Goal: Task Accomplishment & Management: Complete application form

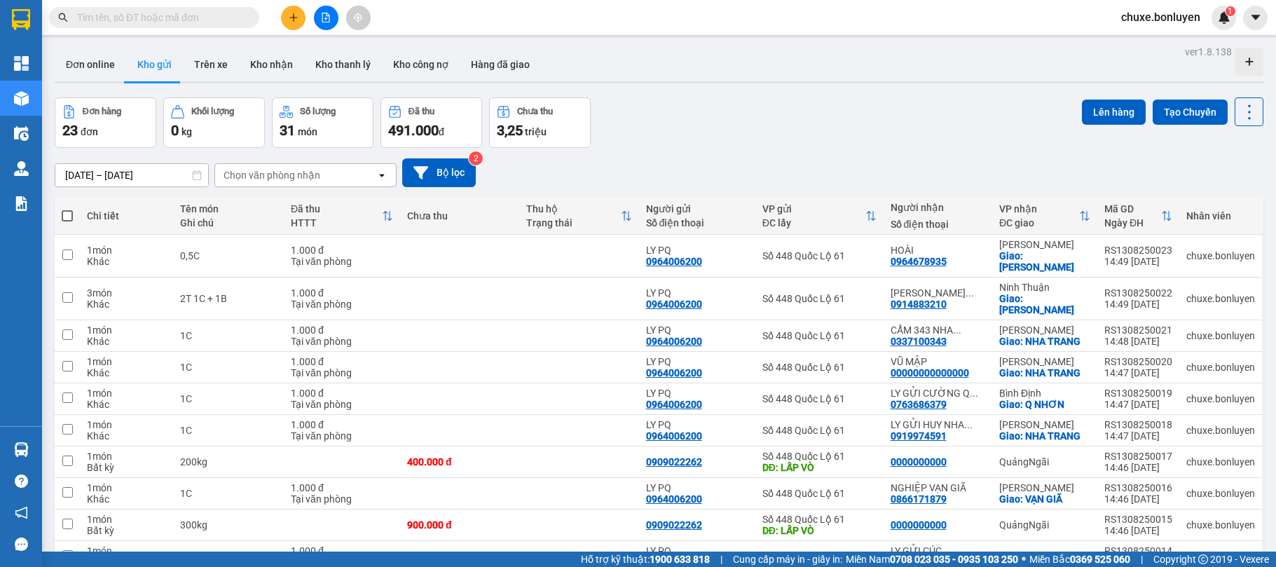
click at [203, 15] on input "text" at bounding box center [159, 17] width 165 height 15
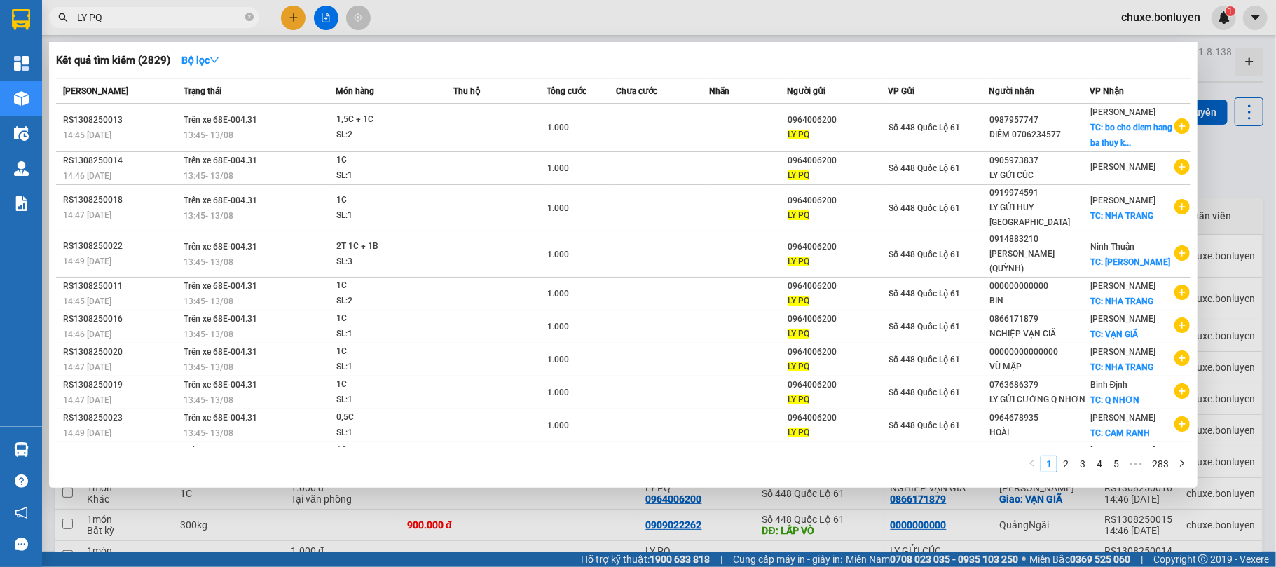
type input "LY PQ"
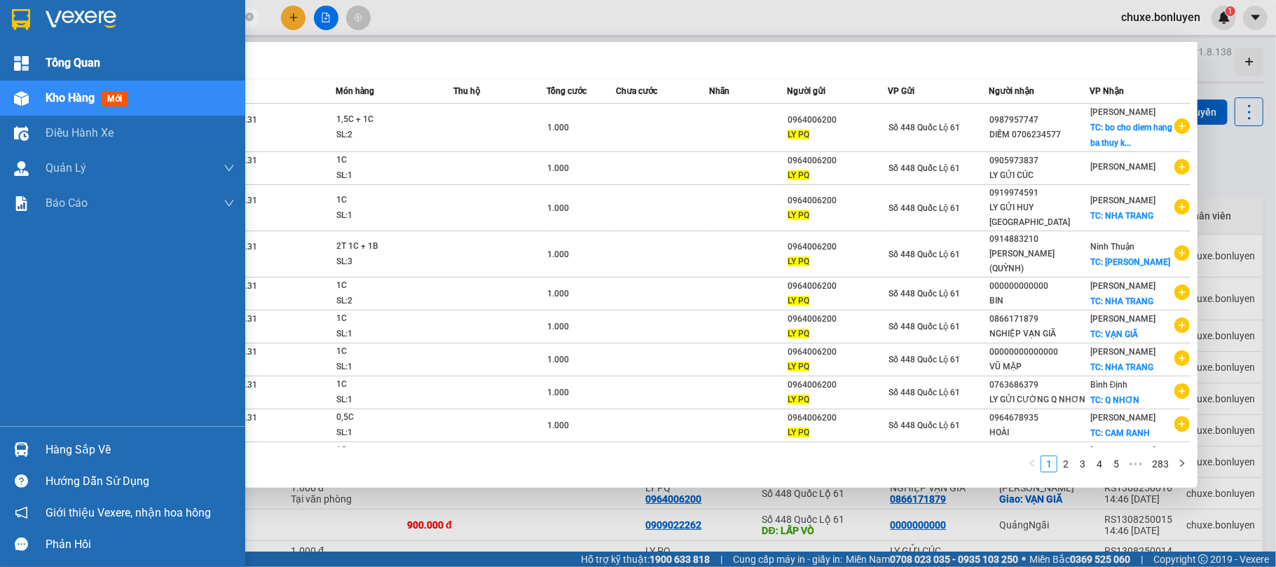
click at [12, 71] on div at bounding box center [21, 63] width 25 height 25
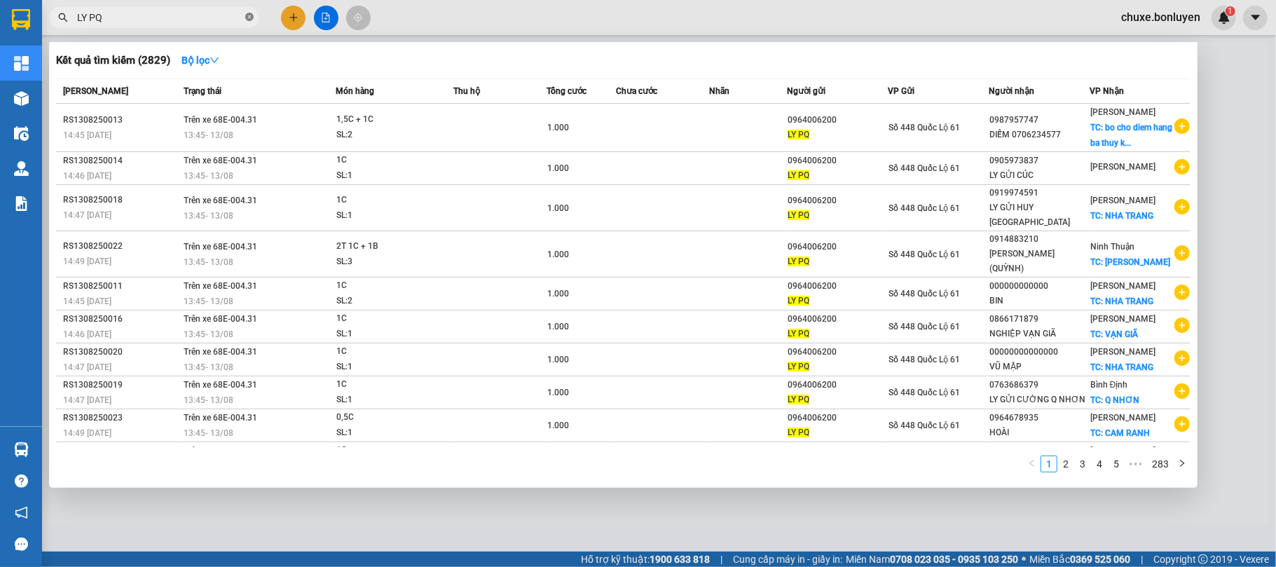
click at [247, 23] on span at bounding box center [249, 17] width 8 height 13
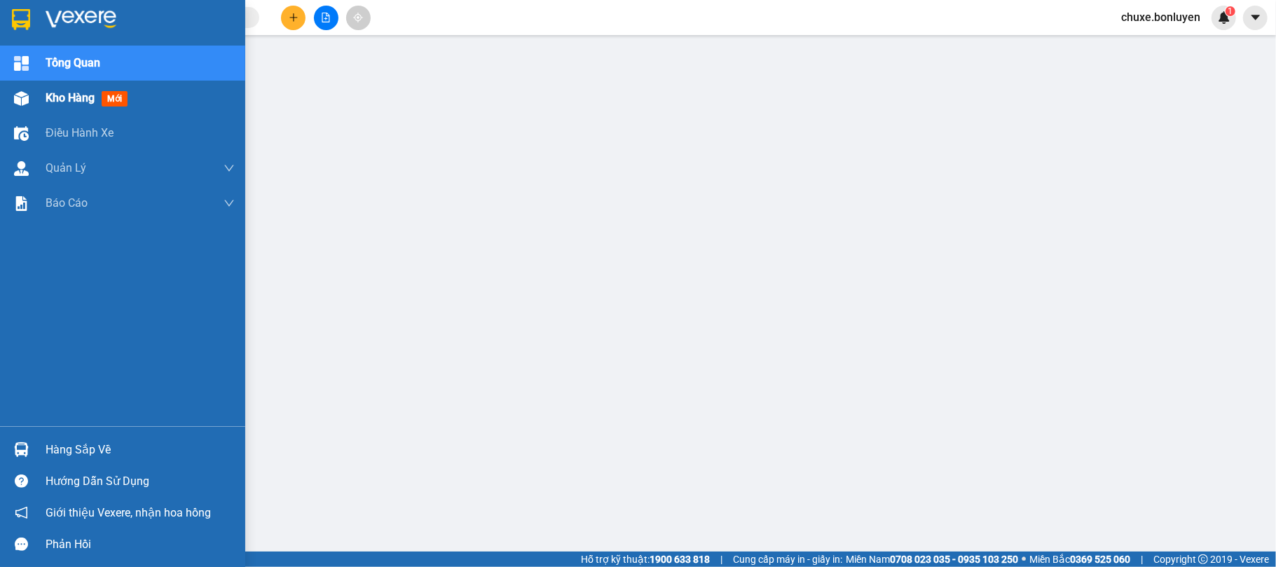
click at [10, 95] on div at bounding box center [21, 98] width 25 height 25
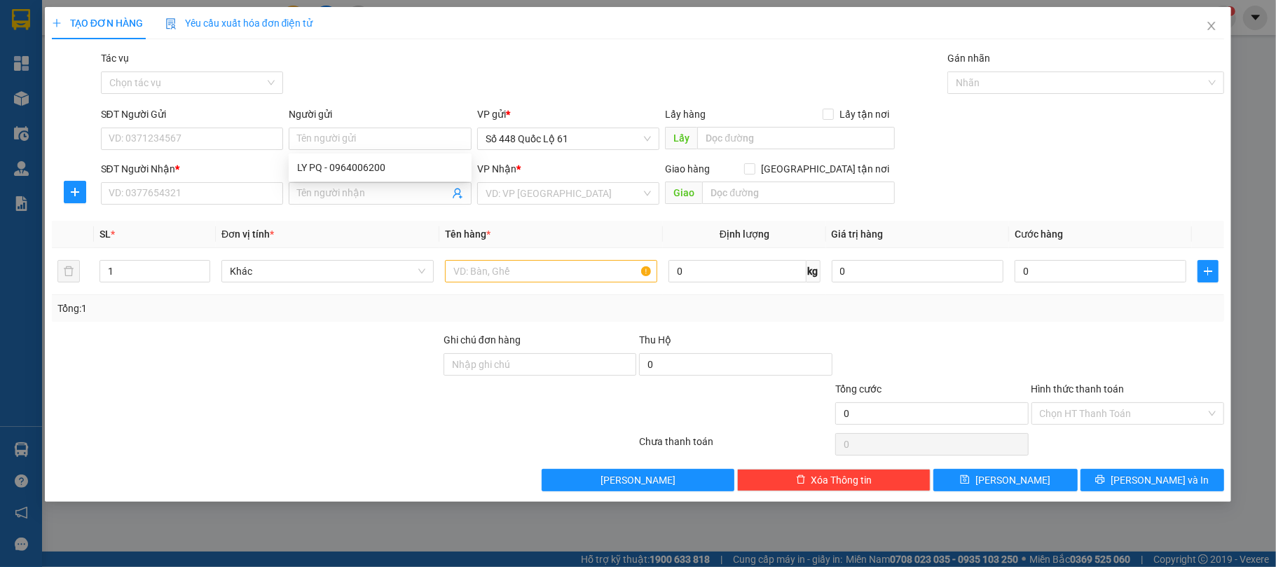
drag, startPoint x: 334, startPoint y: 141, endPoint x: 320, endPoint y: 177, distance: 39.0
click at [320, 177] on div "LY PQ - 0964006200" at bounding box center [380, 167] width 183 height 22
type input "0964006200"
type input "LY PQ"
click at [197, 197] on input "SĐT Người Nhận *" at bounding box center [192, 193] width 183 height 22
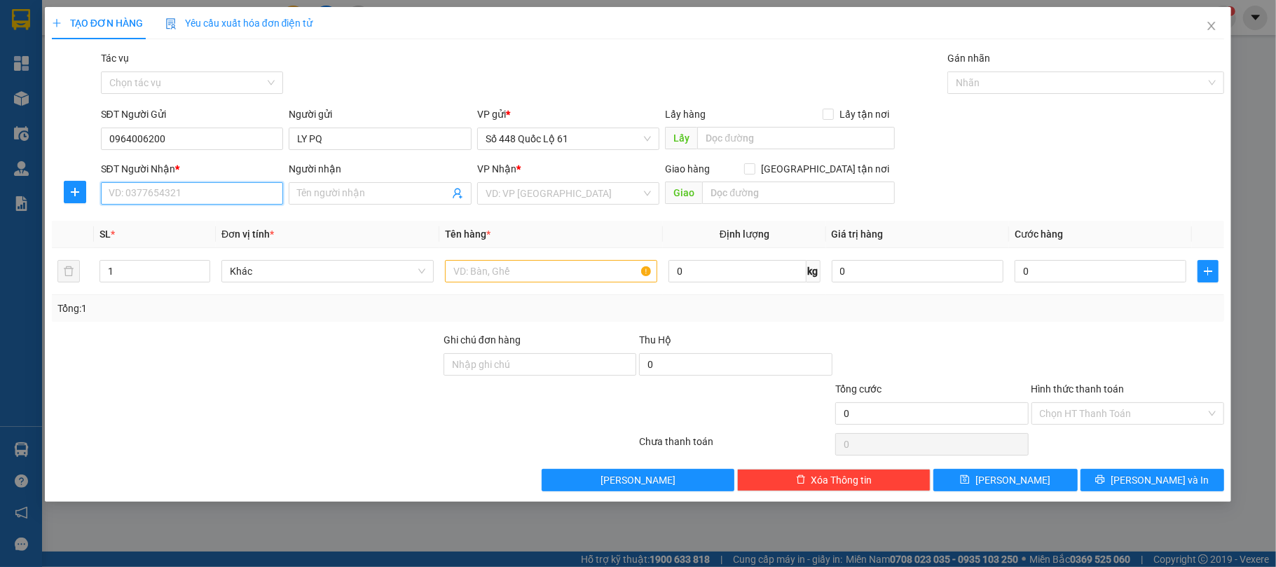
type input "4"
click at [210, 219] on div "0987957747 - DIỄM 0706234577" at bounding box center [192, 222] width 166 height 15
type input "0987957747"
type input "DIỄM 0706234577"
checkbox input "true"
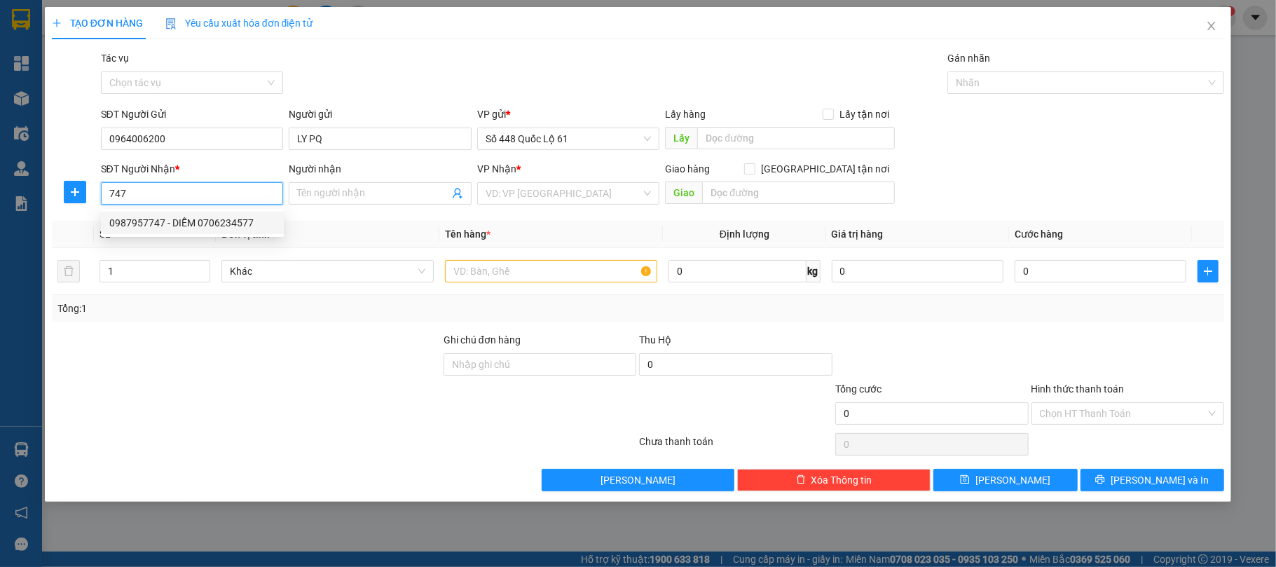
type input "bo cho diem hang ba thuy ko bo vu map"
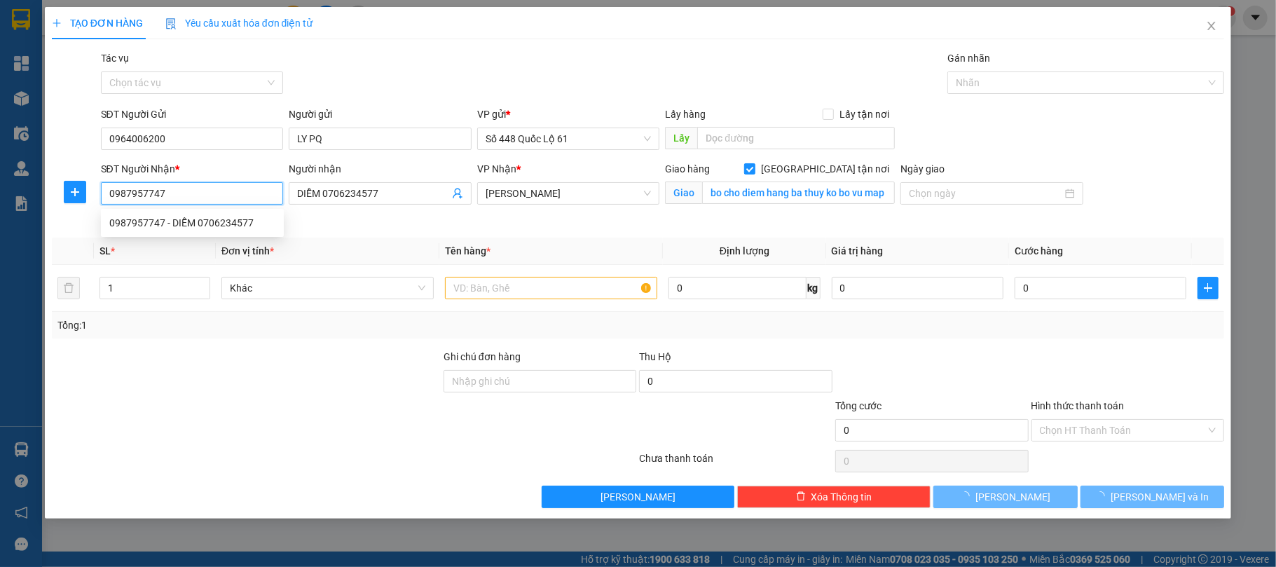
type input "1.000"
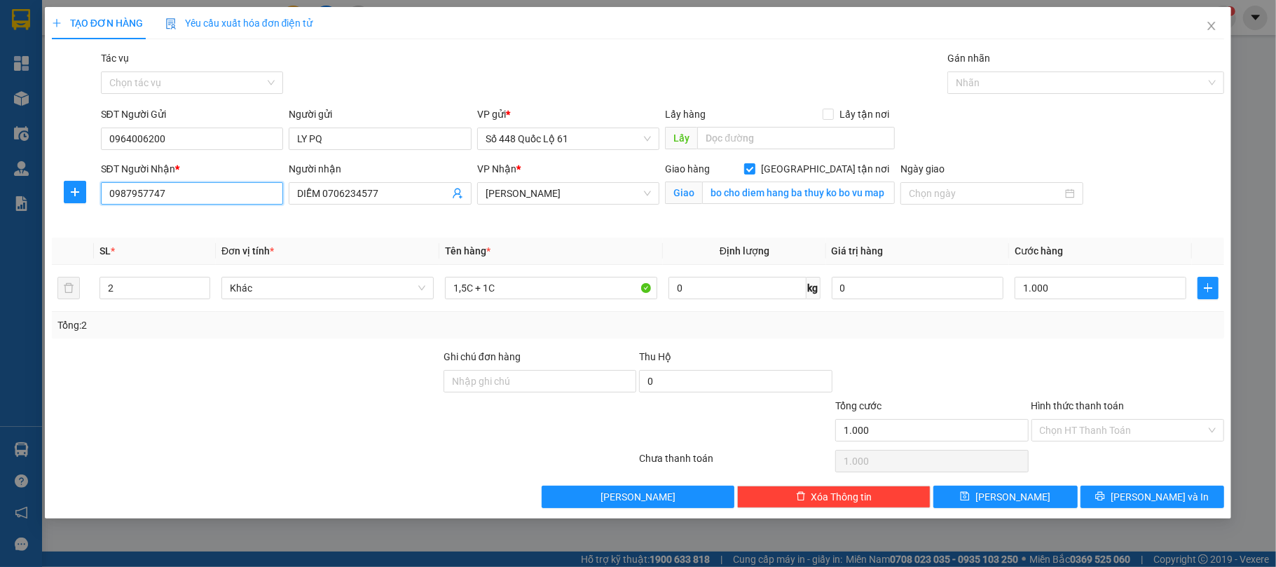
type input "0987957747"
drag, startPoint x: 1074, startPoint y: 413, endPoint x: 1073, endPoint y: 429, distance: 16.1
click at [1073, 426] on div "Hình thức thanh toán Chọn HT Thanh Toán" at bounding box center [1127, 422] width 193 height 49
click at [1071, 440] on input "Hình thức thanh toán" at bounding box center [1123, 430] width 167 height 21
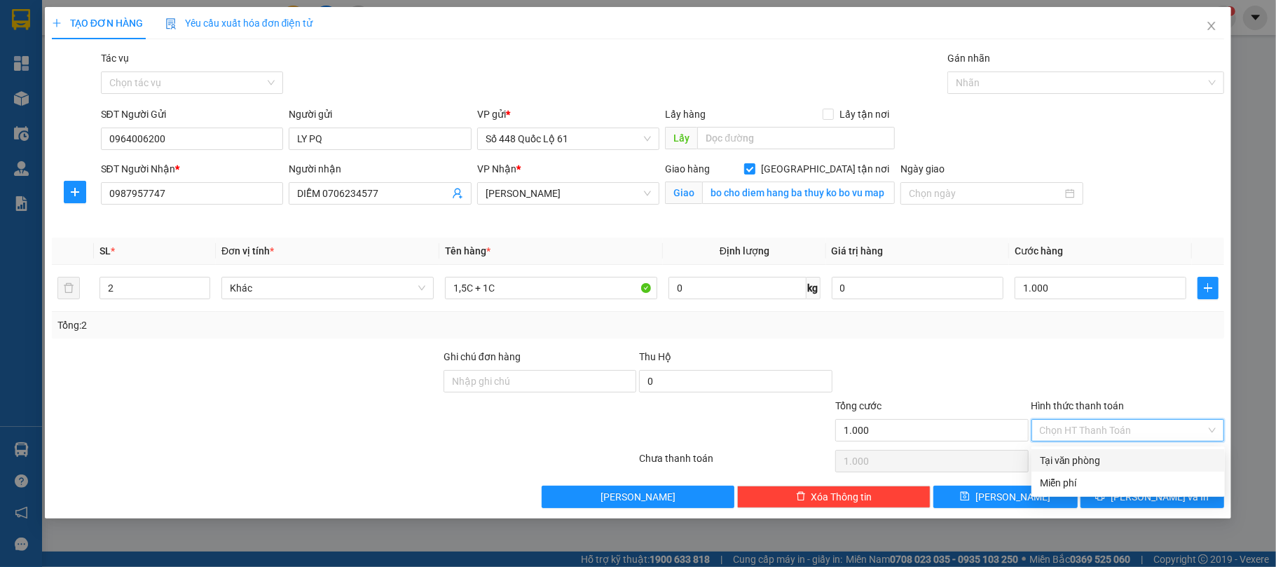
click at [1065, 460] on div "Tại văn phòng" at bounding box center [1128, 460] width 177 height 15
type input "0"
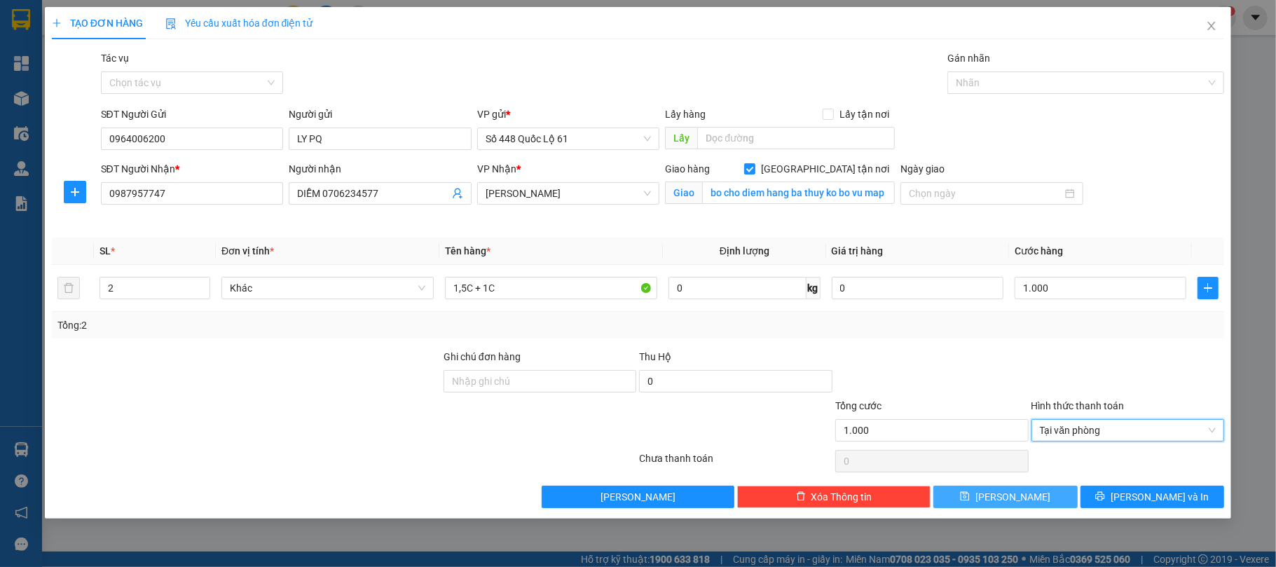
click at [1016, 497] on span "Lưu" at bounding box center [1012, 496] width 75 height 15
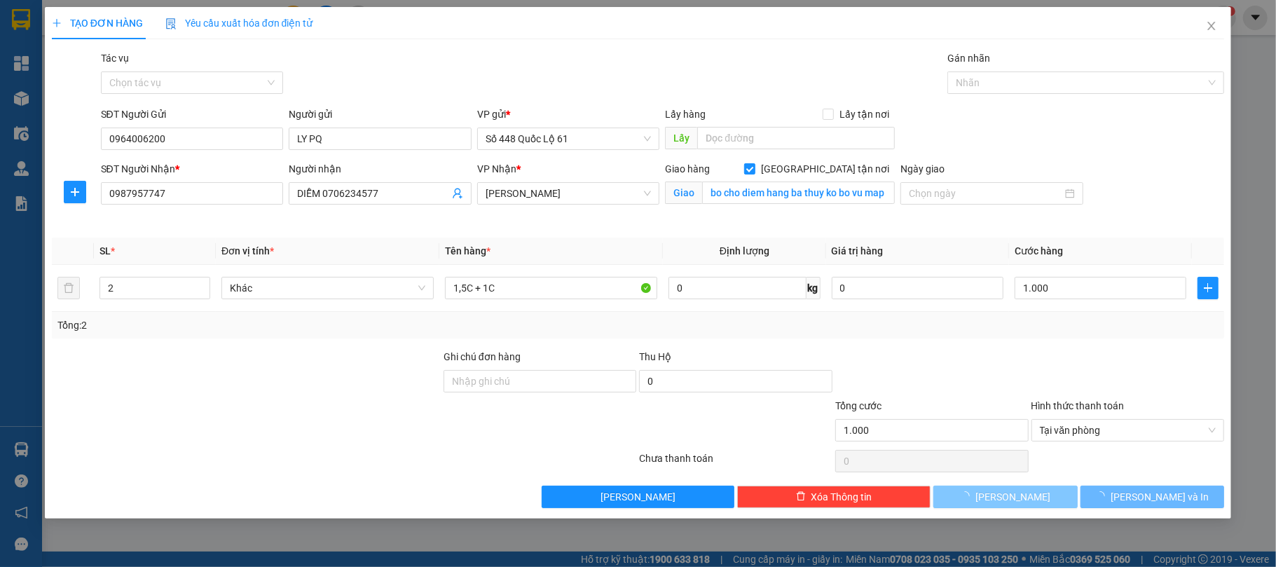
checkbox input "false"
type input "0"
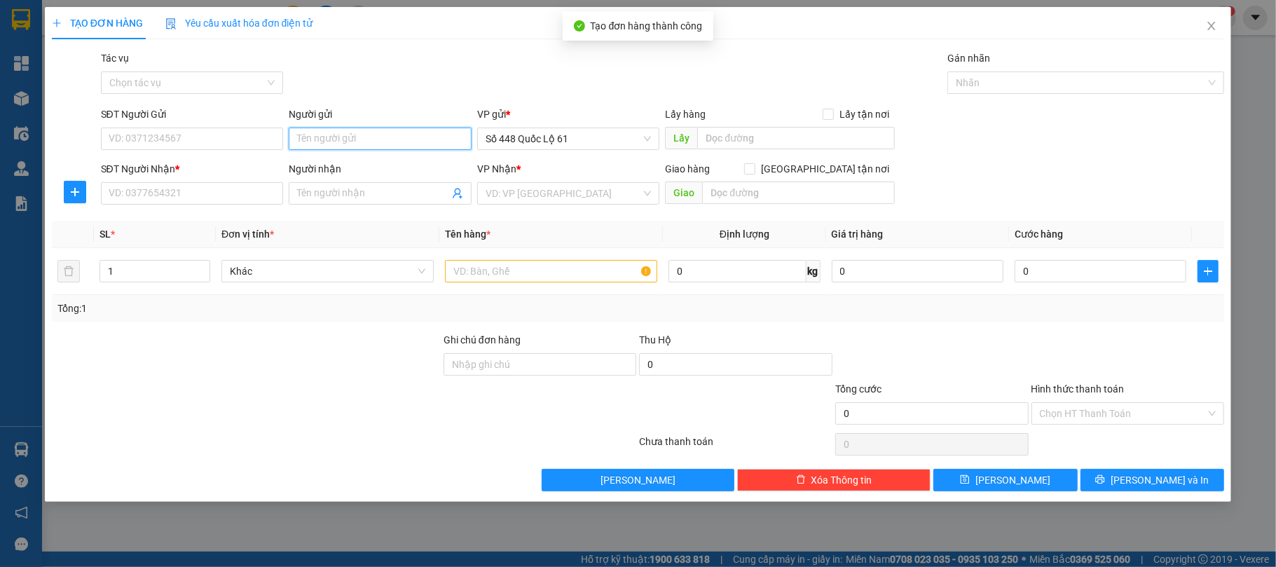
click at [298, 135] on input "Người gửi" at bounding box center [380, 138] width 183 height 22
click at [333, 168] on div "LY PQ - 0964006200" at bounding box center [380, 167] width 166 height 15
type input "0964006200"
type input "LY PQ"
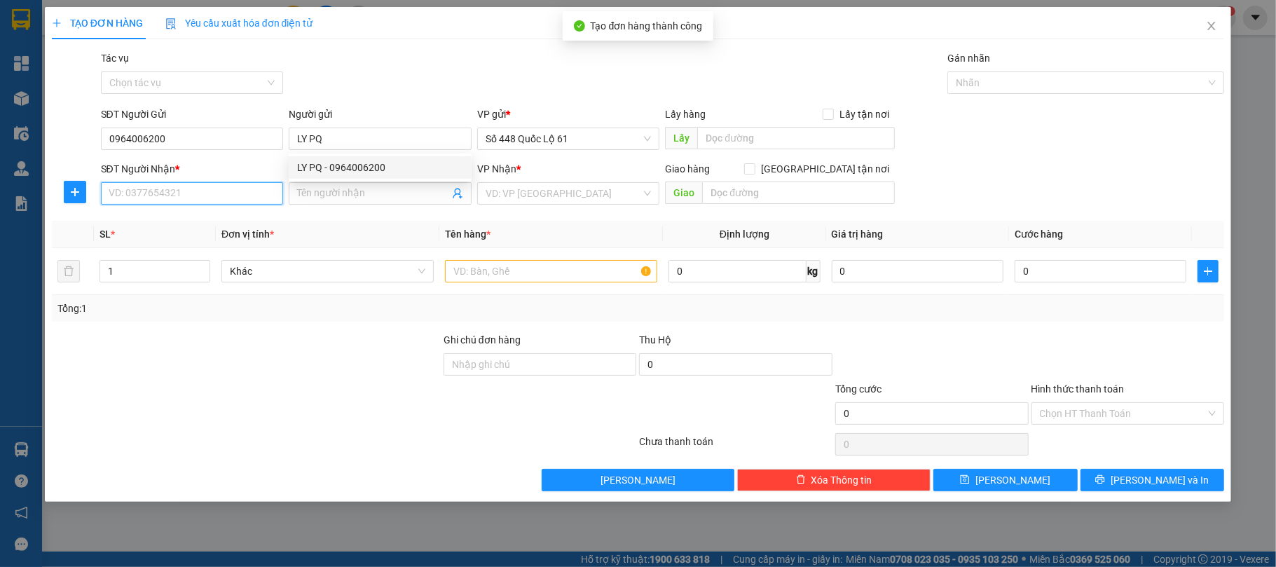
click at [225, 195] on input "SĐT Người Nhận *" at bounding box center [192, 193] width 183 height 22
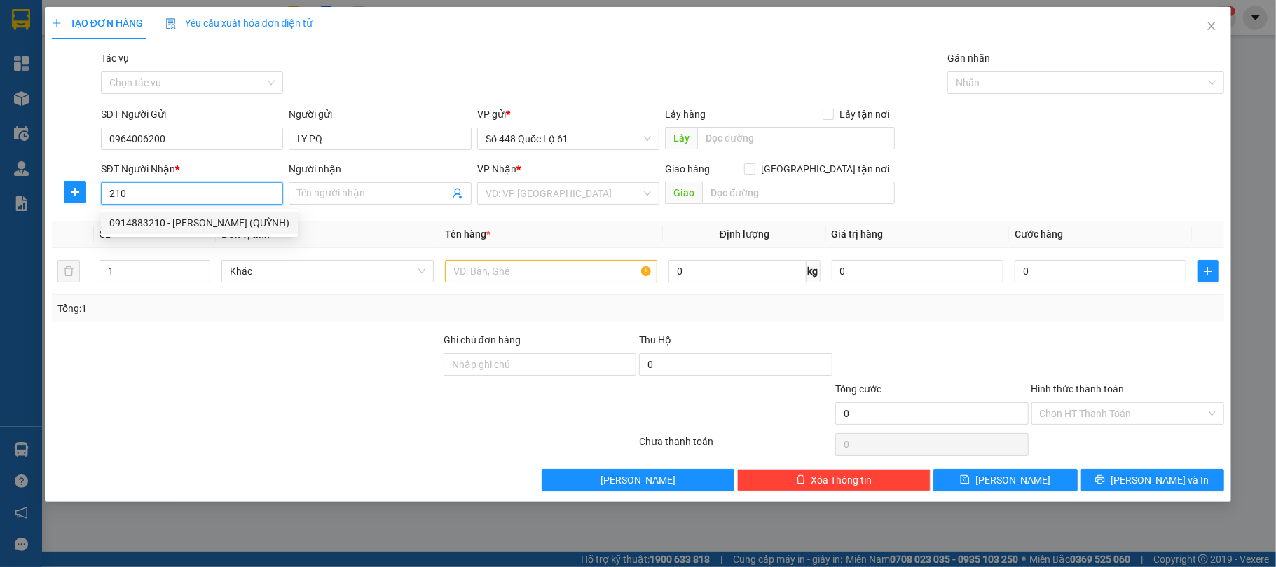
click at [216, 224] on div "0914883210 - PHAN RANG (QUỲNH)" at bounding box center [199, 222] width 180 height 15
type input "0914883210"
type input "PHAN RANG (QUỲNH)"
checkbox input "true"
type input "[PERSON_NAME]"
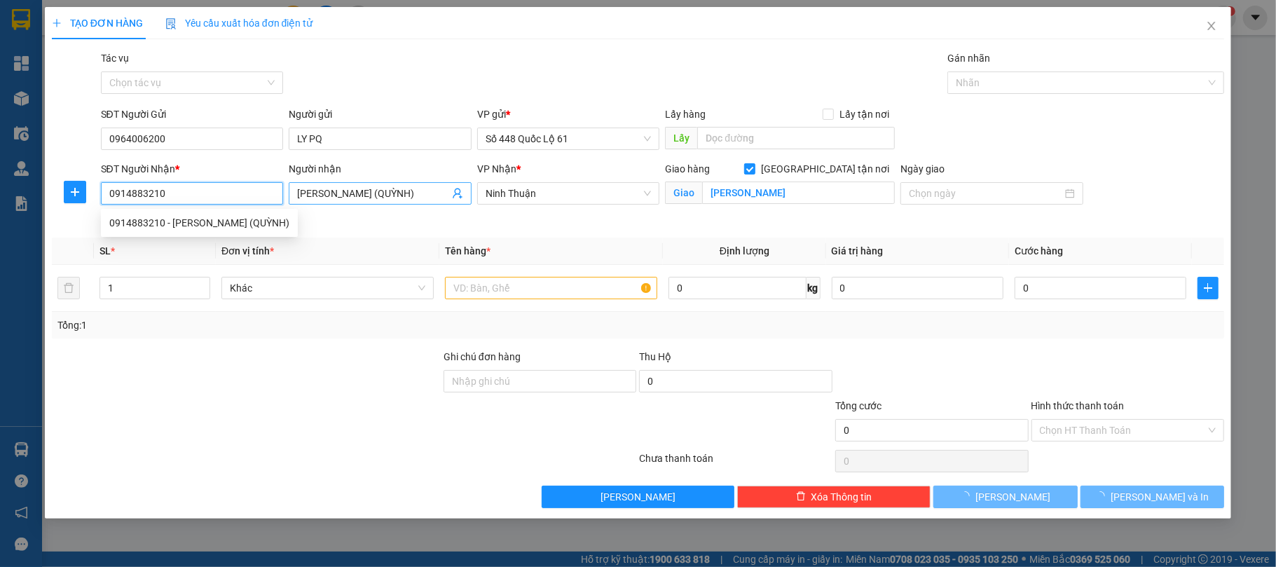
type input "1.000"
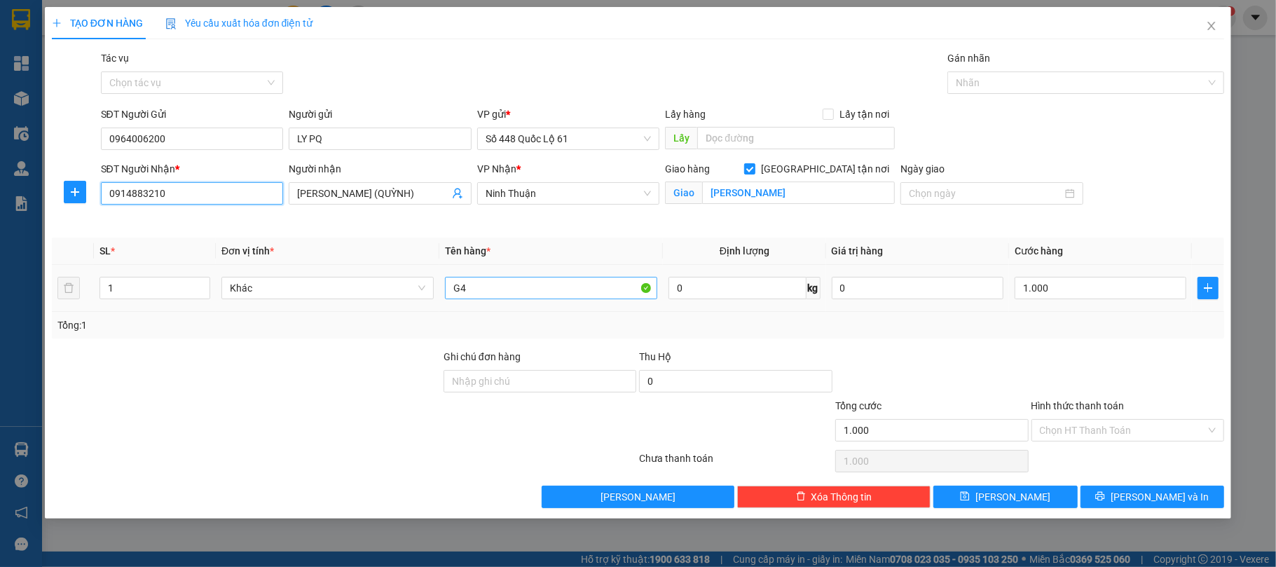
type input "0914883210"
drag, startPoint x: 505, startPoint y: 289, endPoint x: 451, endPoint y: 281, distance: 54.5
click at [451, 281] on input "G4" at bounding box center [551, 288] width 212 height 22
type input "1,5C + 1C"
click at [164, 290] on input "1" at bounding box center [154, 287] width 109 height 21
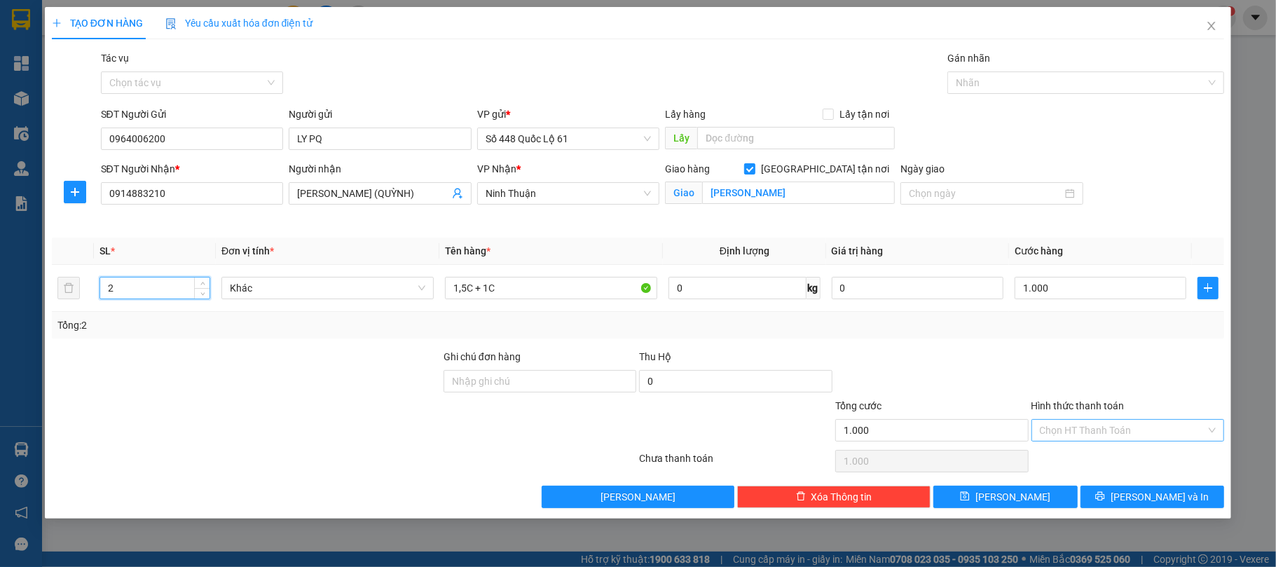
type input "2"
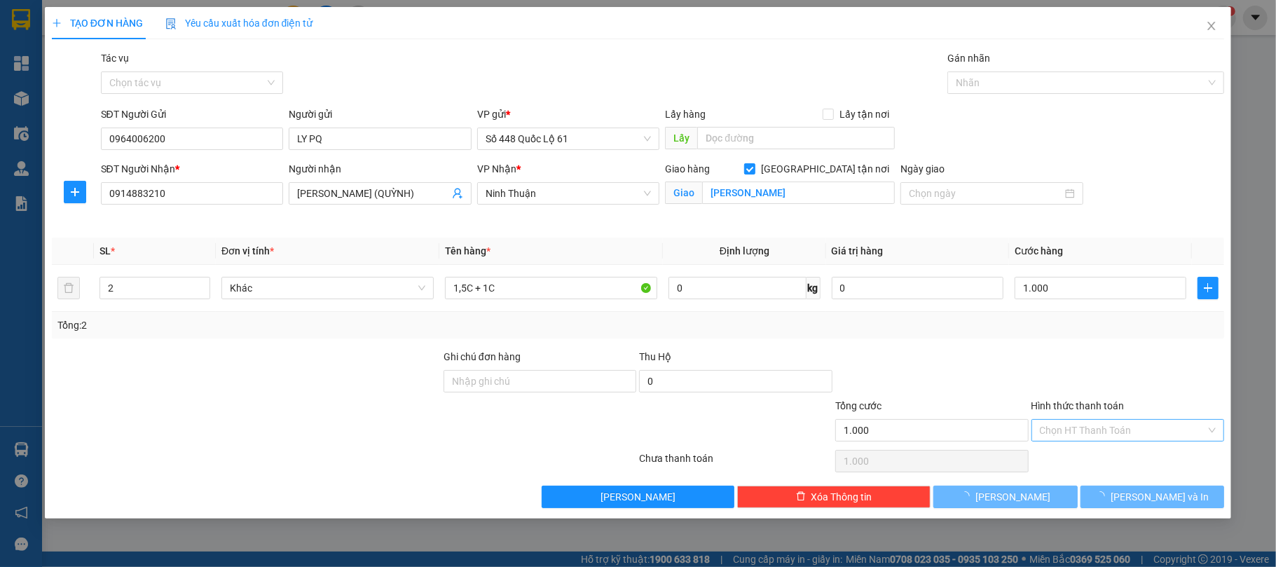
click at [1124, 439] on input "Hình thức thanh toán" at bounding box center [1123, 430] width 167 height 21
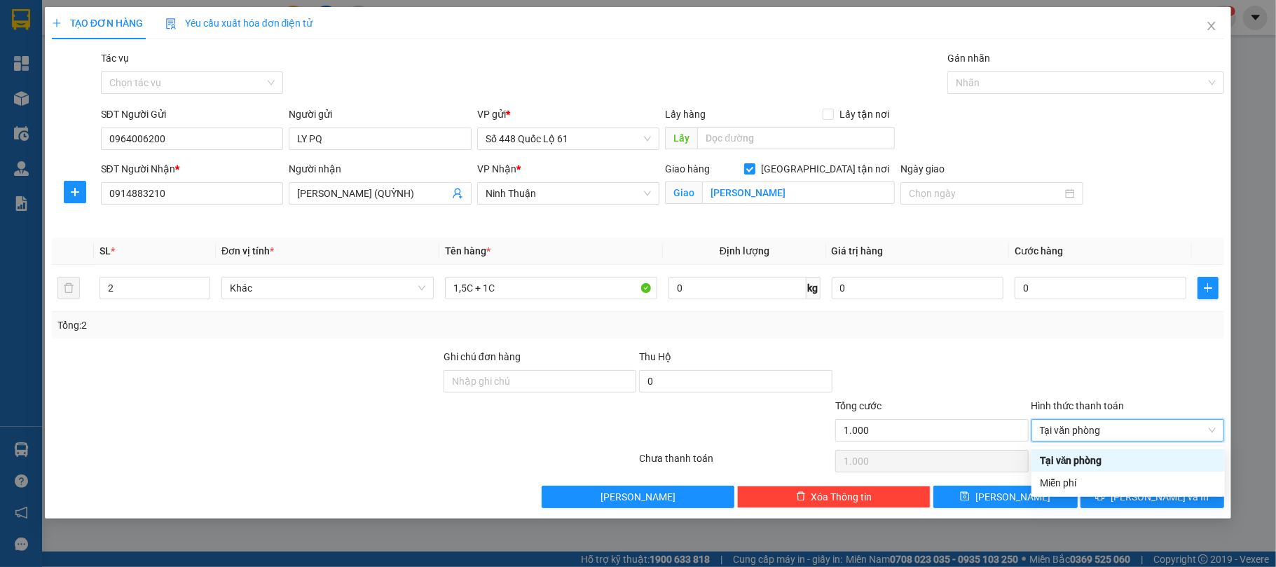
type input "0"
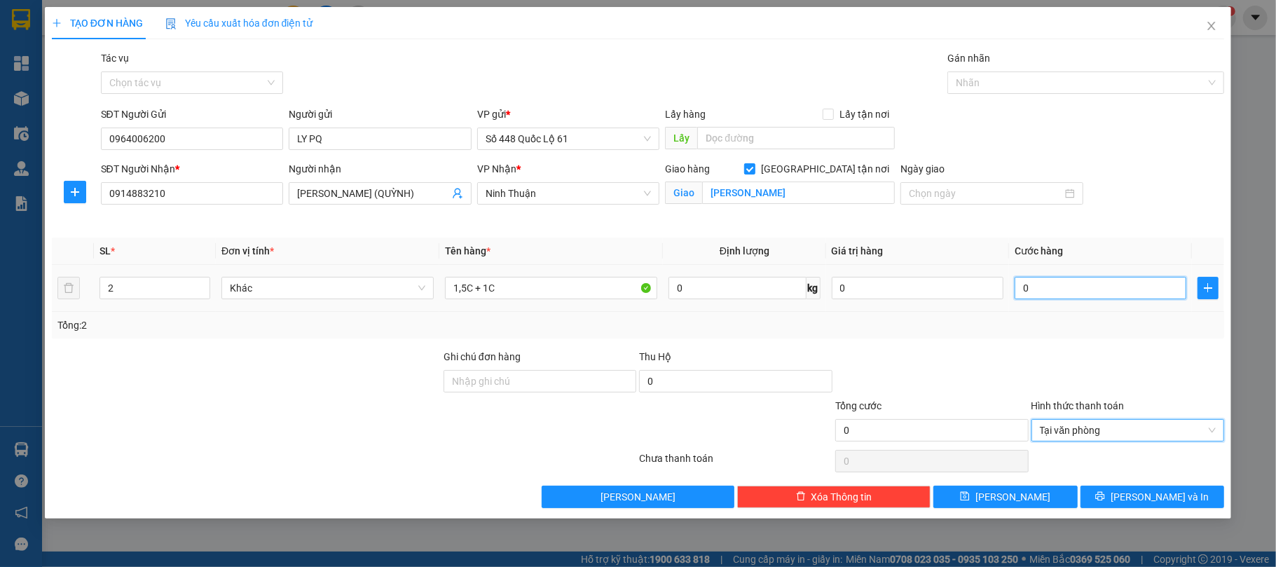
click at [1073, 299] on input "0" at bounding box center [1100, 288] width 172 height 22
type input "1"
click at [1030, 366] on div at bounding box center [1128, 373] width 196 height 49
type input "1.000"
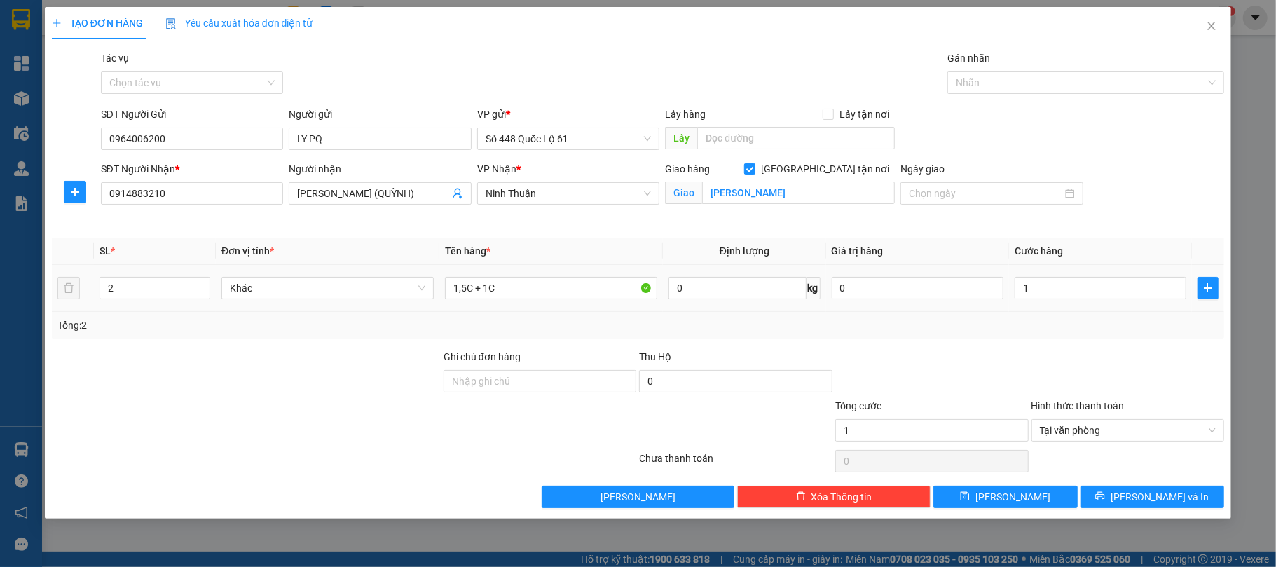
type input "1.000"
click at [1040, 503] on button "Lưu" at bounding box center [1005, 496] width 144 height 22
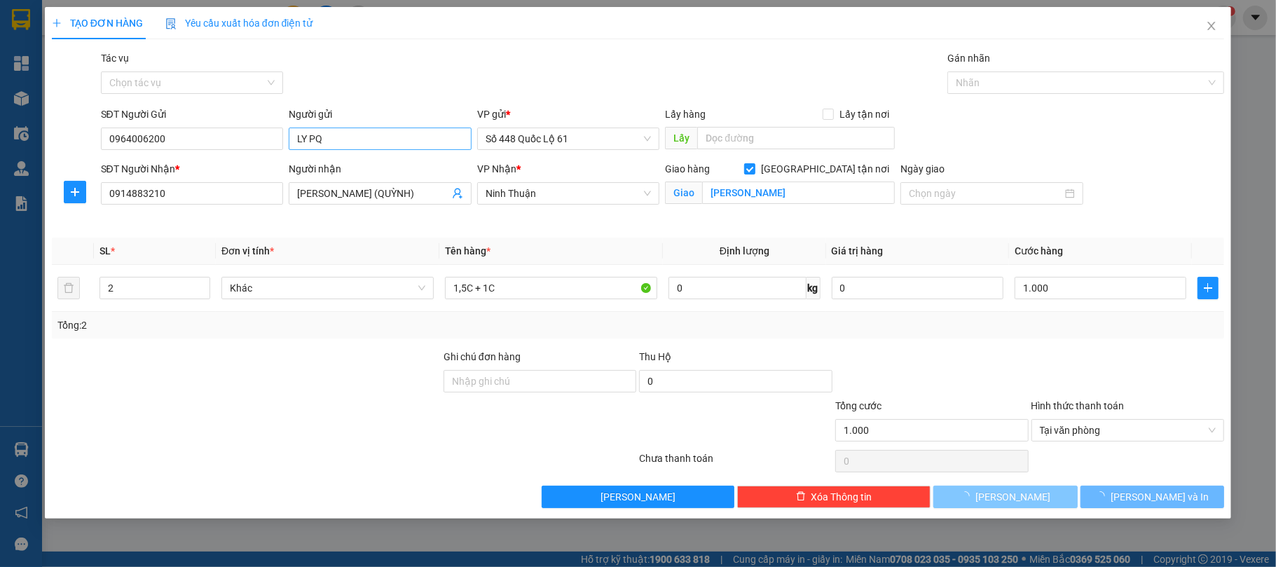
checkbox input "false"
type input "0"
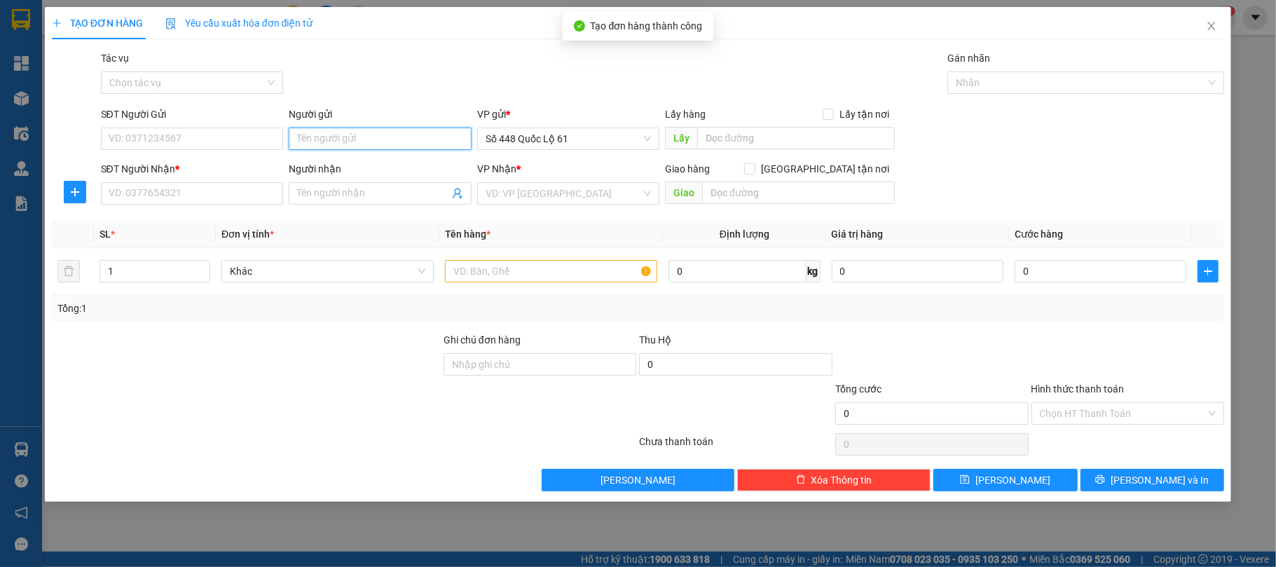
click at [315, 138] on input "Người gửi" at bounding box center [380, 138] width 183 height 22
click at [315, 161] on div "LY PQ - 0964006200" at bounding box center [380, 167] width 166 height 15
type input "0964006200"
type input "LY PQ"
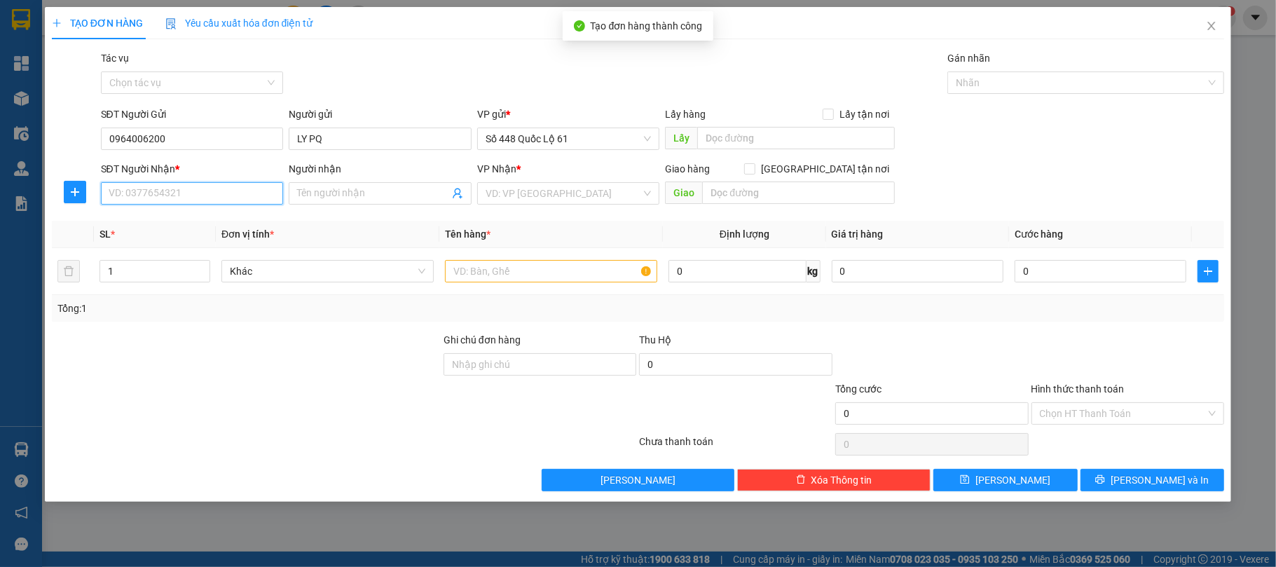
click at [233, 202] on input "SĐT Người Nhận *" at bounding box center [192, 193] width 183 height 22
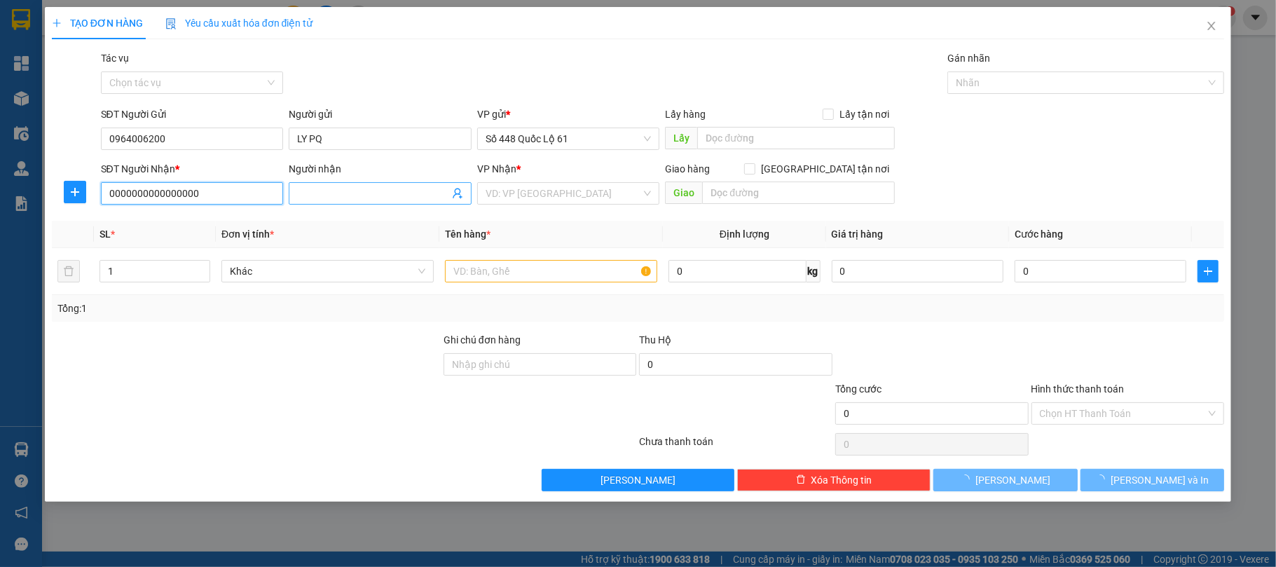
type input "0000000000000000"
click at [362, 193] on input "Người nhận" at bounding box center [373, 193] width 152 height 15
type input "BIN"
click at [509, 191] on input "search" at bounding box center [563, 193] width 156 height 21
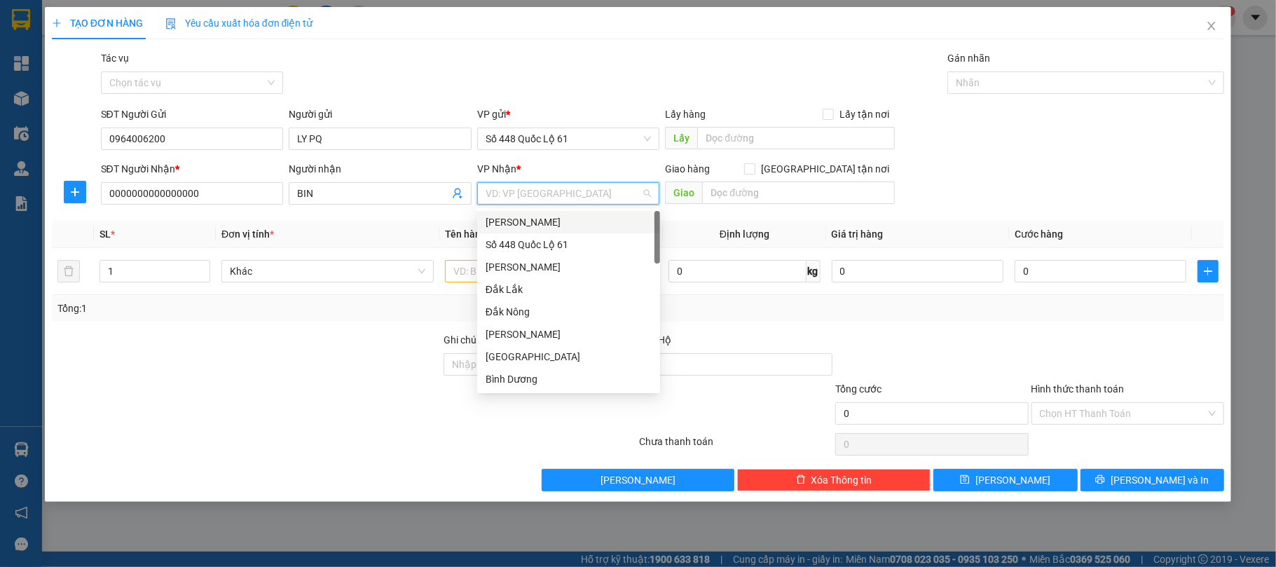
type input "K"
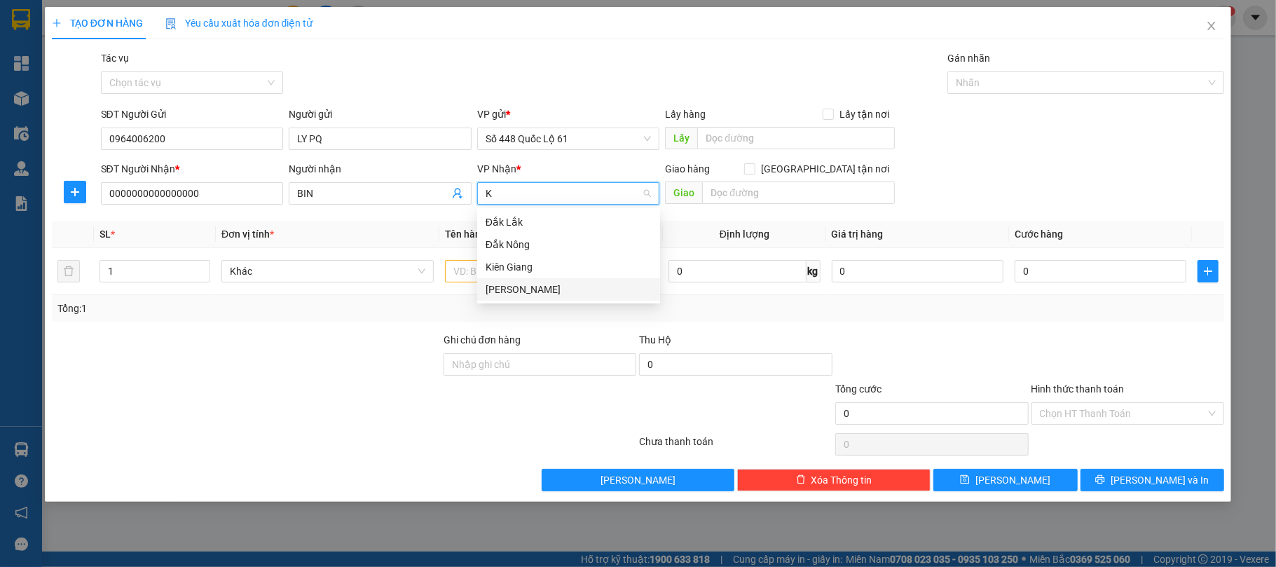
click at [505, 290] on div "[PERSON_NAME]" at bounding box center [568, 289] width 166 height 15
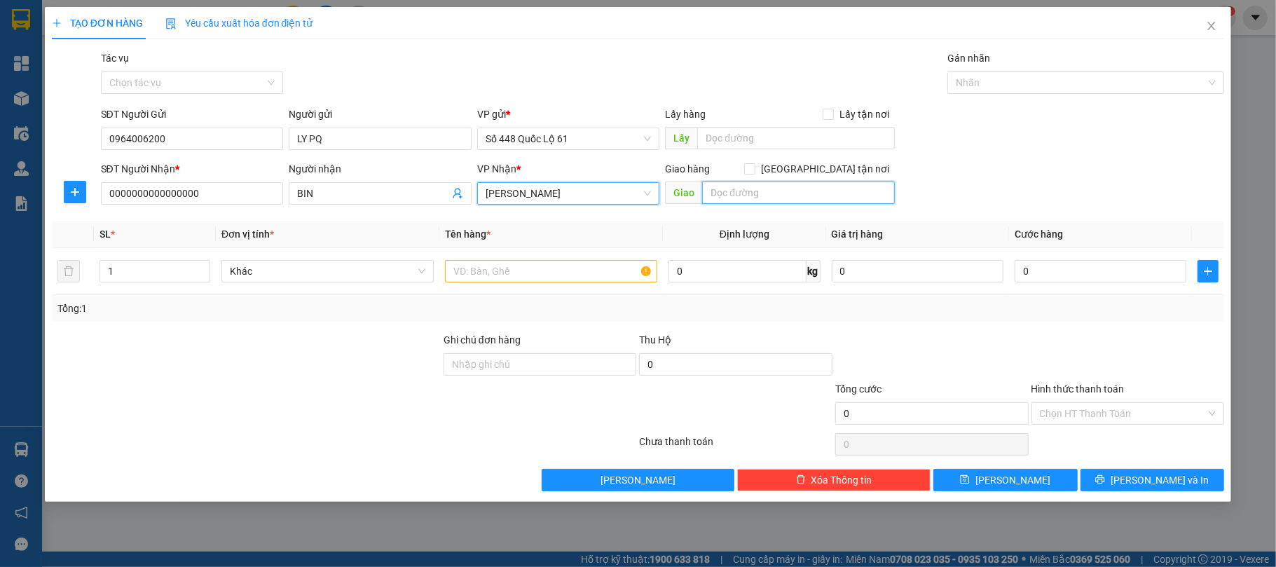
click at [764, 191] on input "text" at bounding box center [798, 192] width 193 height 22
click at [834, 169] on span "Giao tận nơi" at bounding box center [824, 168] width 139 height 15
click at [754, 169] on input "Giao tận nơi" at bounding box center [749, 168] width 10 height 10
checkbox input "true"
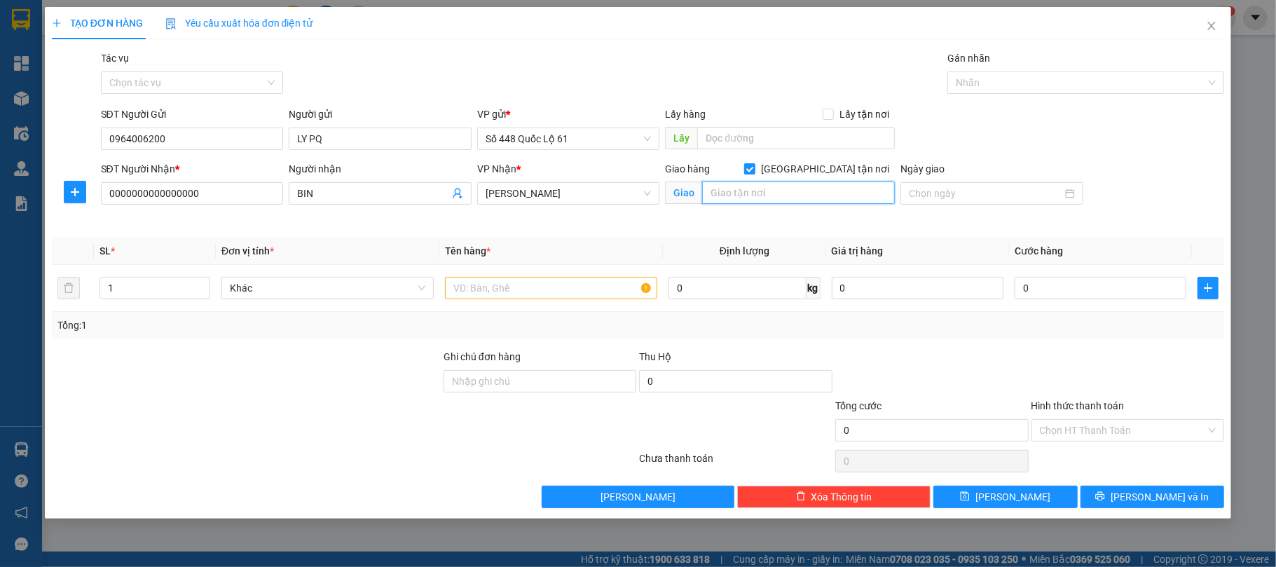
click at [803, 186] on input "text" at bounding box center [798, 192] width 193 height 22
type input "NHA TRANG"
click at [506, 287] on input "text" at bounding box center [551, 288] width 212 height 22
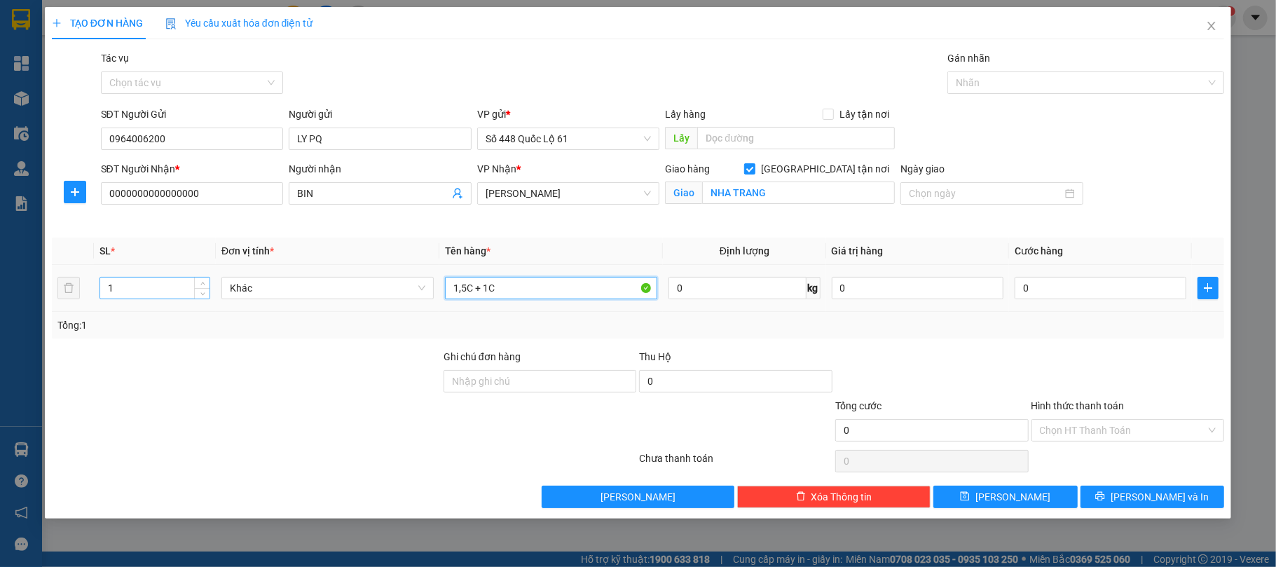
type input "1,5C + 1C"
click at [144, 289] on input "1" at bounding box center [154, 287] width 109 height 21
type input "2"
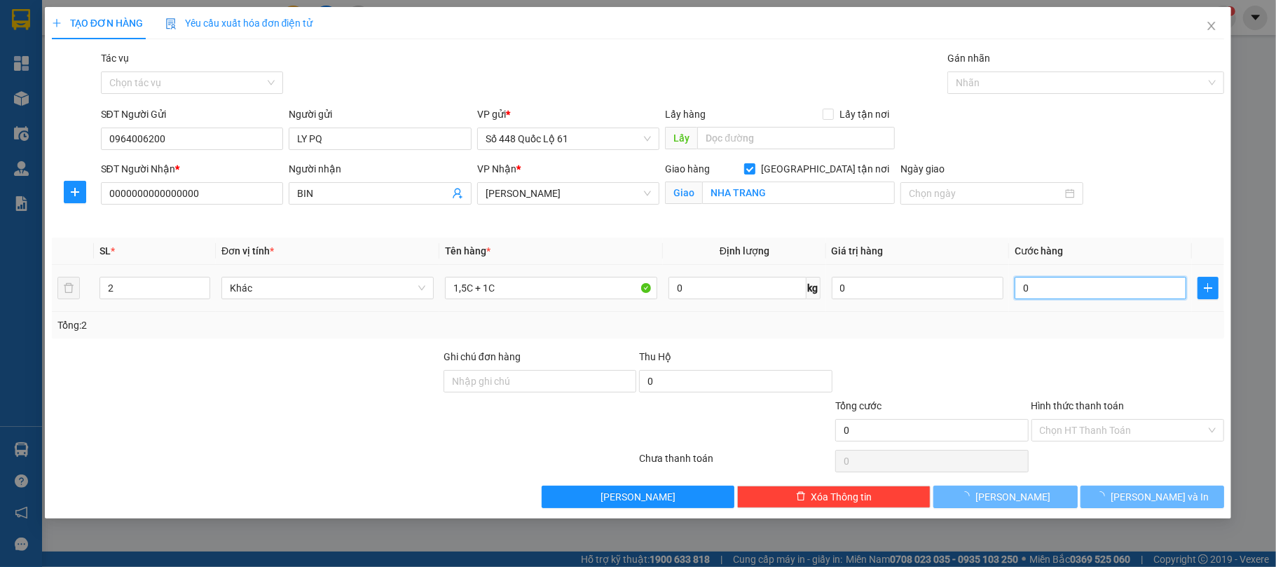
click at [1100, 297] on input "0" at bounding box center [1100, 288] width 172 height 22
type input "1"
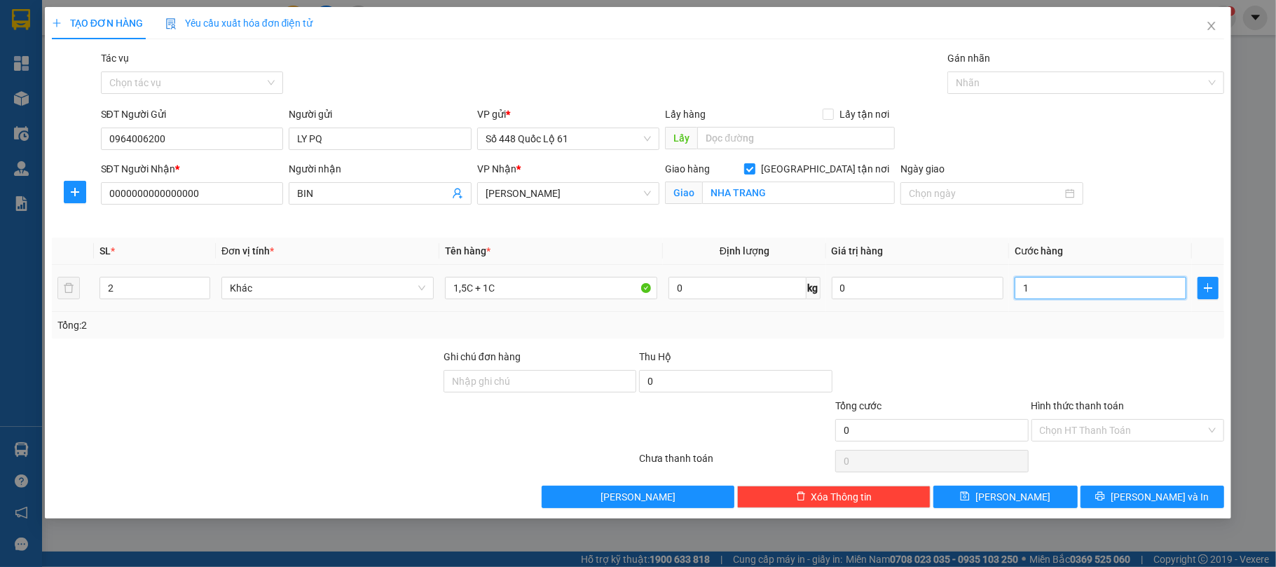
type input "1"
type input "1.000"
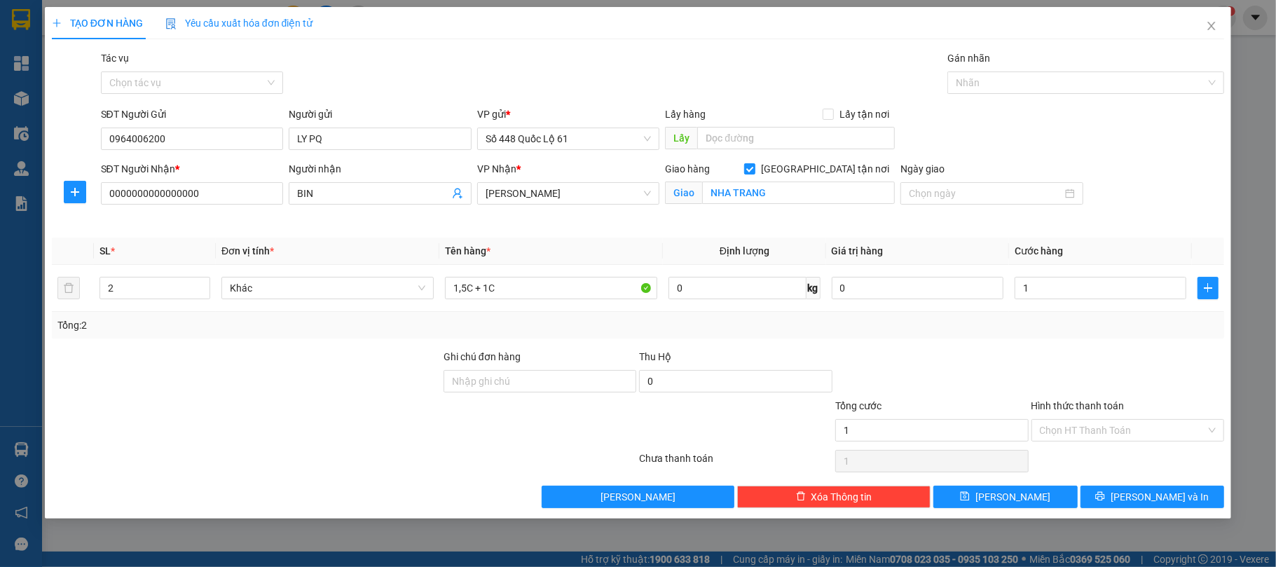
type input "1.000"
click at [1091, 345] on div "Transit Pickup Surcharge Ids Transit Deliver Surcharge Ids Transit Deliver Surc…" at bounding box center [638, 278] width 1173 height 457
click at [1105, 439] on input "Hình thức thanh toán" at bounding box center [1123, 430] width 167 height 21
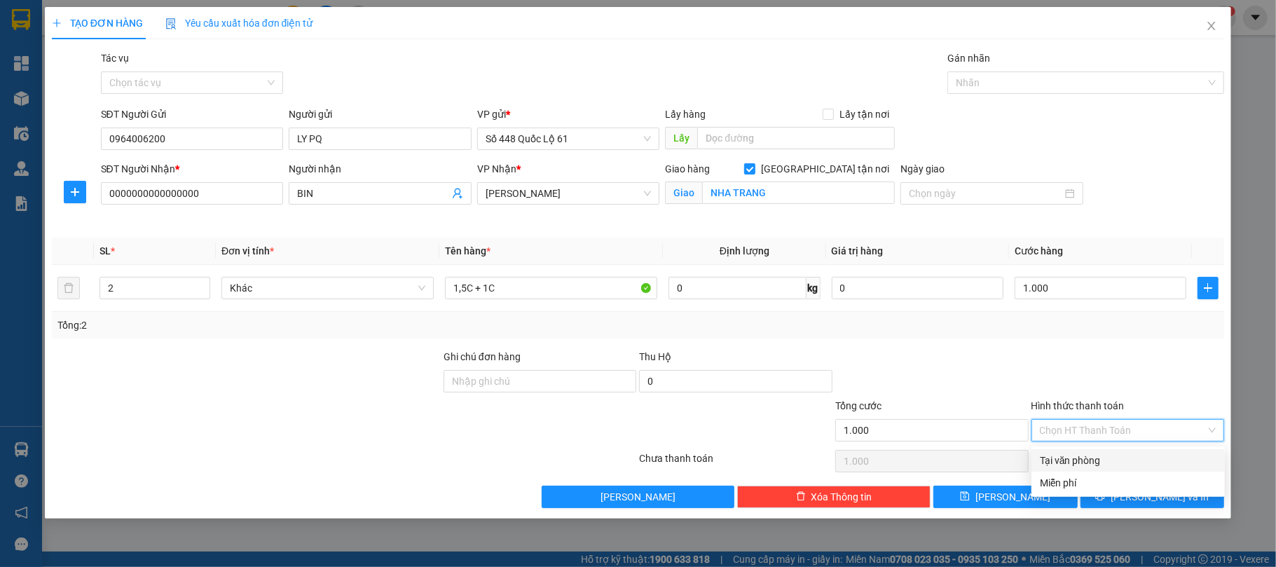
click at [1096, 462] on div "Tại văn phòng" at bounding box center [1128, 460] width 177 height 15
type input "0"
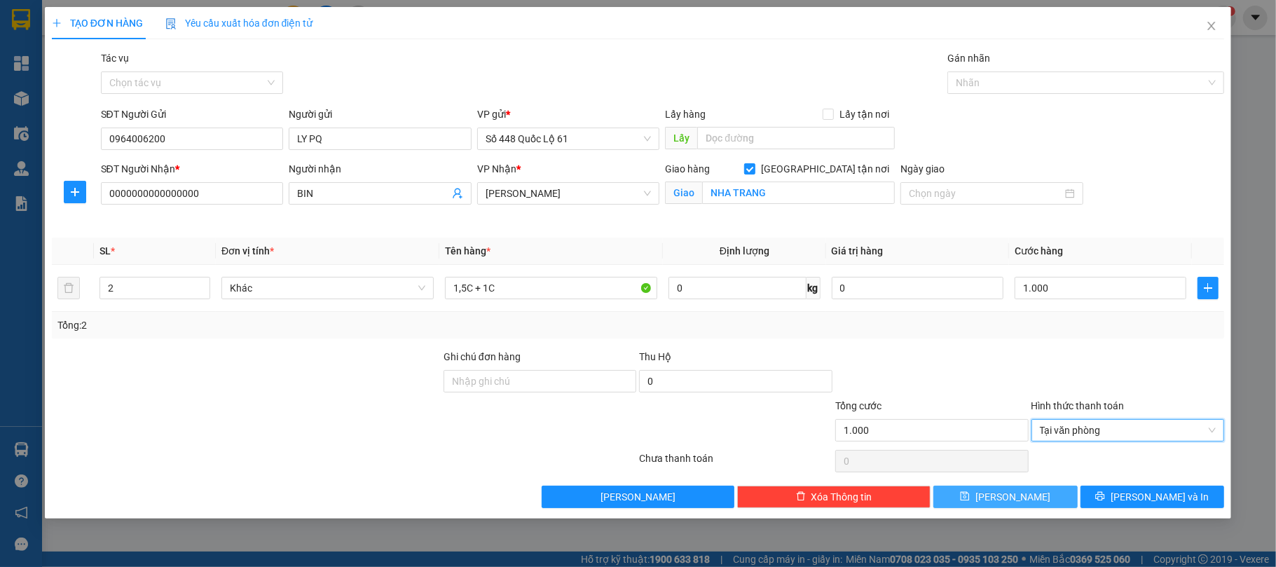
click at [1042, 505] on button "Lưu" at bounding box center [1005, 496] width 144 height 22
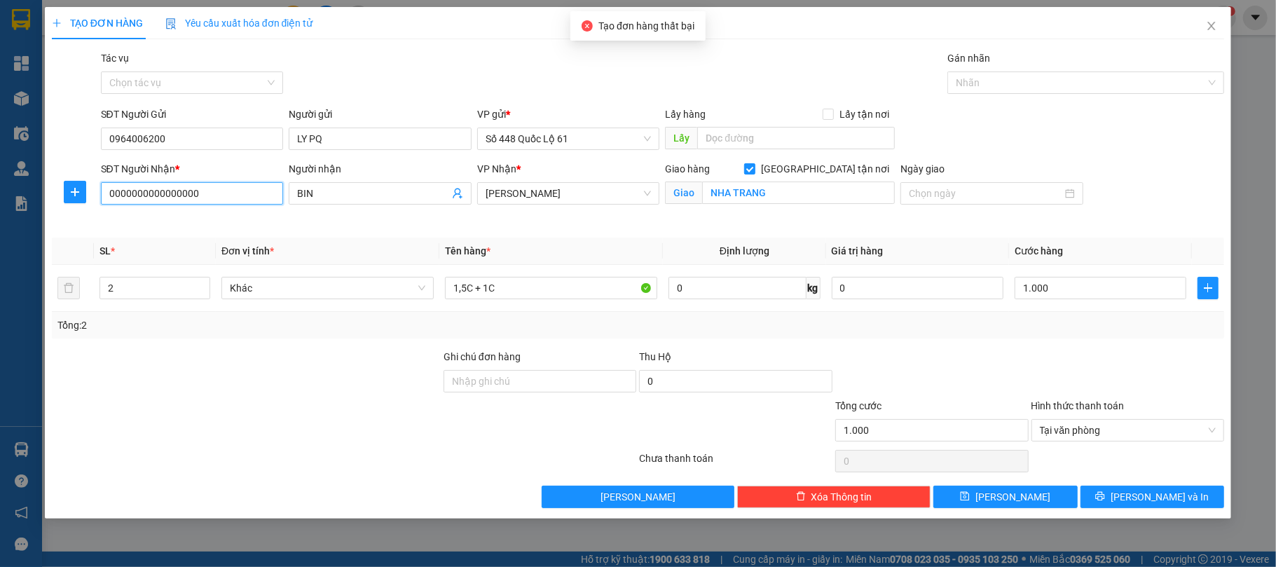
click at [225, 200] on input "0000000000000000" at bounding box center [192, 193] width 183 height 22
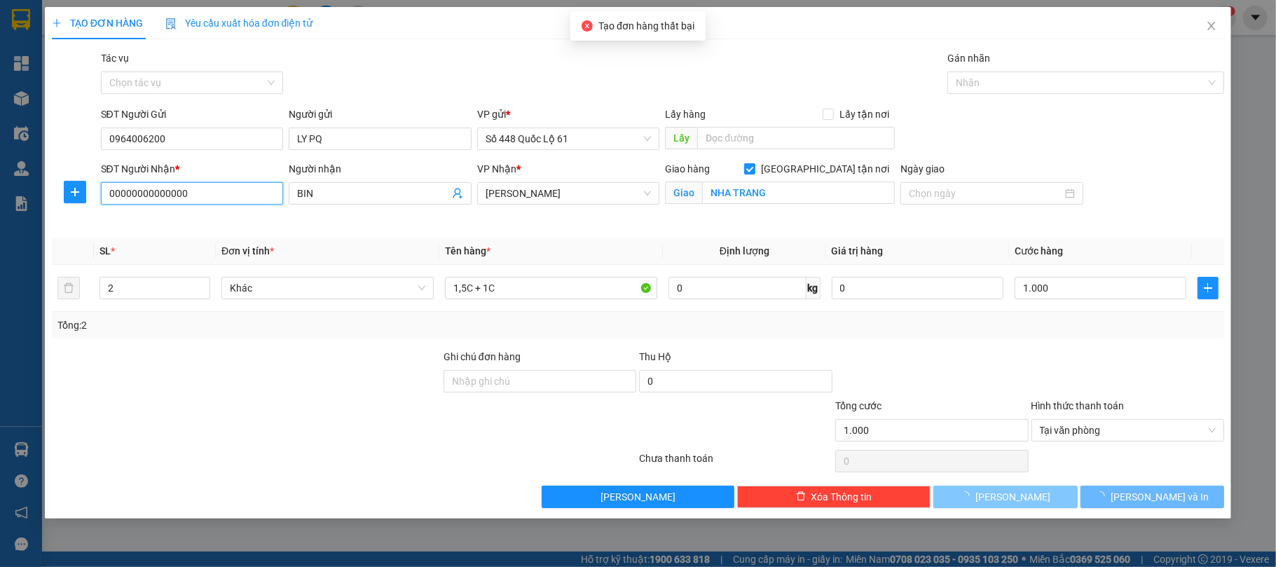
type input "00000000000000"
click at [1030, 495] on button "Lưu" at bounding box center [1005, 496] width 144 height 22
checkbox input "false"
type input "0"
type input "1"
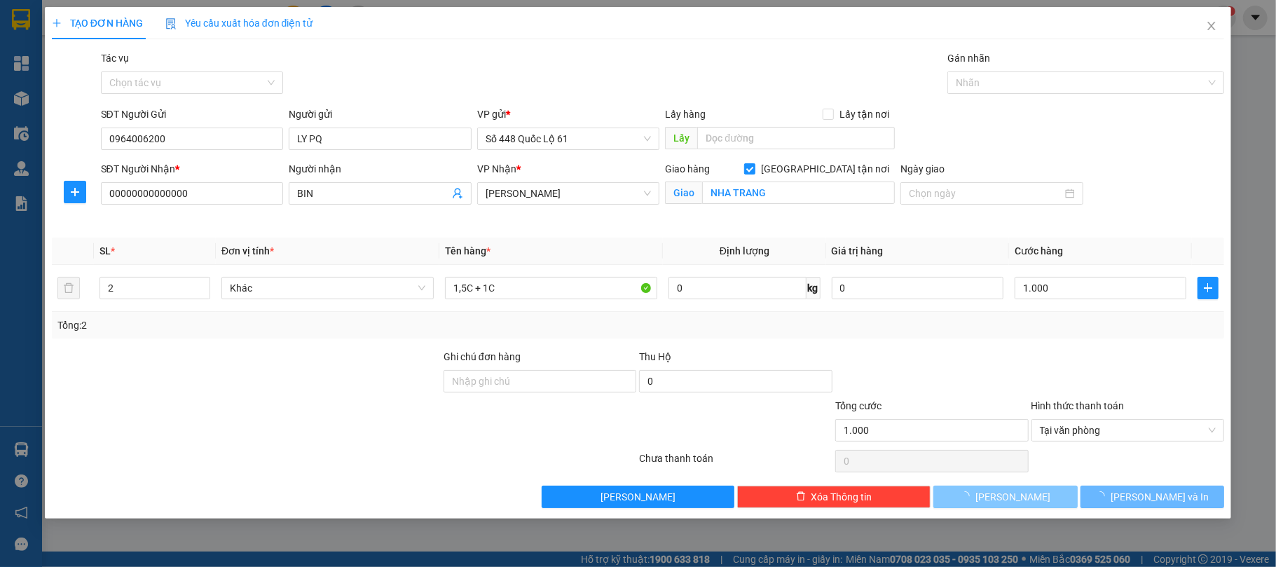
type input "0"
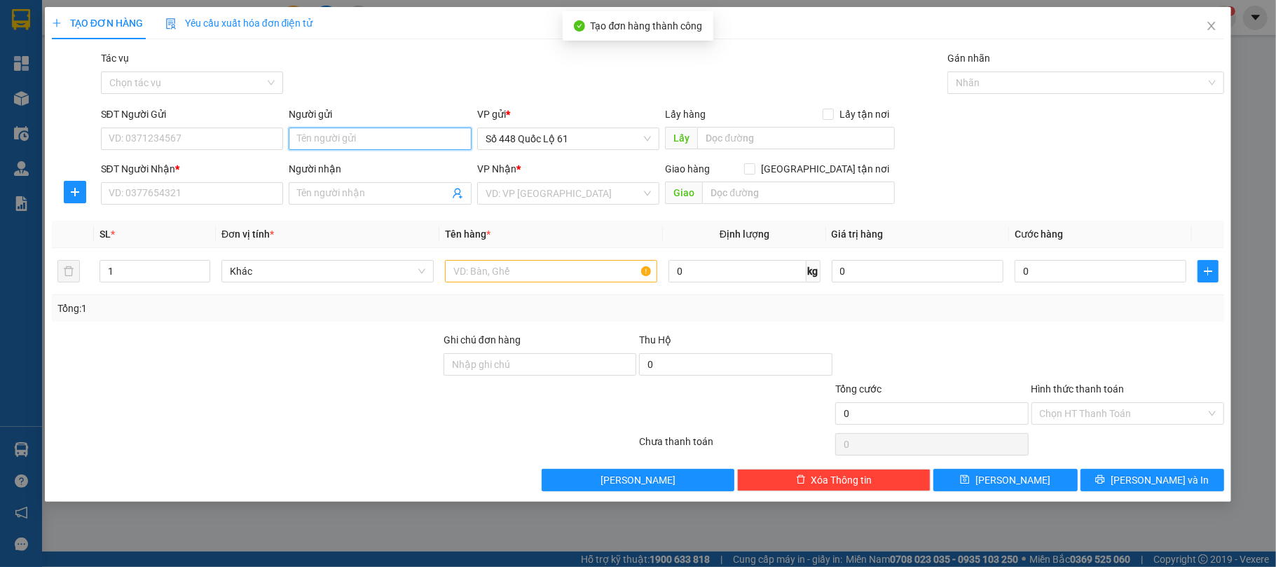
click at [406, 132] on input "Người gửi" at bounding box center [380, 138] width 183 height 22
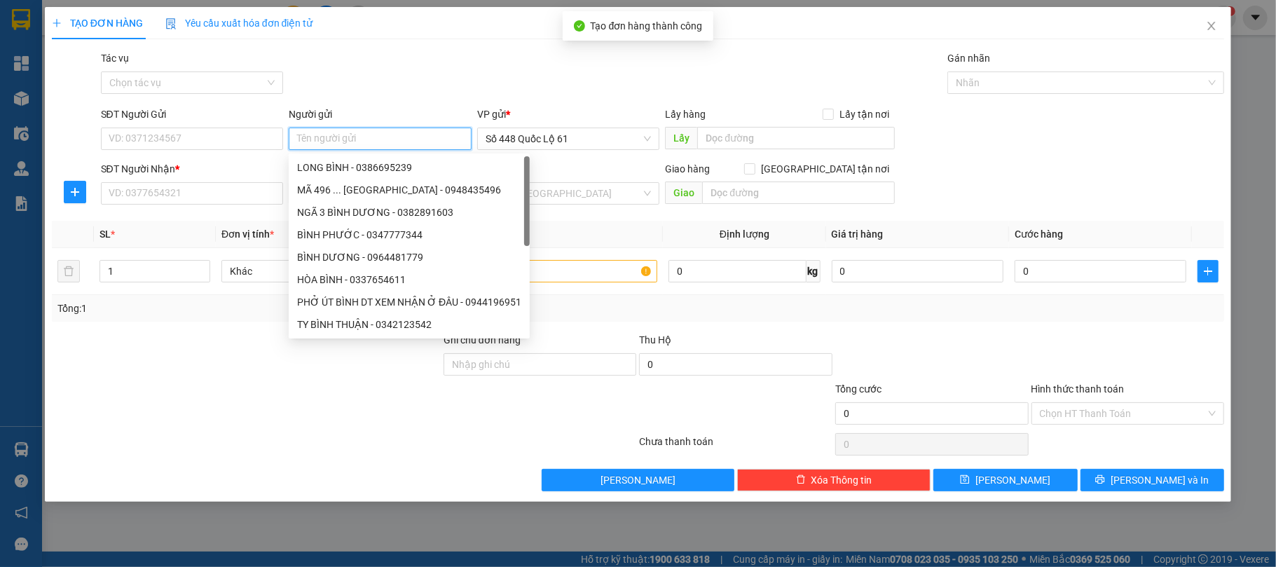
paste input "0939999874"
type input "0939999874"
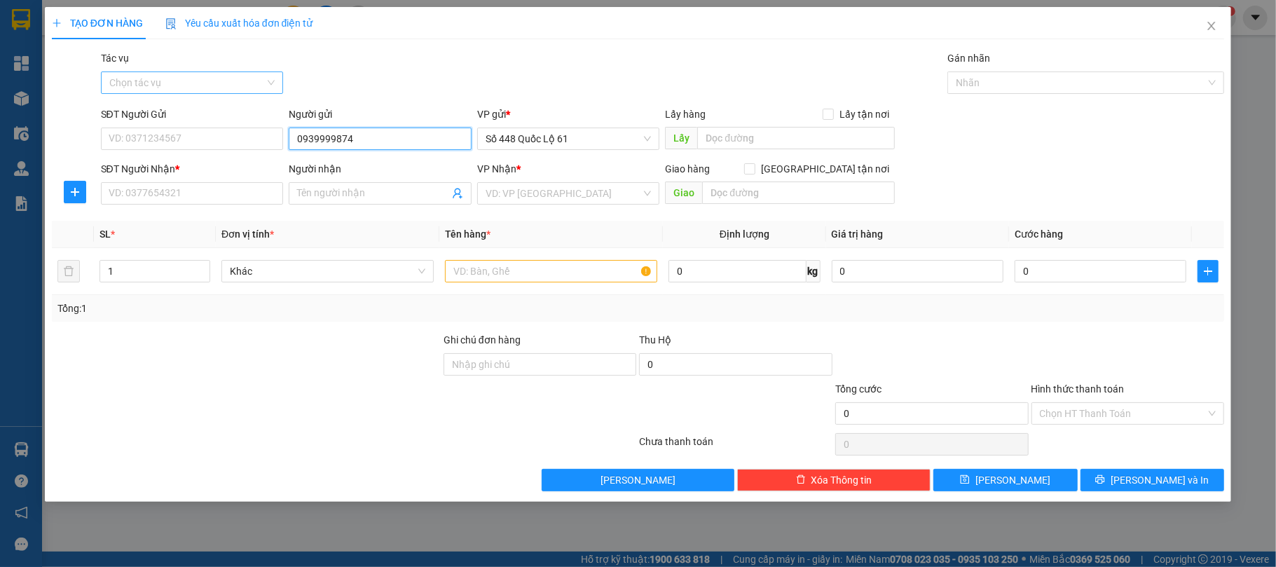
drag, startPoint x: 354, startPoint y: 139, endPoint x: 255, endPoint y: 90, distance: 110.3
click at [255, 96] on div "Transit Pickup Surcharge Ids Transit Deliver Surcharge Ids Transit Deliver Surc…" at bounding box center [638, 270] width 1173 height 441
type input "LY PQ"
drag, startPoint x: 348, startPoint y: 139, endPoint x: 280, endPoint y: 141, distance: 68.0
click at [261, 139] on div "SĐT Người Gửi VD: 0371234567 Người gửi LY PQ VP gửi * Số 448 Quốc Lộ 61 Lấy hàn…" at bounding box center [662, 130] width 1129 height 49
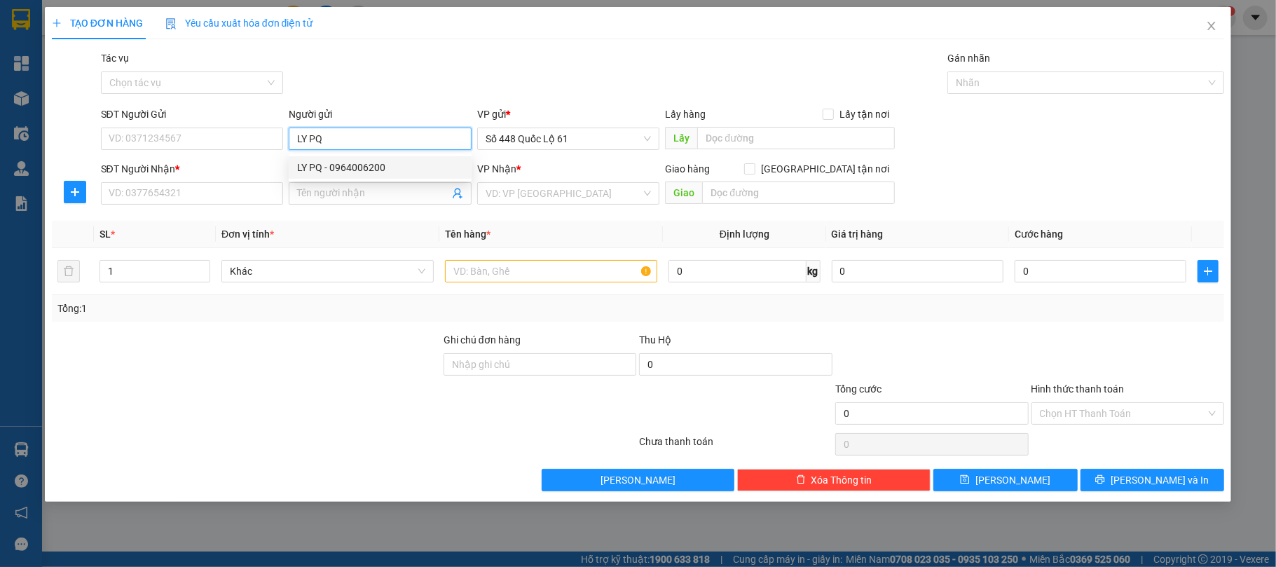
click at [353, 166] on div "LY PQ - 0964006200" at bounding box center [380, 167] width 166 height 15
type input "0964006200"
type input "LY PQ"
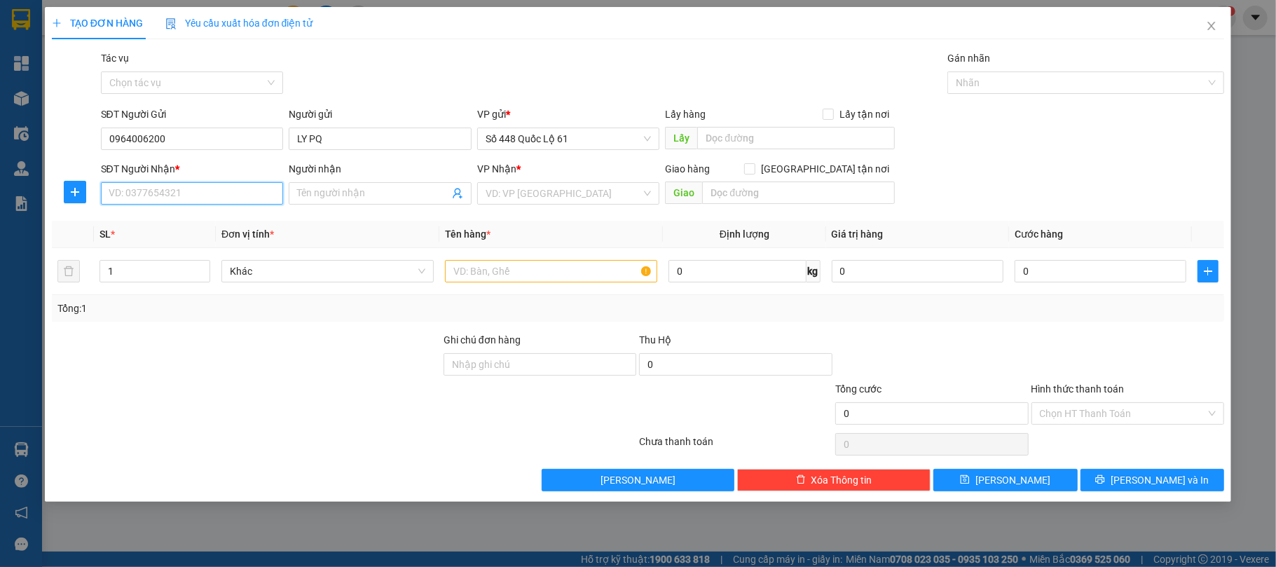
click at [202, 186] on input "SĐT Người Nhận *" at bounding box center [192, 193] width 183 height 22
click at [223, 228] on div "0905973837 - LY GỬI CÚC" at bounding box center [192, 222] width 166 height 15
type input "0905973837"
type input "LY GỬI CÚC"
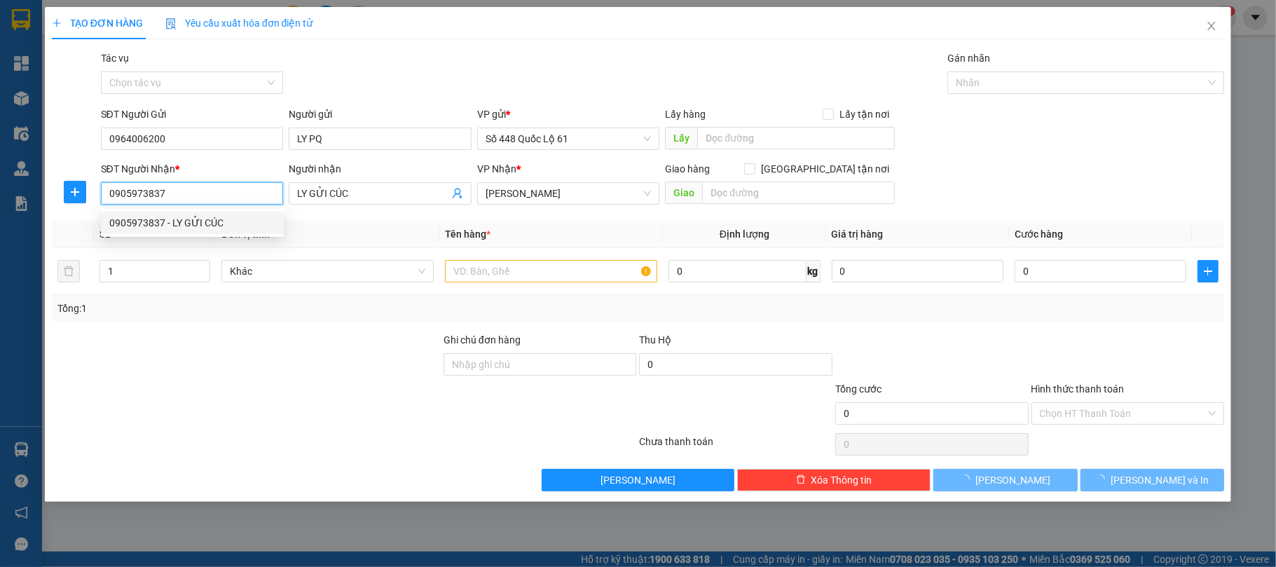
type input "1.000"
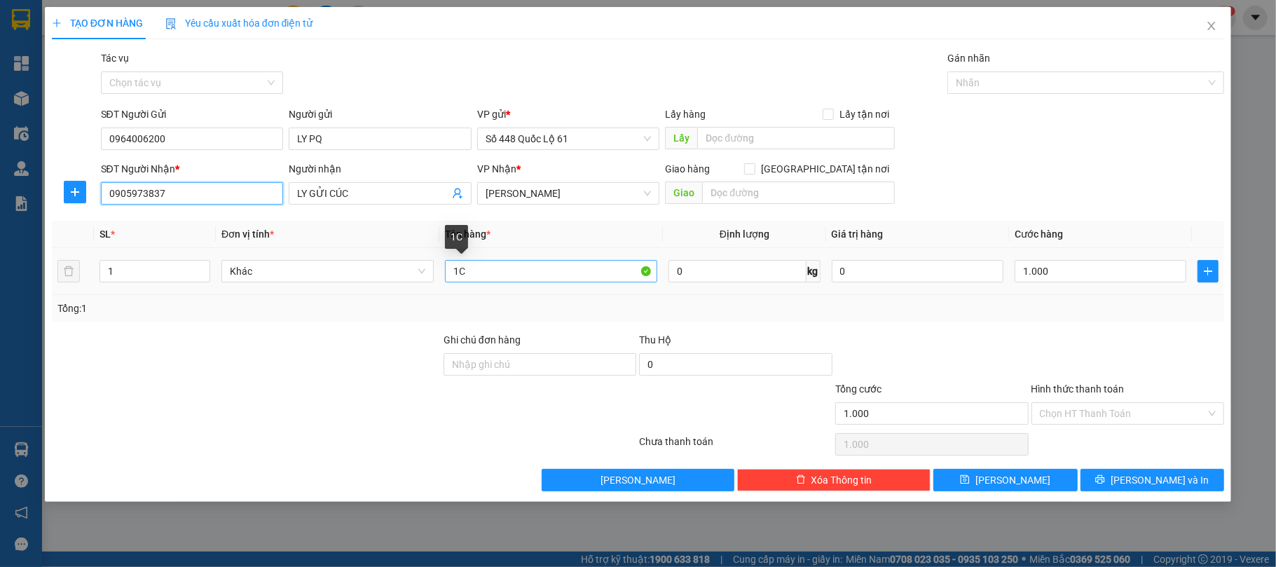
type input "0905973837"
click at [457, 273] on input "1C" at bounding box center [551, 271] width 212 height 22
type input "1.5C"
drag, startPoint x: 1113, startPoint y: 399, endPoint x: 1107, endPoint y: 413, distance: 15.4
click at [1110, 408] on div "Hình thức thanh toán Chọn HT Thanh Toán" at bounding box center [1127, 405] width 193 height 49
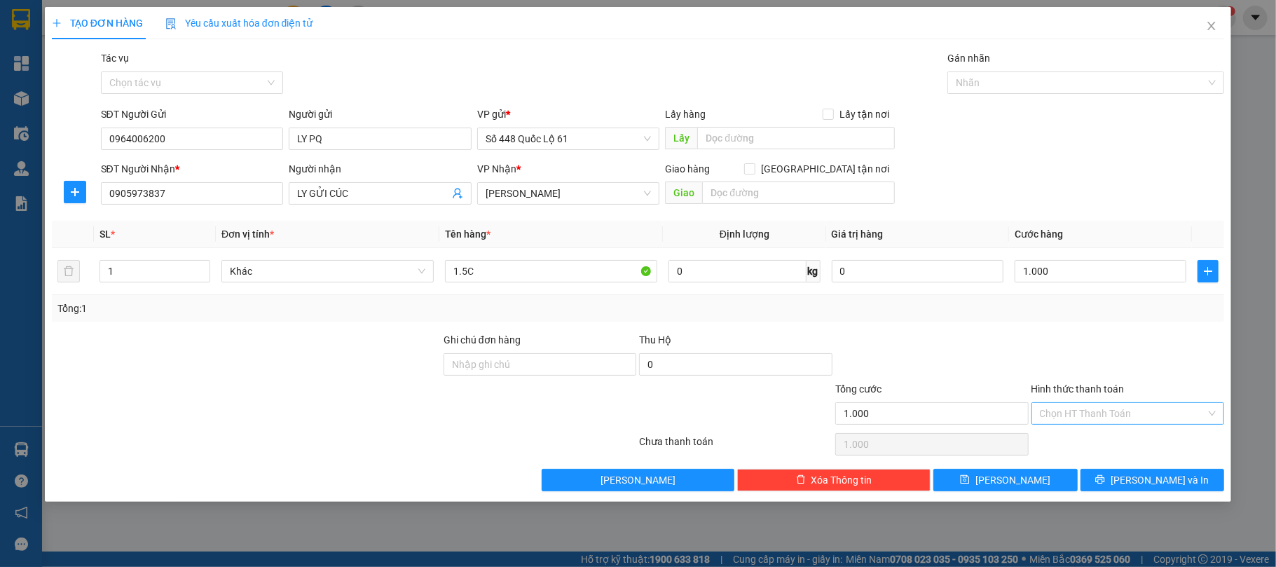
click at [1107, 413] on input "Hình thức thanh toán" at bounding box center [1123, 413] width 167 height 21
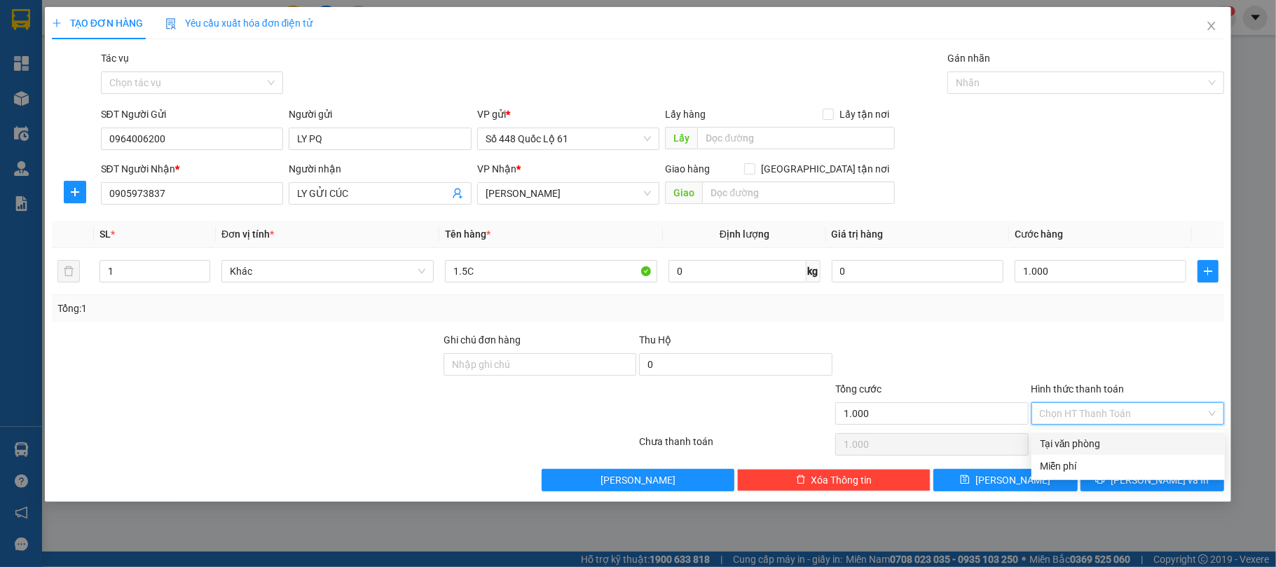
click at [1107, 441] on div "Tại văn phòng" at bounding box center [1128, 443] width 177 height 15
type input "0"
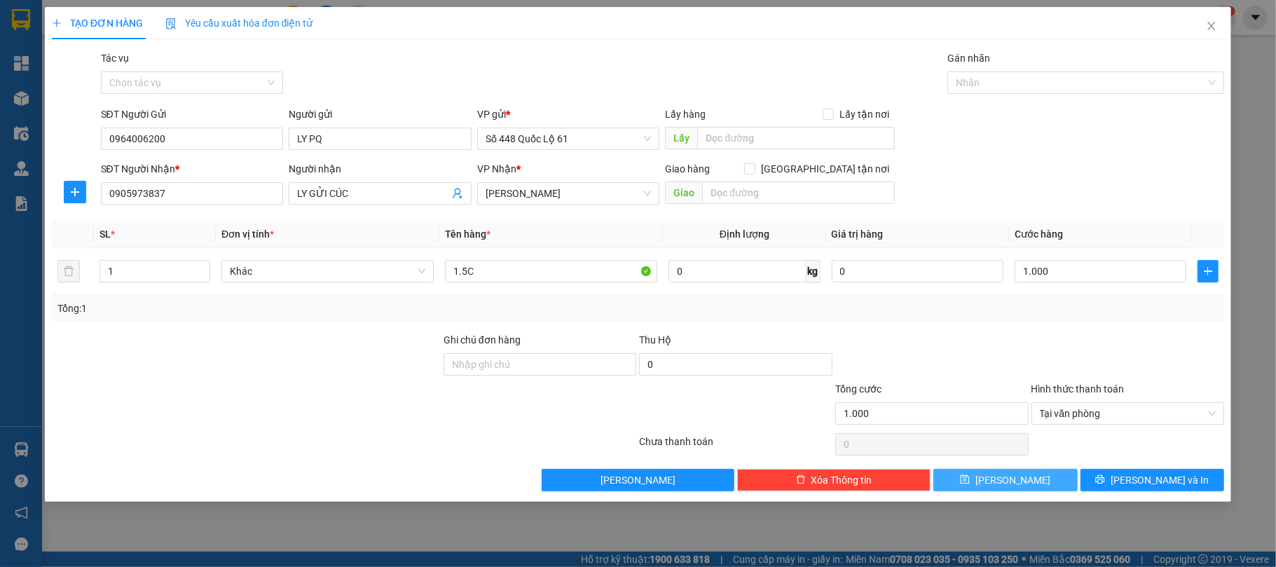
click at [1042, 488] on button "Lưu" at bounding box center [1005, 480] width 144 height 22
type input "0"
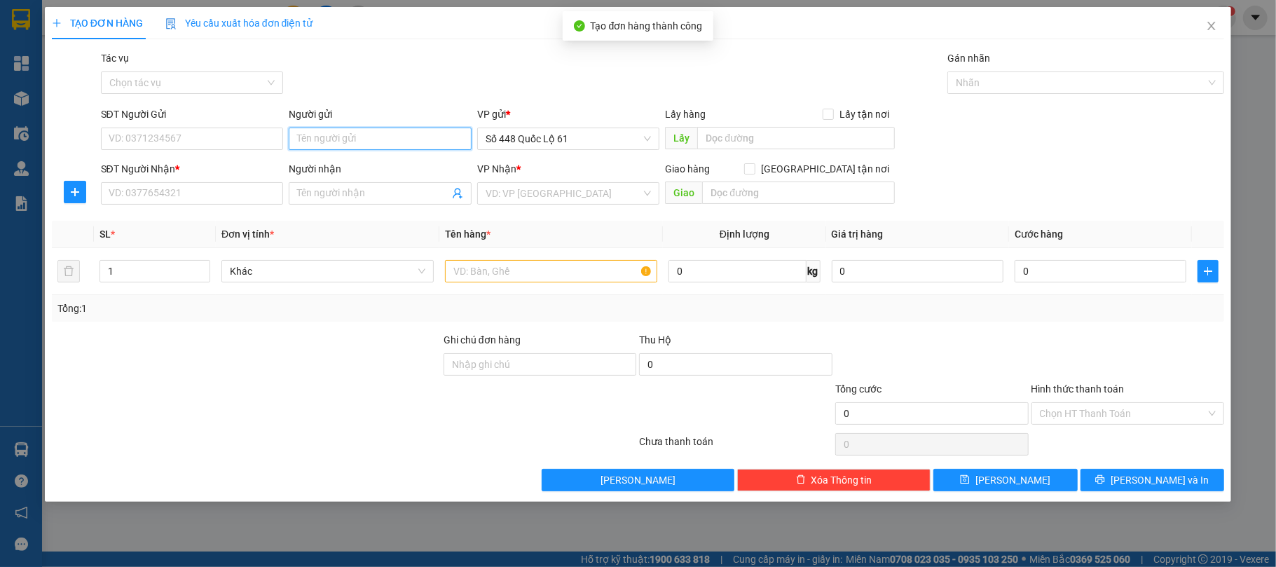
click at [347, 137] on input "Người gửi" at bounding box center [380, 138] width 183 height 22
click at [348, 168] on div "LY PQ - 0964006200" at bounding box center [380, 167] width 166 height 15
type input "0964006200"
type input "LY PQ"
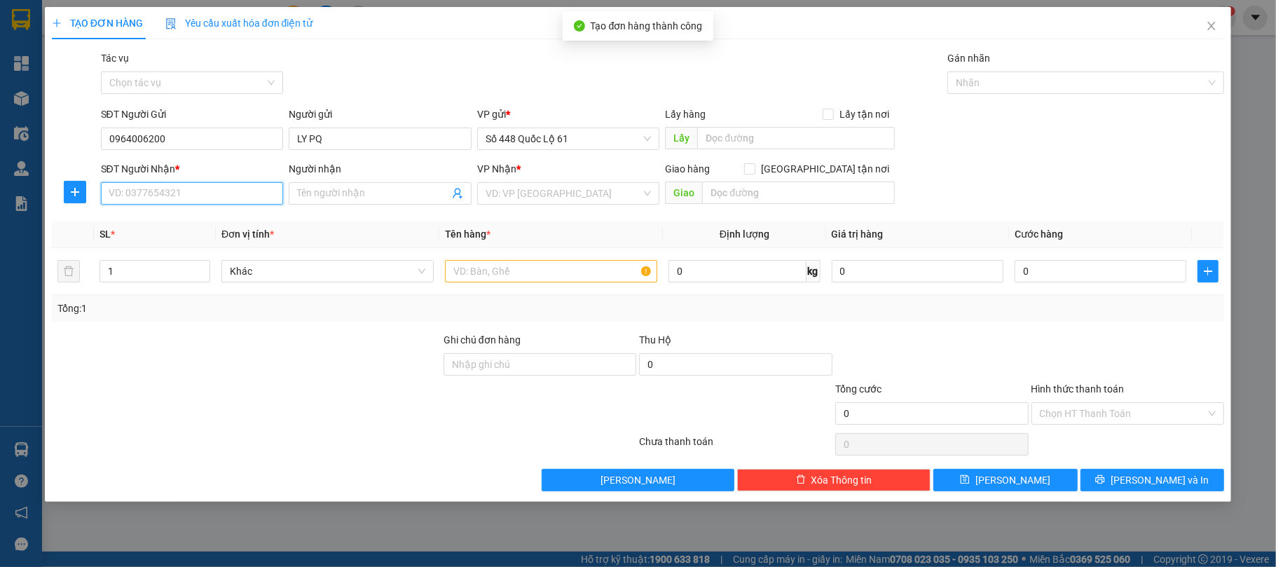
click at [208, 194] on input "SĐT Người Nhận *" at bounding box center [192, 193] width 183 height 22
click at [135, 193] on input "591" at bounding box center [192, 193] width 183 height 22
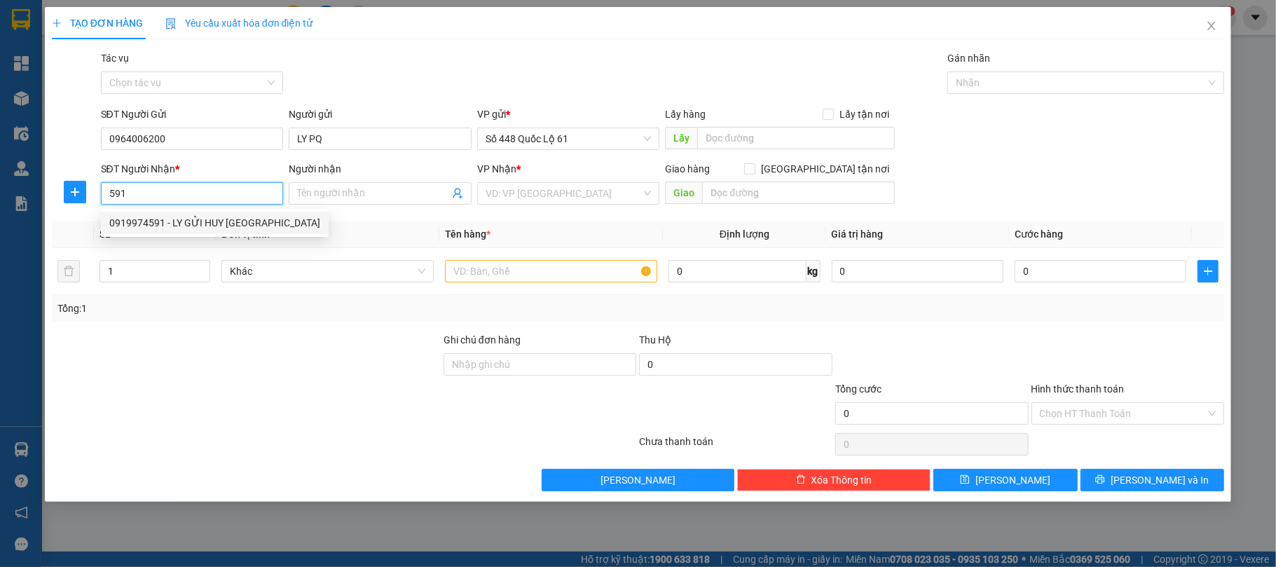
click at [147, 226] on div "0919974591 - LY GỬI HUY NHA TRANG" at bounding box center [214, 222] width 211 height 15
type input "0919974591"
type input "LY GỬI HUY NHA TRANG"
checkbox input "true"
type input "NHA TRANG"
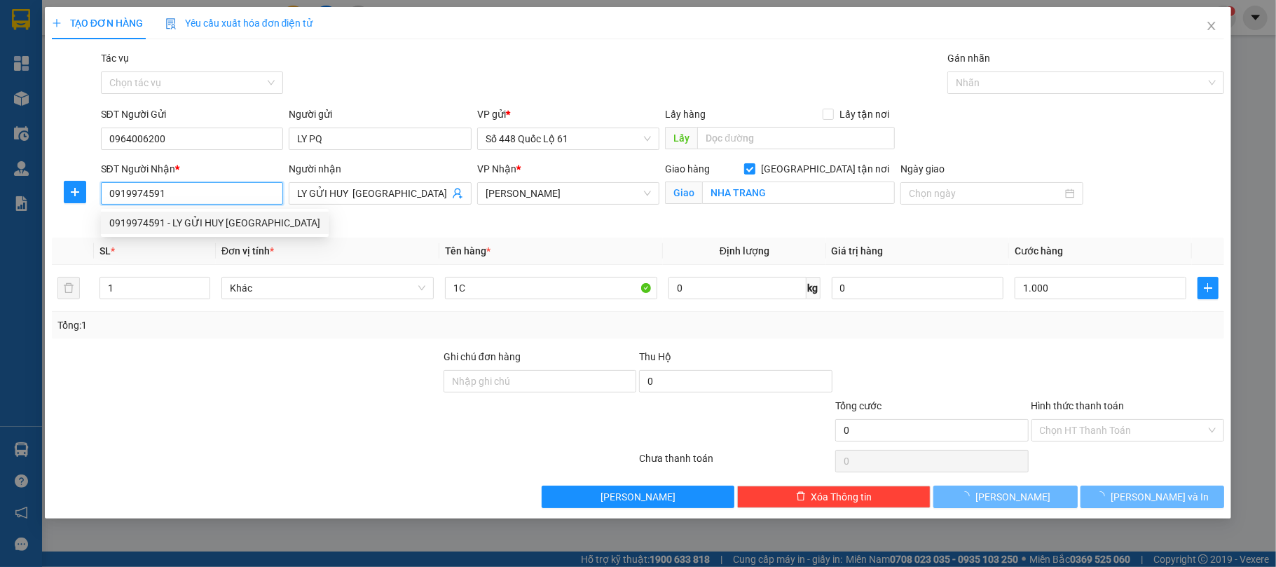
type input "1.000"
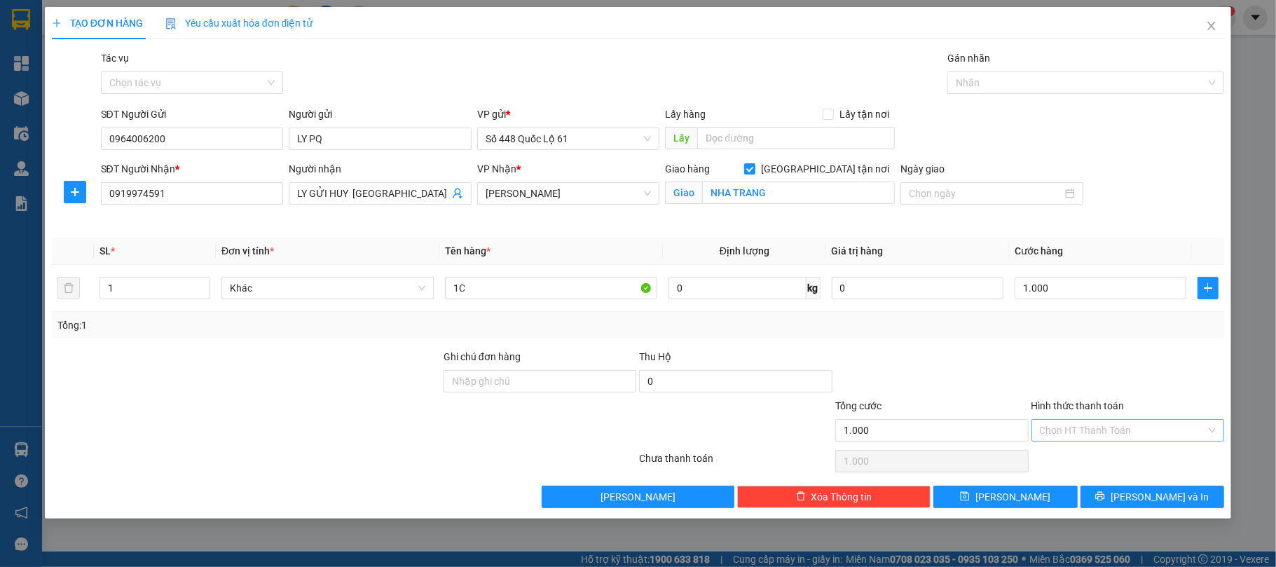
click at [1063, 433] on input "Hình thức thanh toán" at bounding box center [1123, 430] width 167 height 21
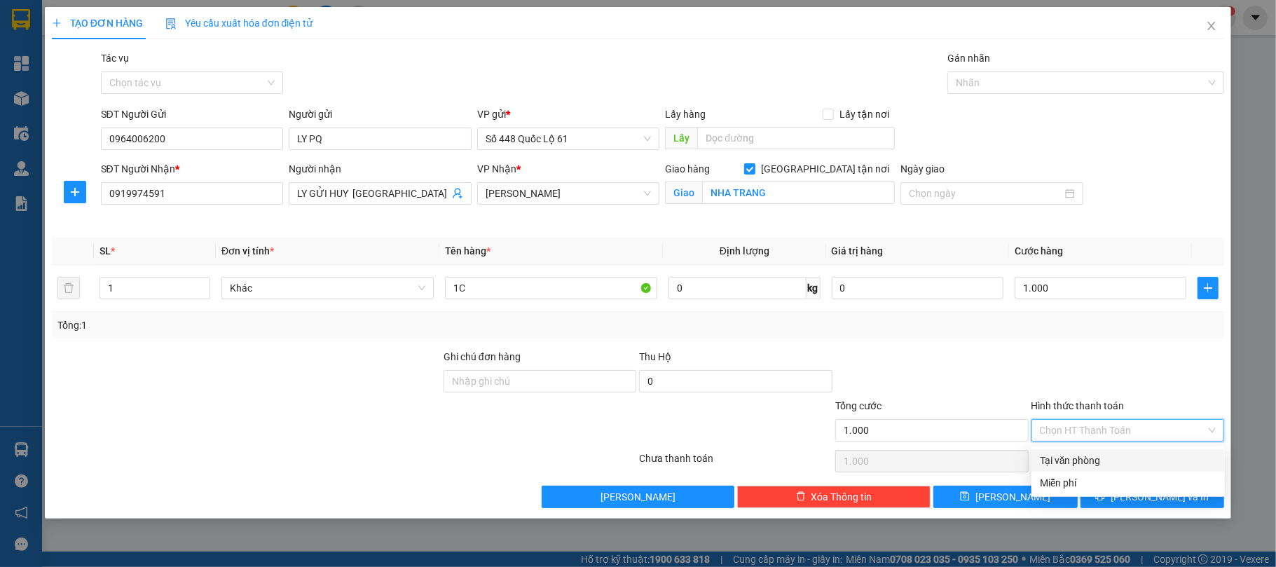
click at [1065, 458] on div "Tại văn phòng" at bounding box center [1128, 460] width 177 height 15
type input "0"
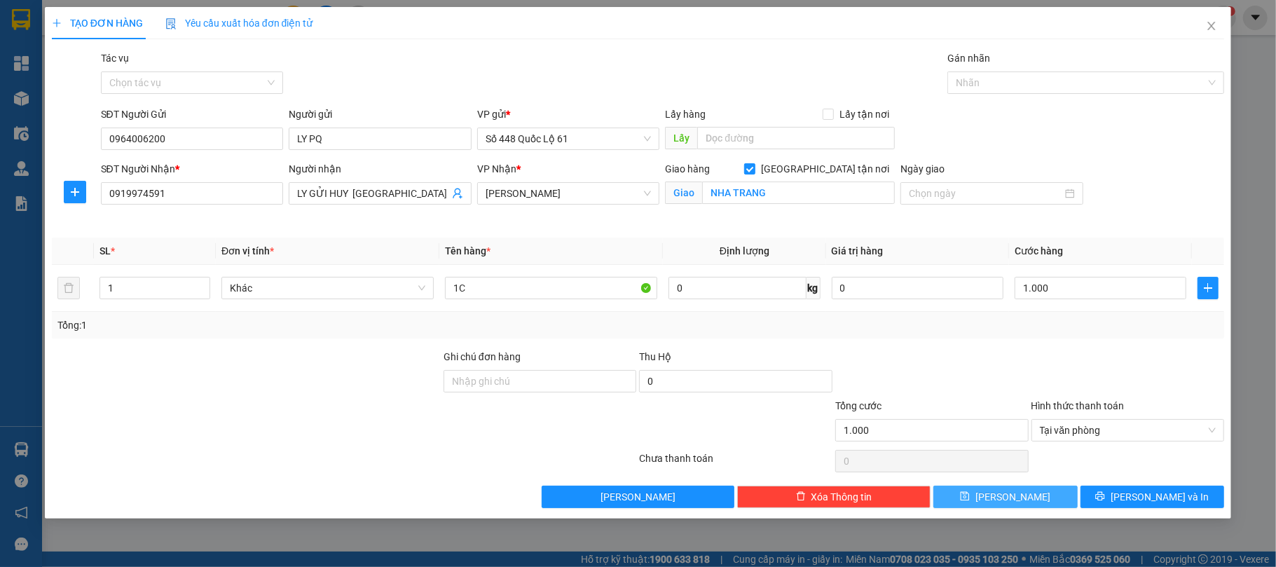
click at [1034, 496] on button "Lưu" at bounding box center [1005, 496] width 144 height 22
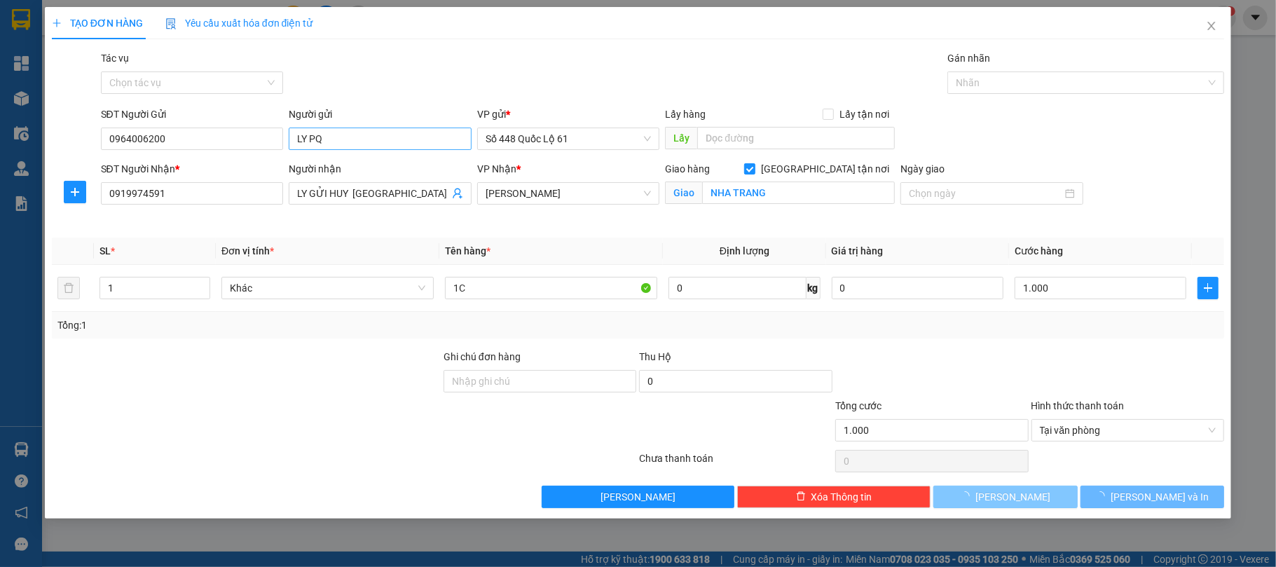
checkbox input "false"
type input "0"
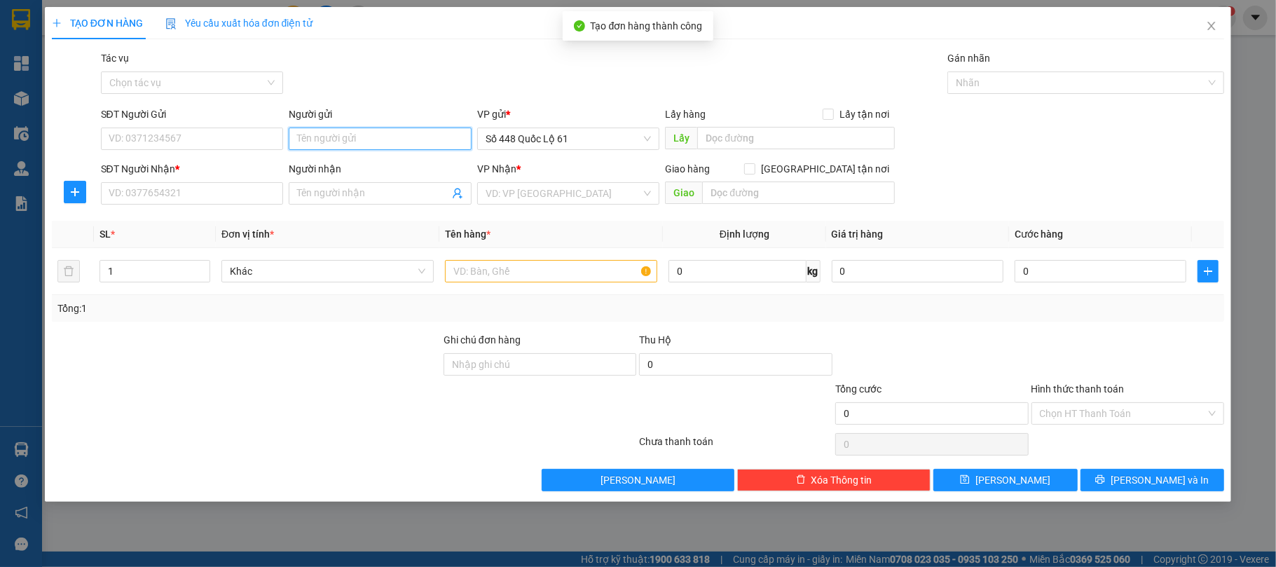
click at [309, 138] on input "Người gửi" at bounding box center [380, 138] width 183 height 22
click at [307, 166] on div "LY PQ - 0964006200" at bounding box center [380, 167] width 166 height 15
type input "0964006200"
type input "LY PQ"
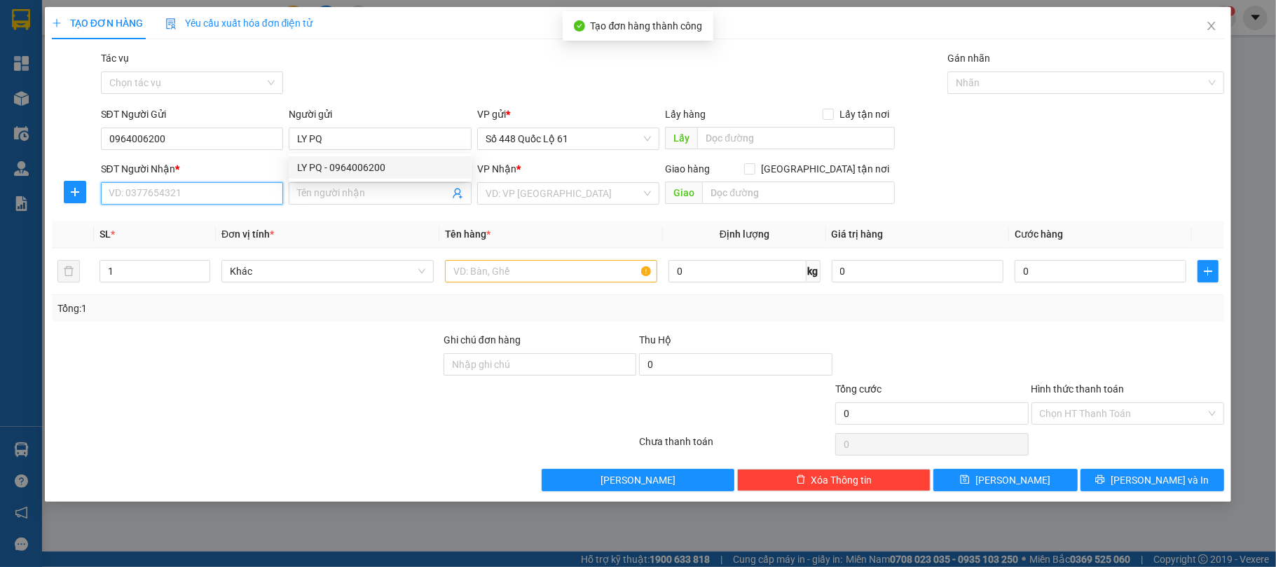
click at [220, 200] on input "SĐT Người Nhận *" at bounding box center [192, 193] width 183 height 22
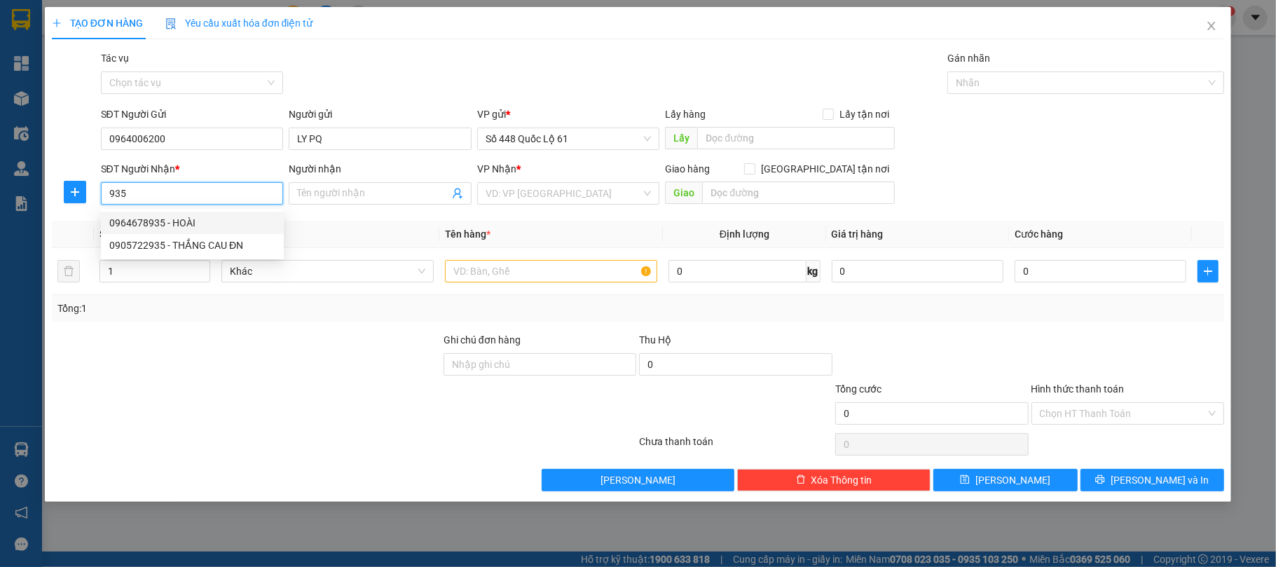
click at [189, 217] on div "0964678935 - HOÀI" at bounding box center [192, 222] width 166 height 15
type input "0964678935"
type input "HOÀI"
checkbox input "true"
type input "CAM RANH"
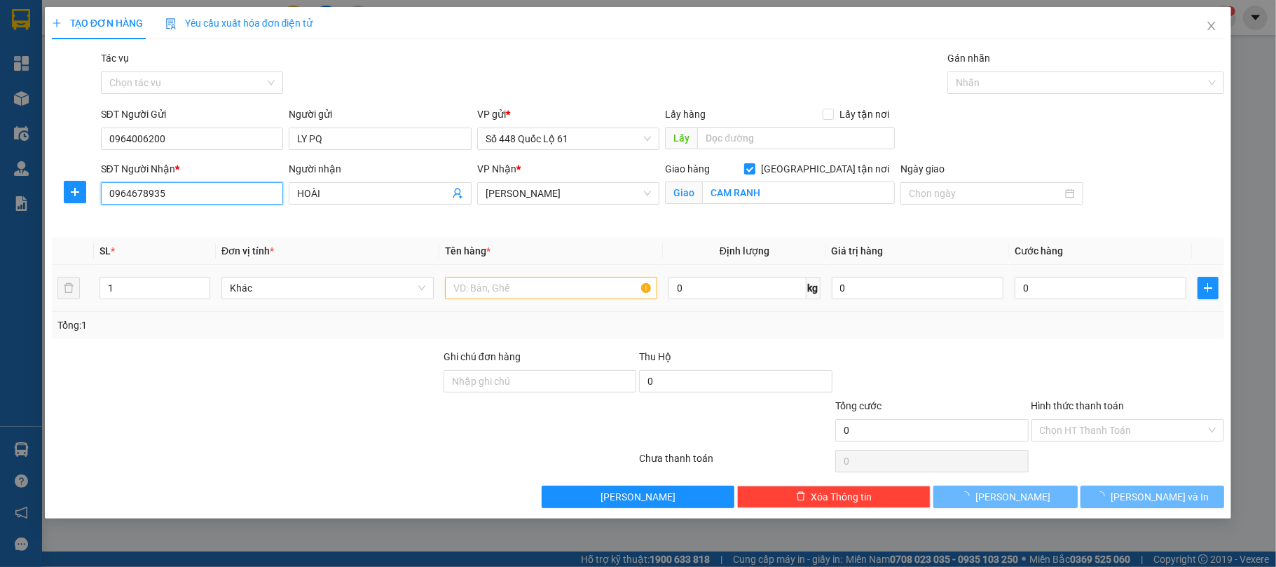
type input "1.000"
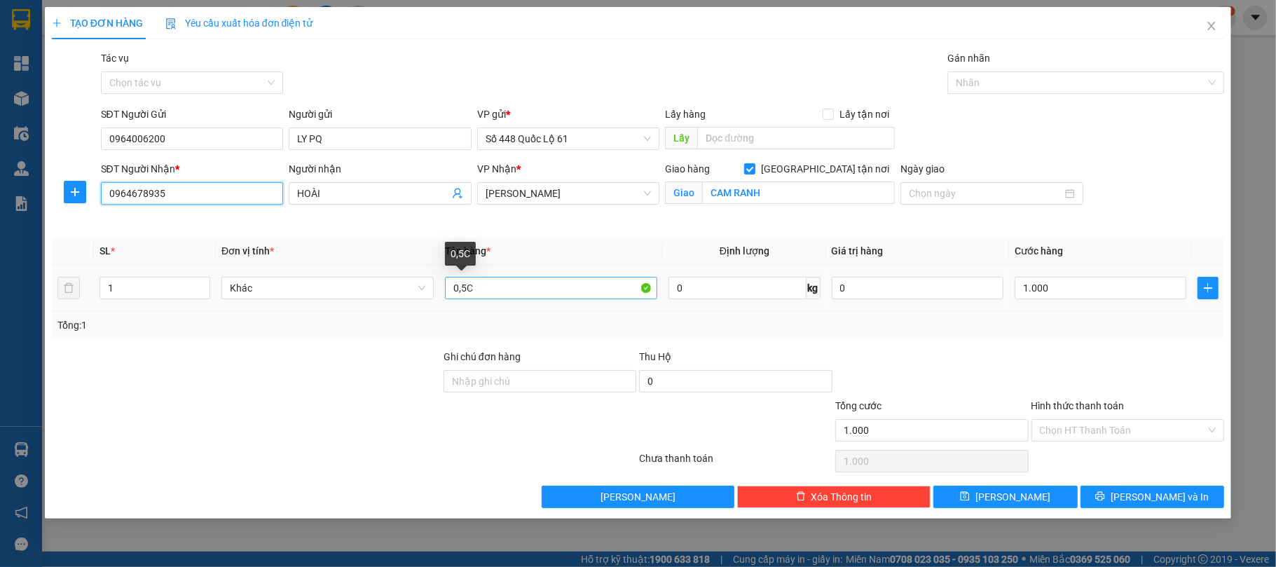
type input "0964678935"
click at [461, 289] on input "0,5C" at bounding box center [551, 288] width 212 height 22
type input "1C"
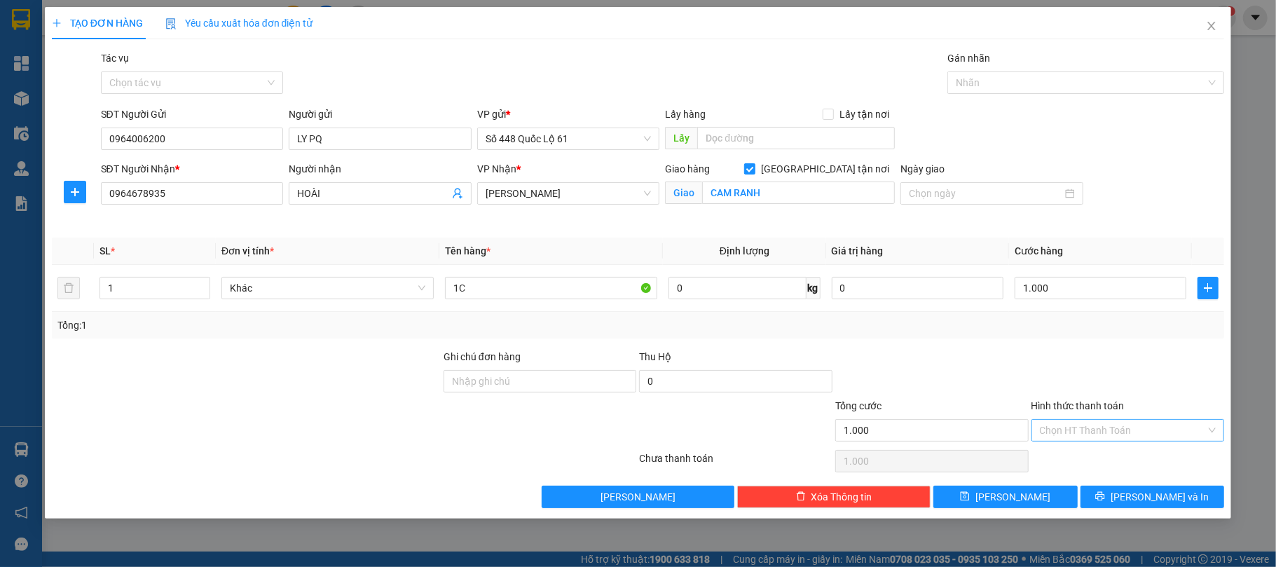
click at [1102, 429] on input "Hình thức thanh toán" at bounding box center [1123, 430] width 167 height 21
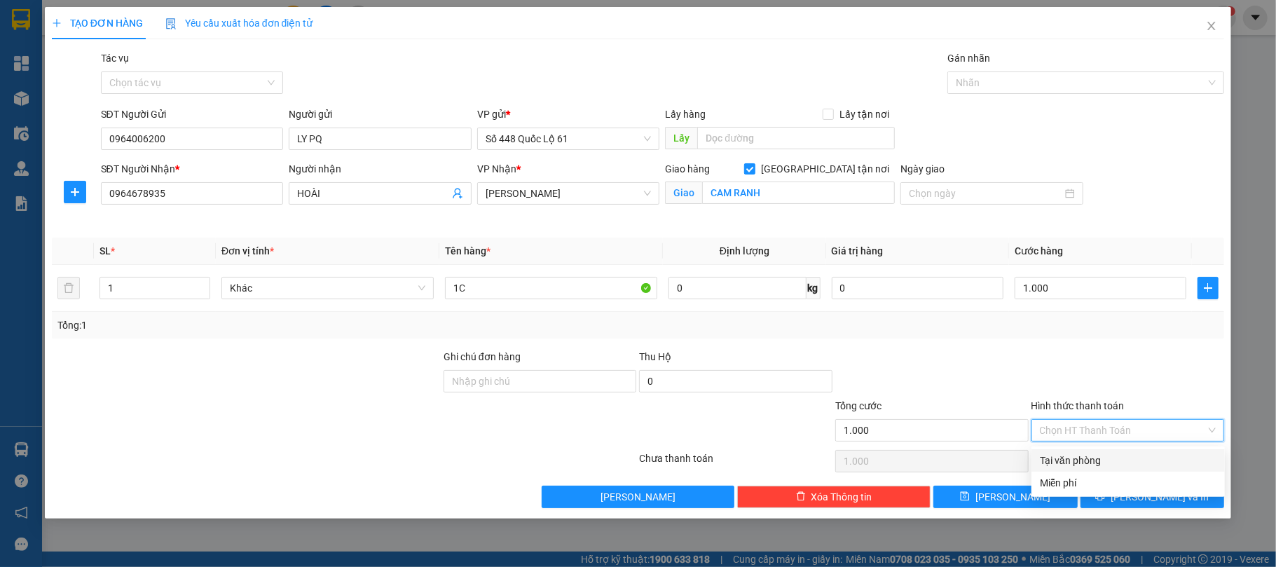
click at [1083, 451] on div "Tại văn phòng" at bounding box center [1127, 460] width 193 height 22
type input "0"
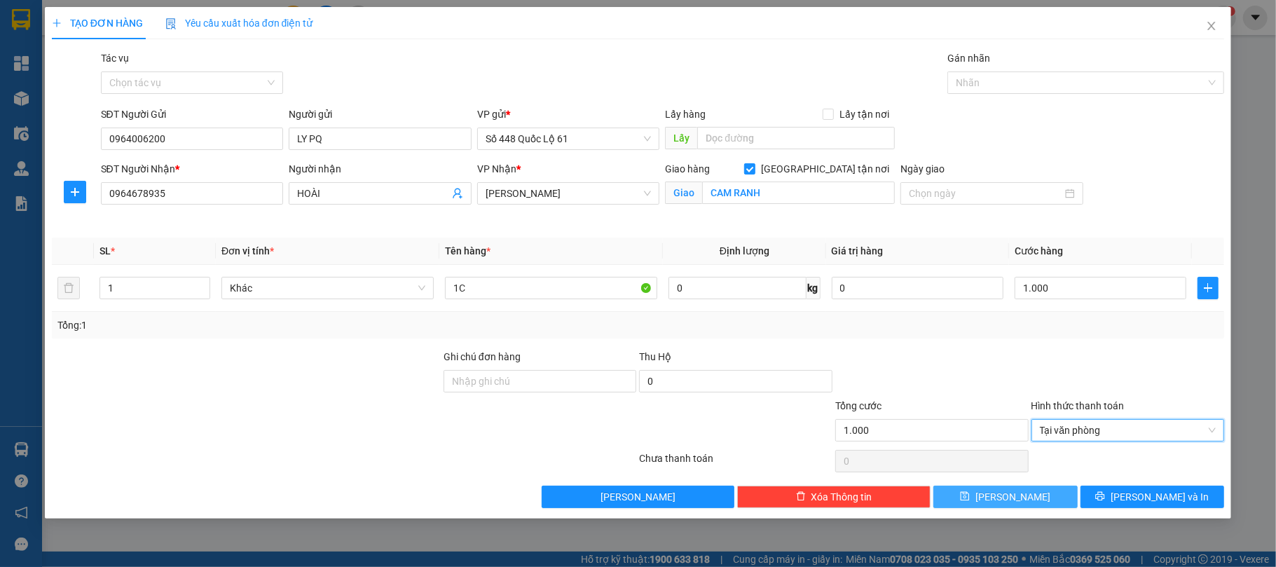
click at [1046, 492] on button "Lưu" at bounding box center [1005, 496] width 144 height 22
checkbox input "false"
type input "0"
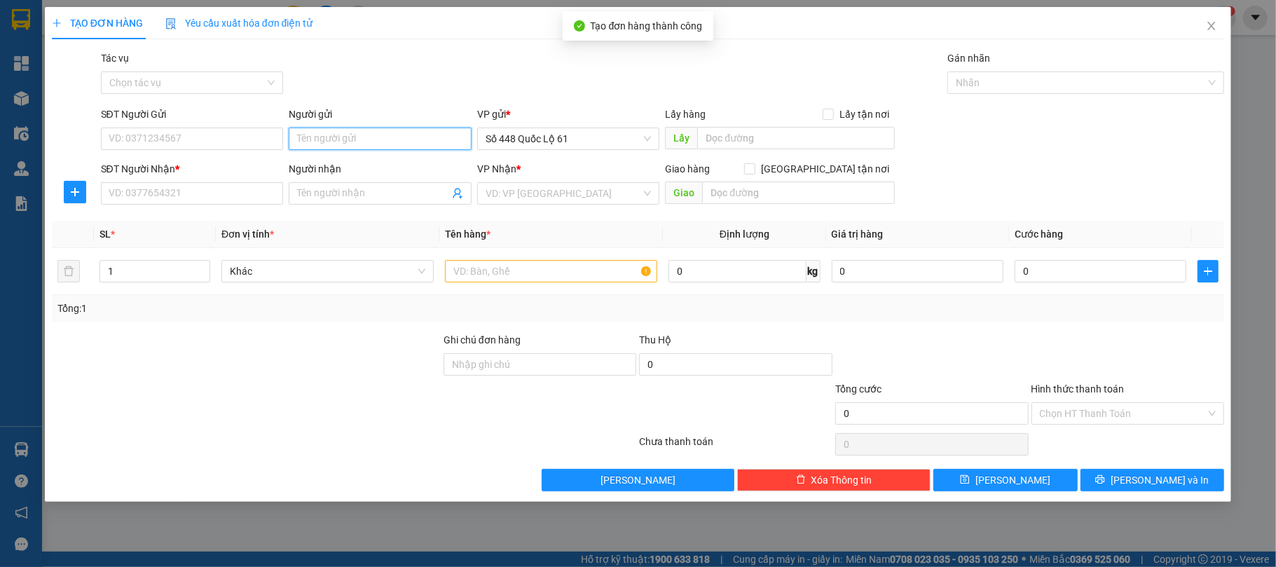
click at [328, 137] on input "Người gửi" at bounding box center [380, 138] width 183 height 22
click at [320, 163] on div "LY PQ - 0964006200" at bounding box center [380, 167] width 166 height 15
type input "0964006200"
type input "LY PQ"
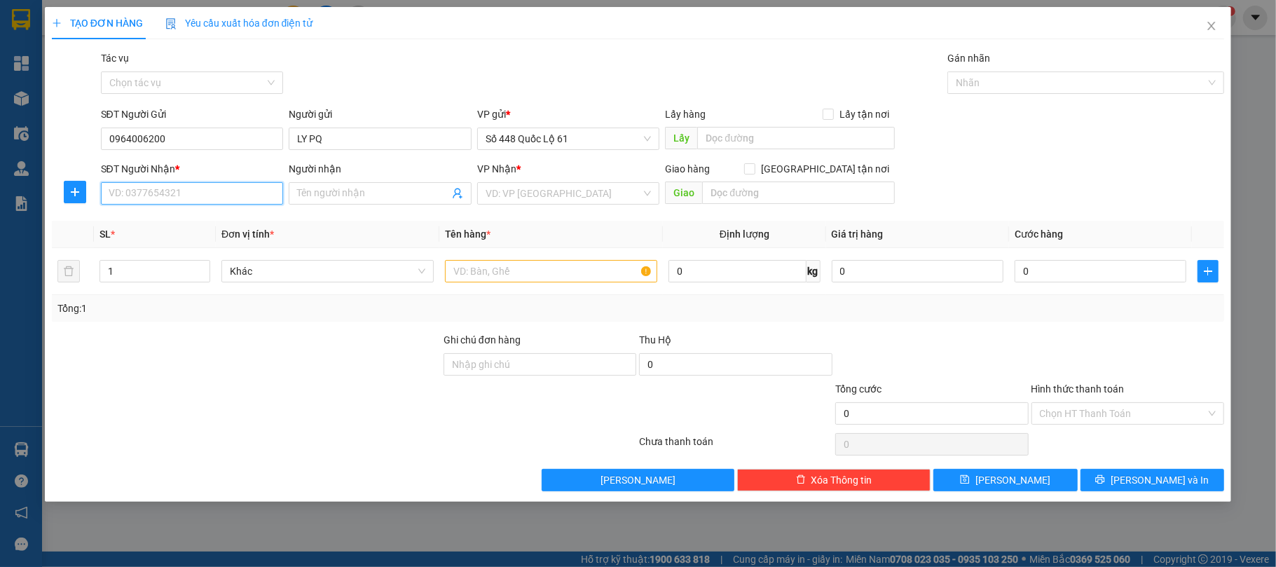
click at [211, 202] on input "SĐT Người Nhận *" at bounding box center [192, 193] width 183 height 22
click at [212, 196] on input "SĐT Người Nhận *" at bounding box center [192, 193] width 183 height 22
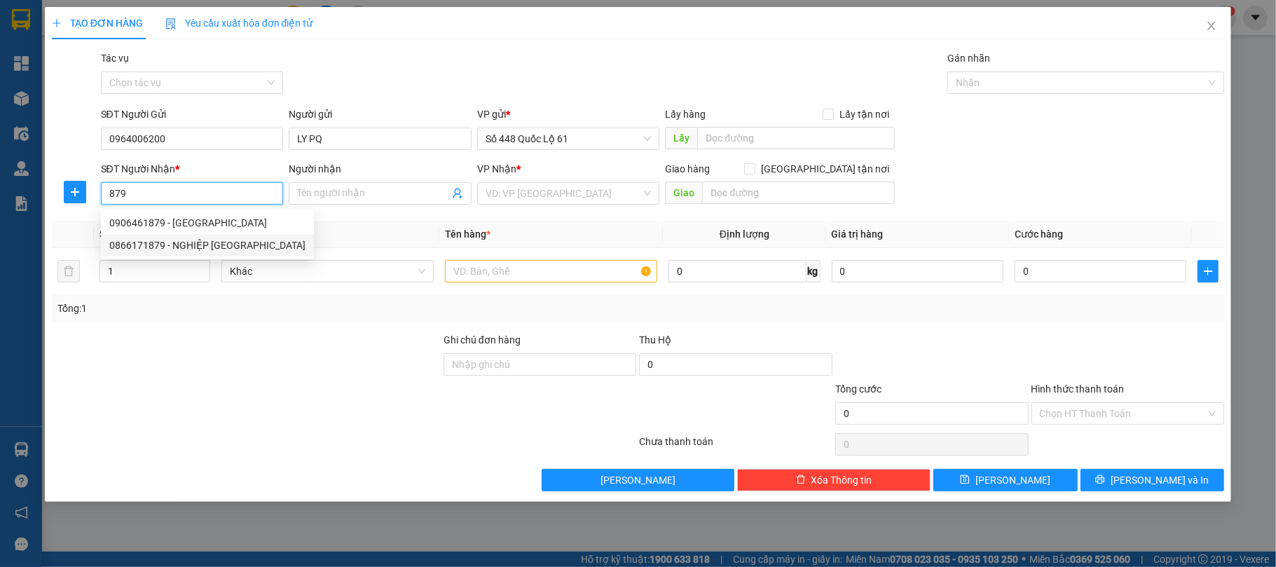
click at [208, 242] on div "0866171879 - NGHIỆP VẠN GIÃ" at bounding box center [207, 244] width 196 height 15
type input "0866171879"
type input "NGHIỆP VẠN GIÃ"
checkbox input "true"
type input "VẠN GIÃ"
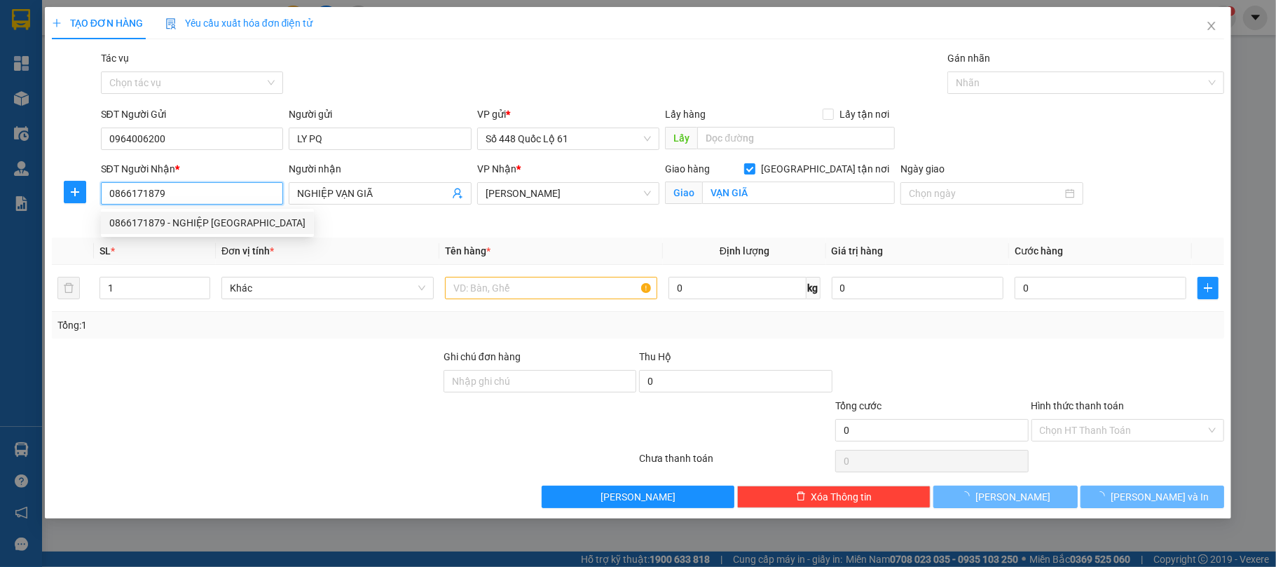
type input "1.000"
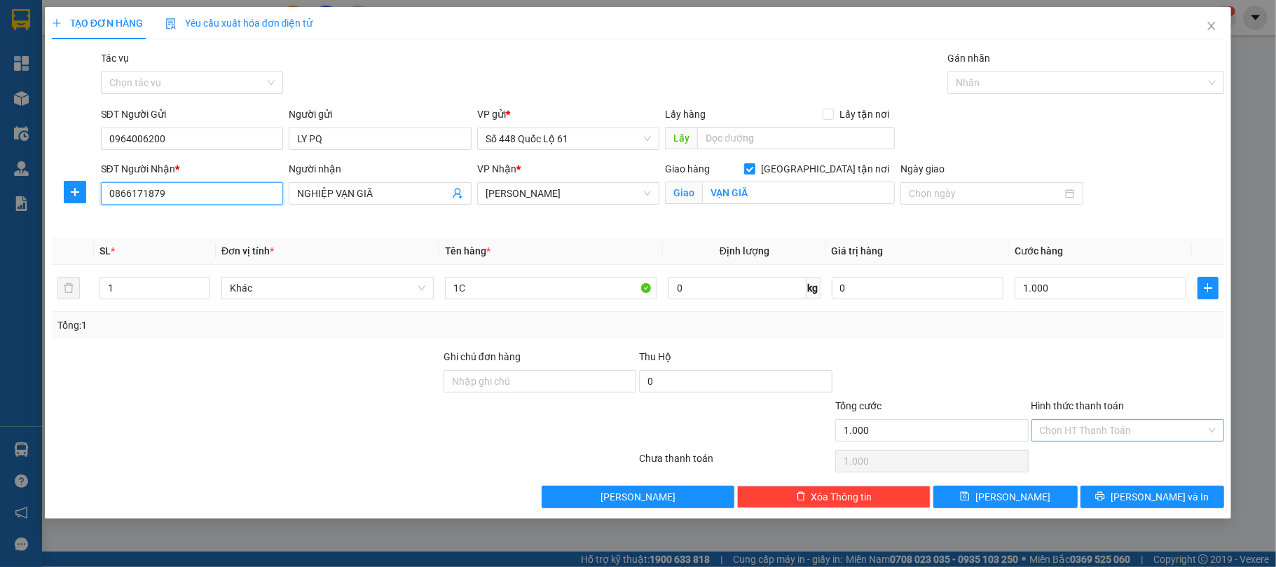
type input "0866171879"
click at [1060, 434] on input "Hình thức thanh toán" at bounding box center [1123, 430] width 167 height 21
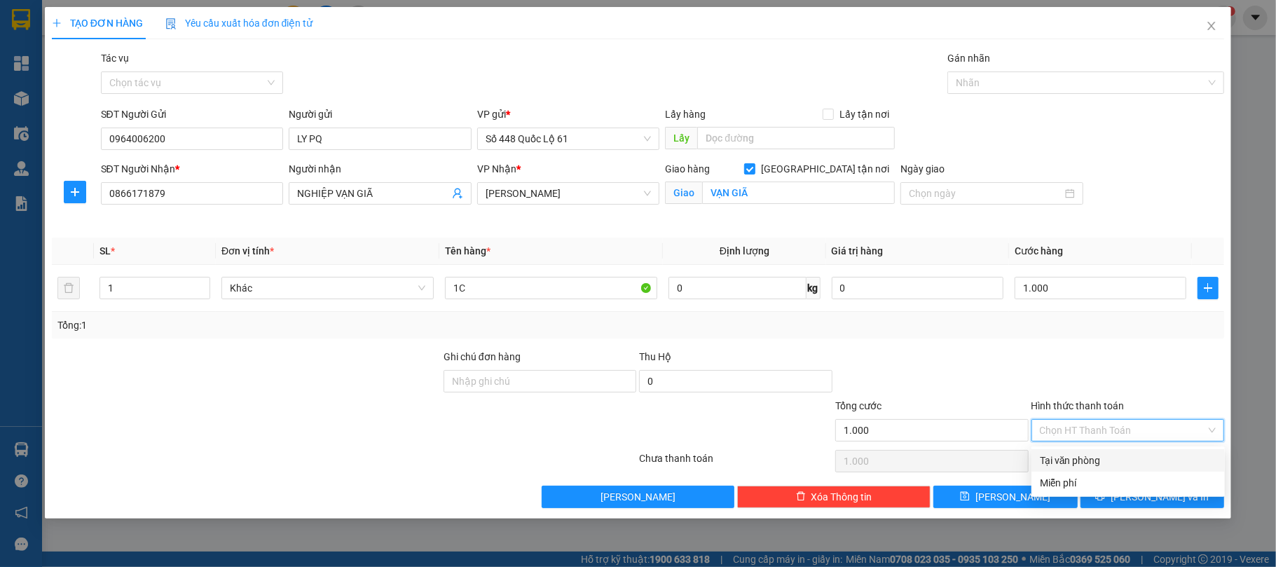
click at [1068, 458] on div "Tại văn phòng" at bounding box center [1128, 460] width 177 height 15
type input "0"
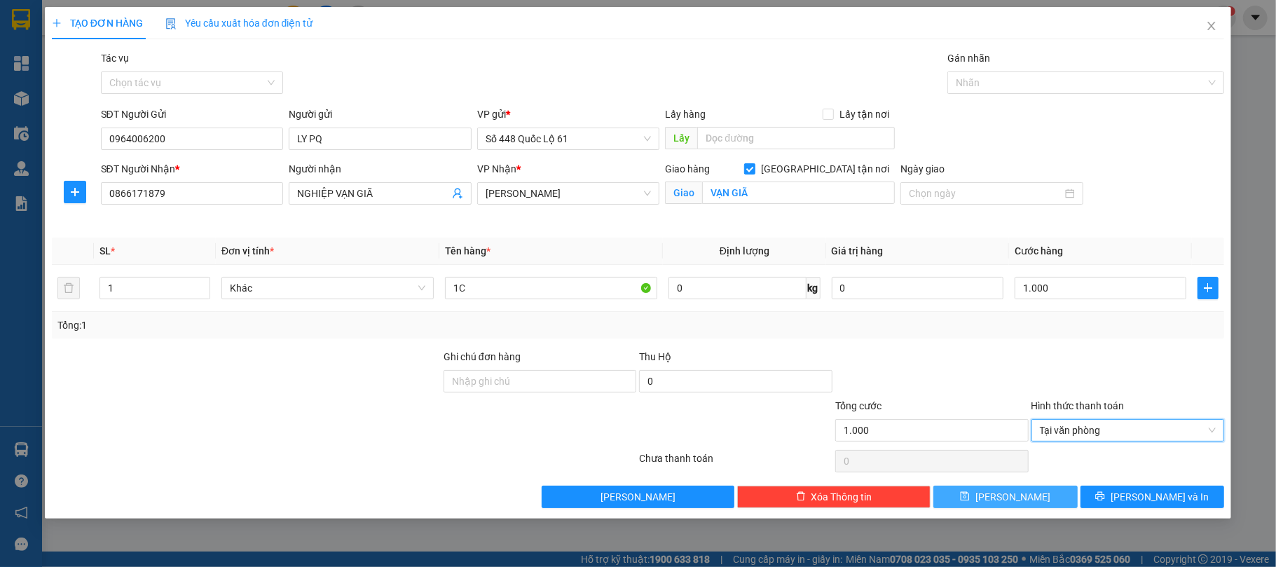
click at [1046, 494] on button "Lưu" at bounding box center [1005, 496] width 144 height 22
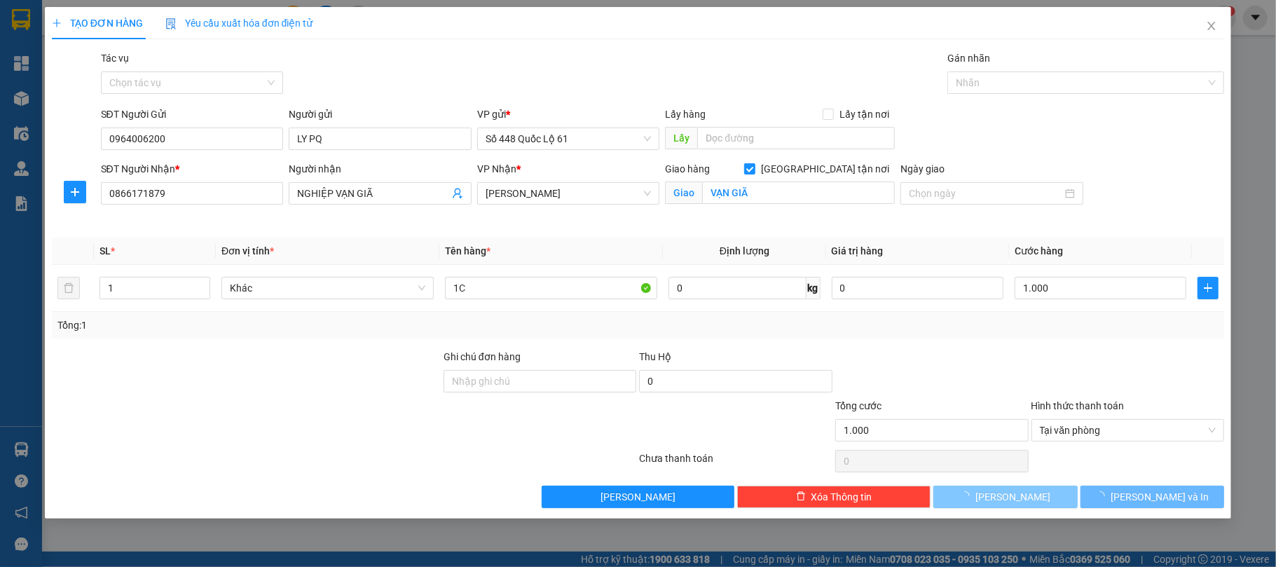
checkbox input "false"
type input "0"
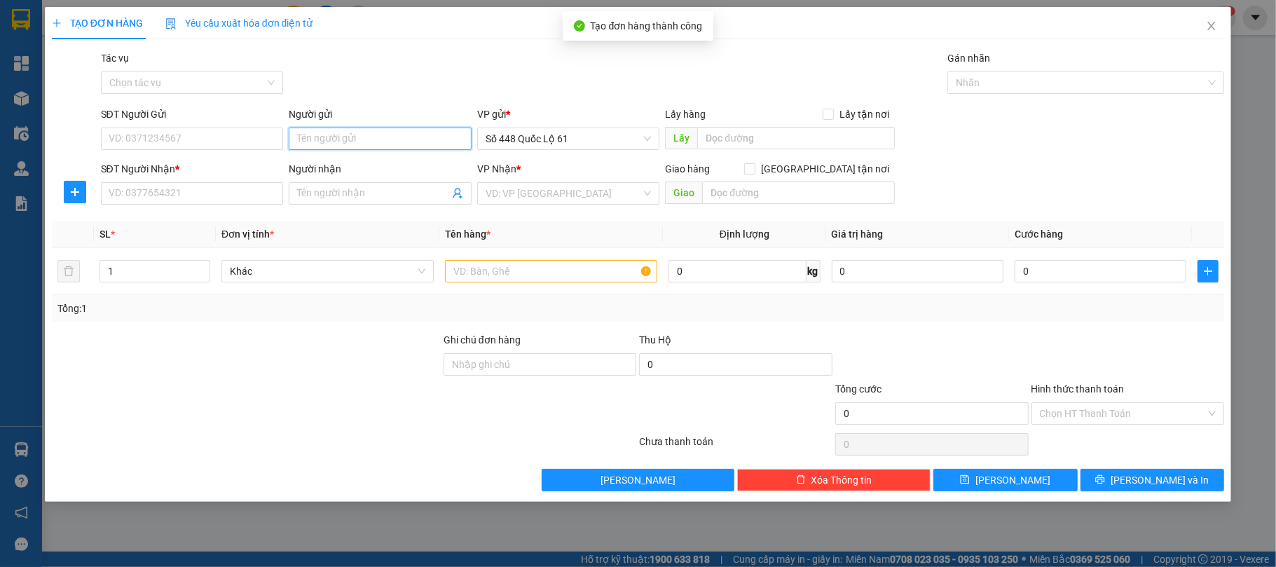
click at [387, 139] on input "Người gửi" at bounding box center [380, 138] width 183 height 22
click at [317, 166] on div "LY PQ - 0964006200" at bounding box center [380, 167] width 166 height 15
type input "0964006200"
type input "LY PQ"
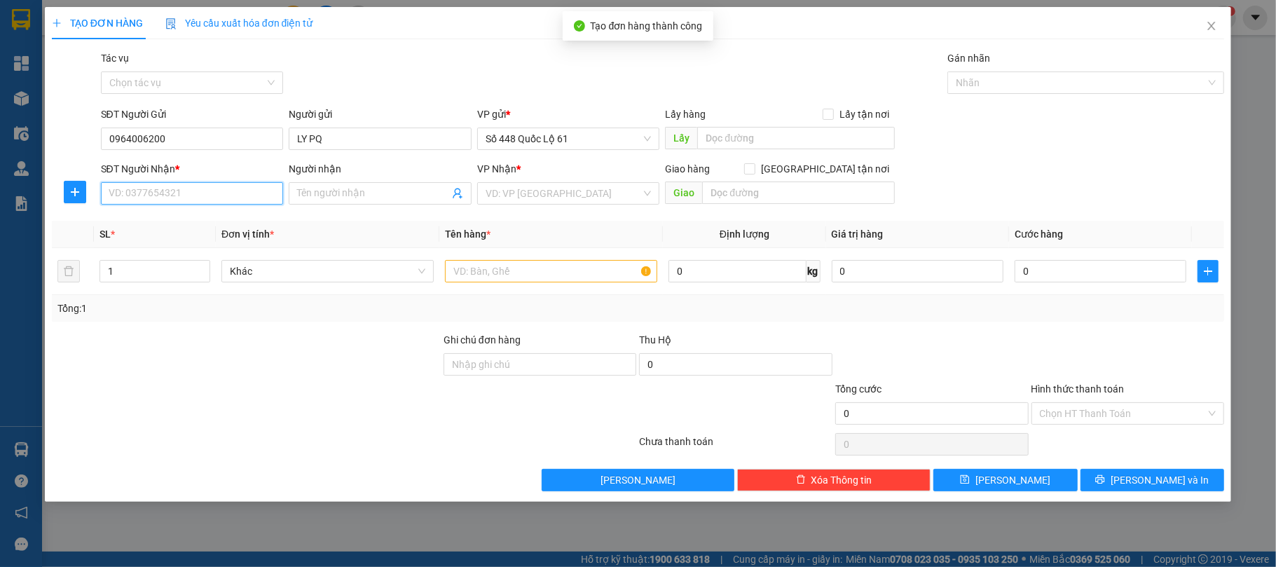
click at [249, 194] on input "SĐT Người Nhận *" at bounding box center [192, 193] width 183 height 22
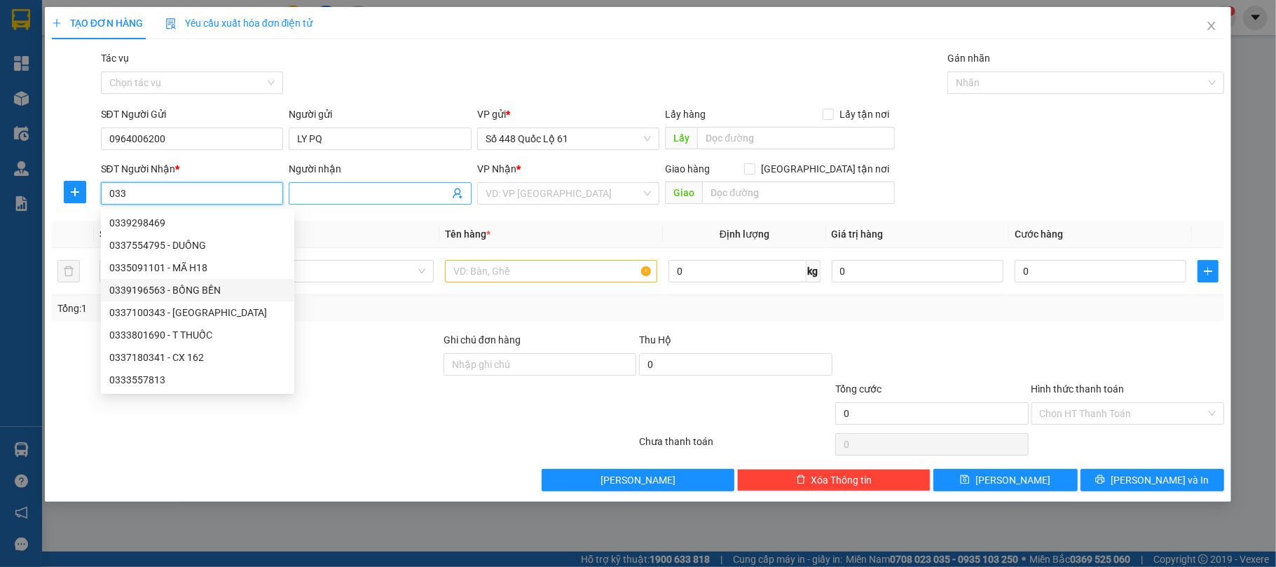
type input "033"
click at [337, 191] on input "Người nhận" at bounding box center [373, 193] width 152 height 15
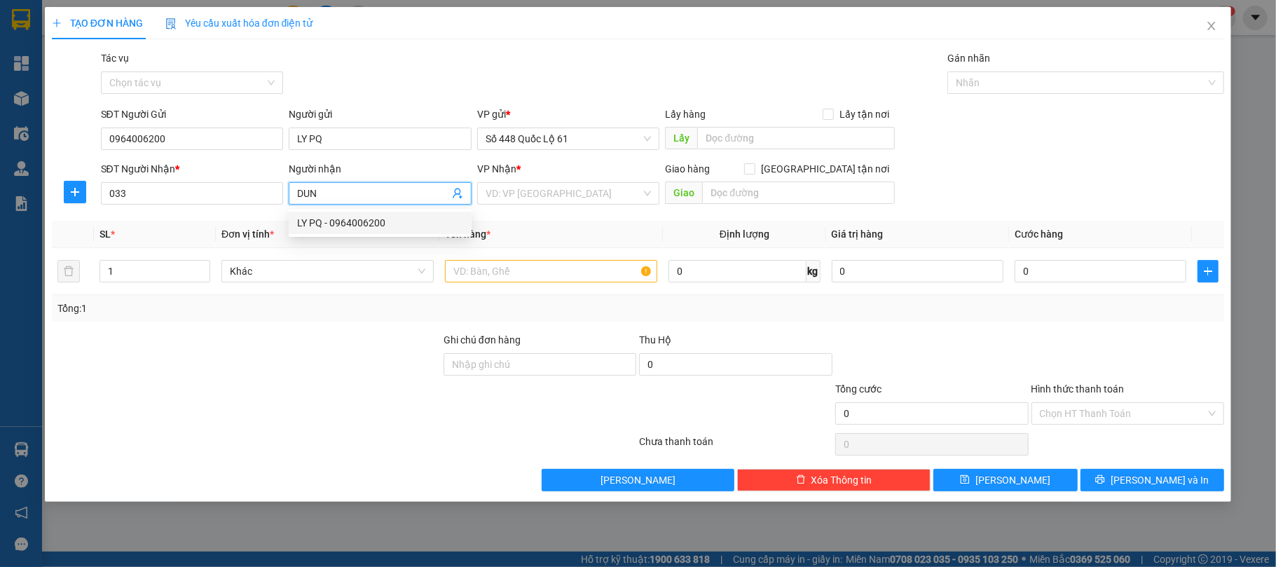
type input "DUNG"
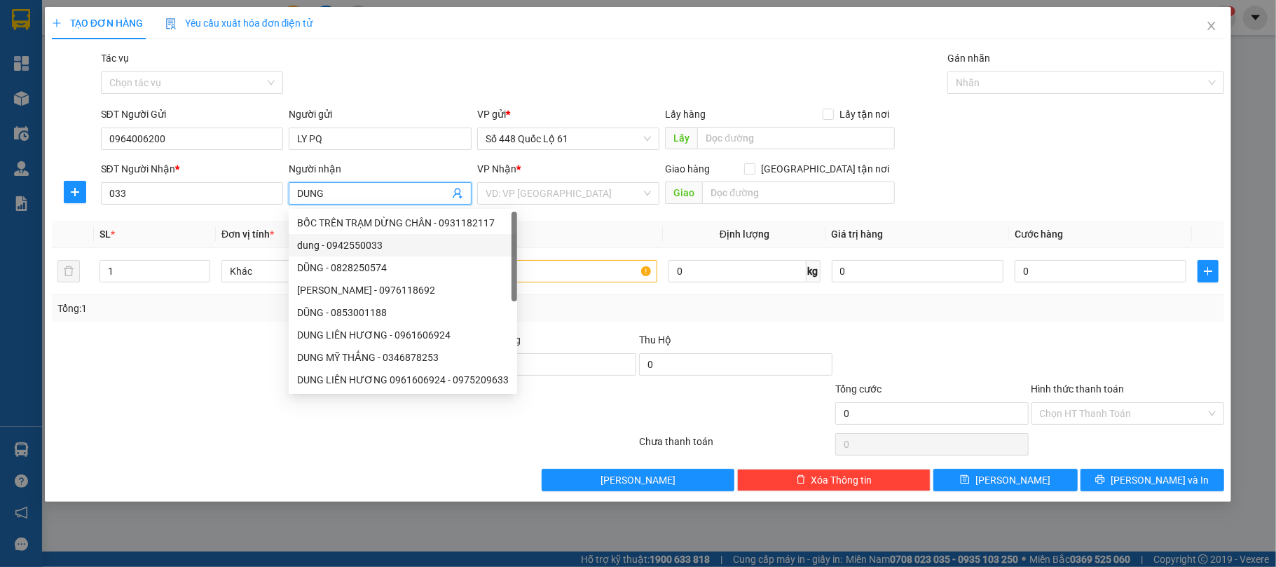
click at [360, 242] on div "dung - 0942550033" at bounding box center [403, 244] width 212 height 15
type input "0942550033"
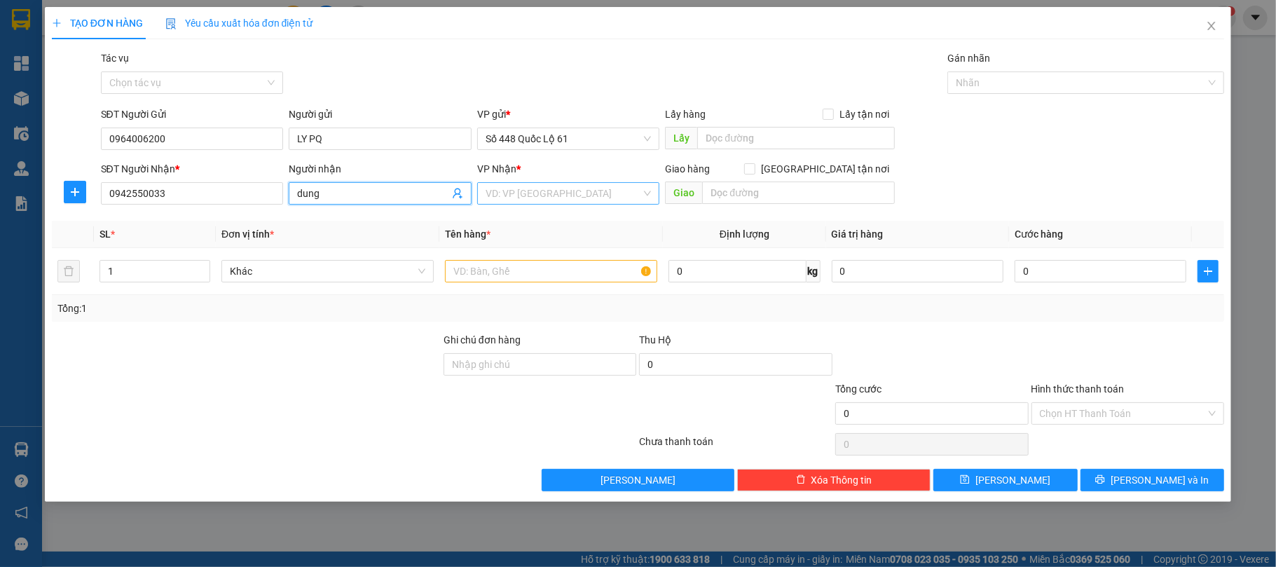
type input "dung"
click at [567, 200] on input "search" at bounding box center [563, 193] width 156 height 21
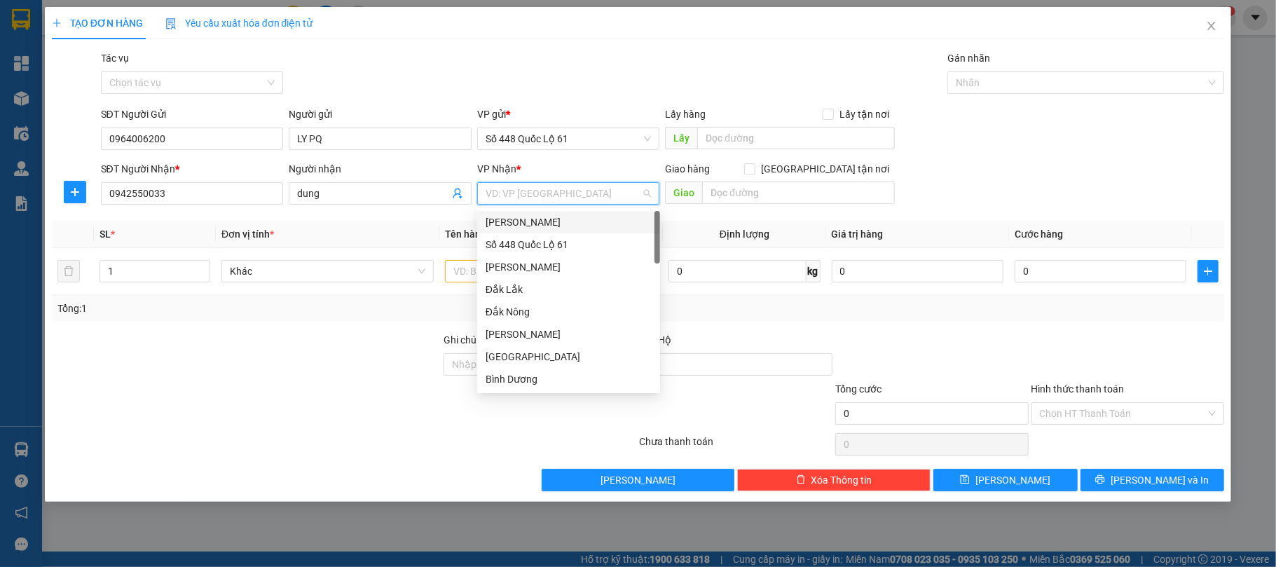
type input "B"
click at [518, 217] on div "[GEOGRAPHIC_DATA]" at bounding box center [568, 221] width 166 height 15
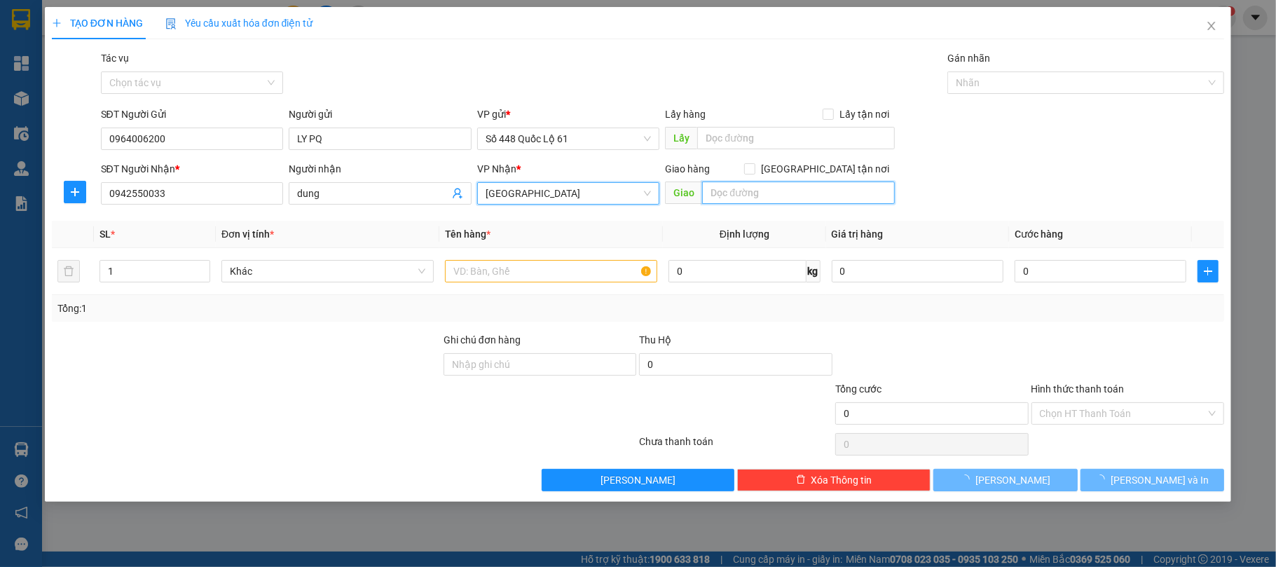
click at [786, 191] on input "text" at bounding box center [798, 192] width 193 height 22
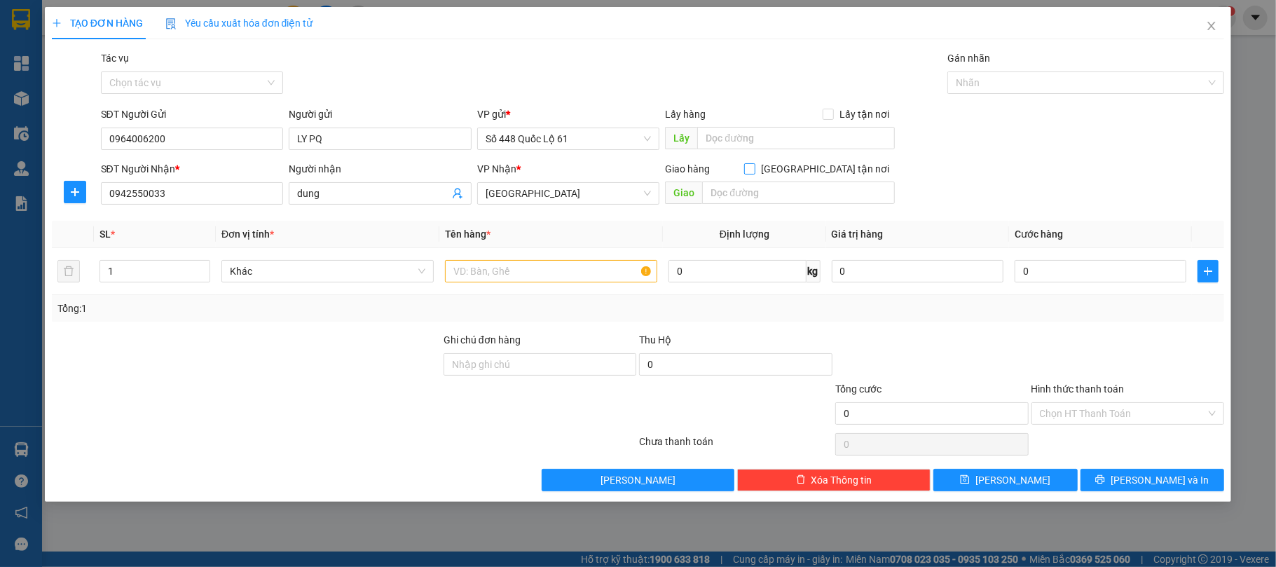
click at [754, 165] on input "Giao tận nơi" at bounding box center [749, 168] width 10 height 10
checkbox input "true"
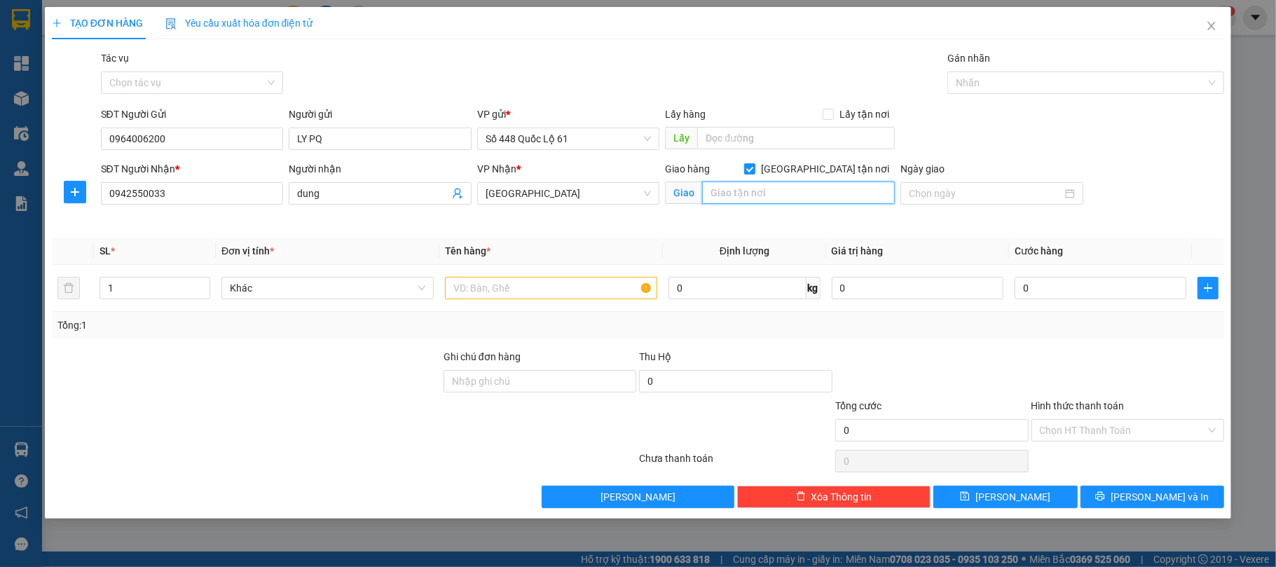
click at [802, 194] on input "text" at bounding box center [798, 192] width 193 height 22
type input "D"
type input "ĐỒNG XOÀI"
click at [553, 294] on input "text" at bounding box center [551, 288] width 212 height 22
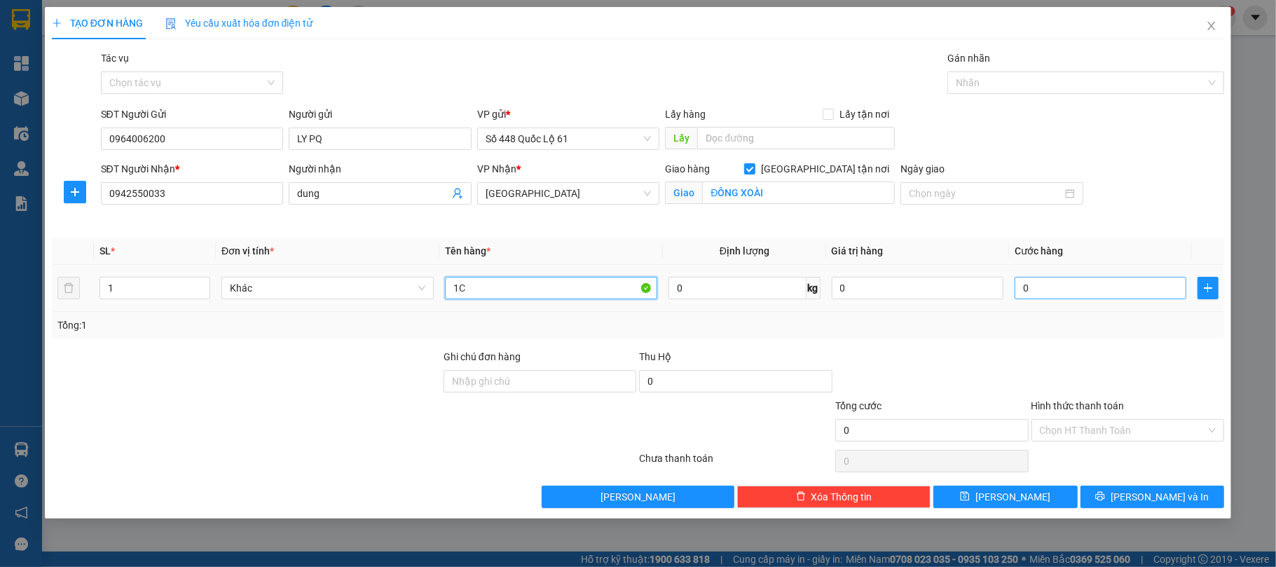
type input "1C"
click at [1105, 292] on input "0" at bounding box center [1100, 288] width 172 height 22
type input "1"
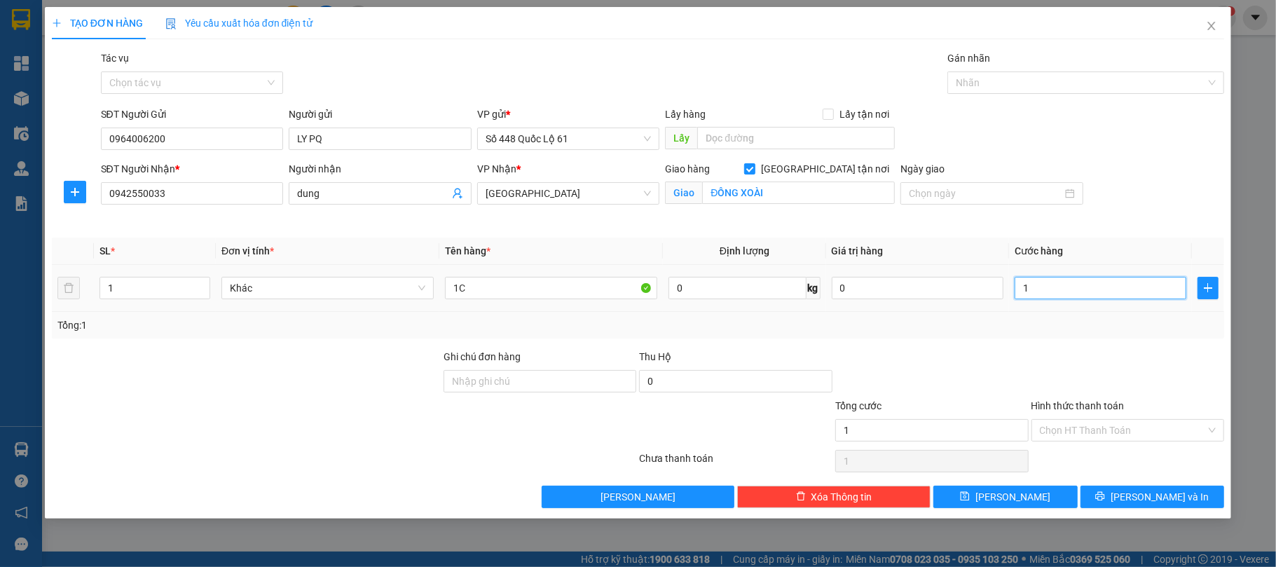
type input "1"
type input "1.000"
click at [1086, 329] on div "Tổng: 1" at bounding box center [637, 324] width 1161 height 15
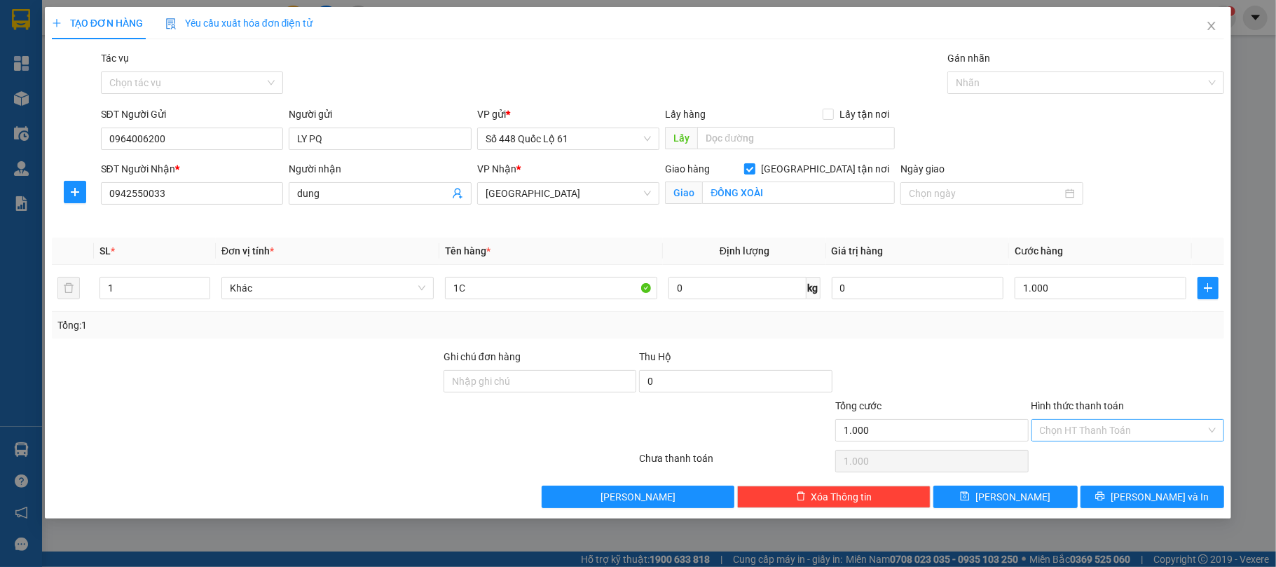
click at [1098, 439] on input "Hình thức thanh toán" at bounding box center [1123, 430] width 167 height 21
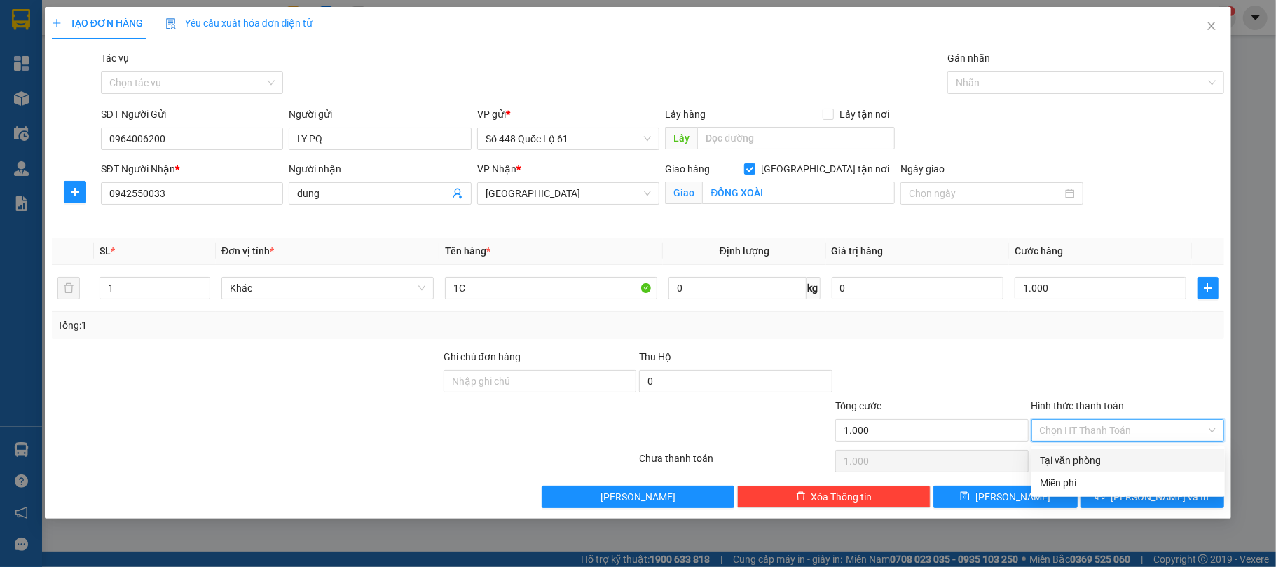
click at [1096, 457] on div "Tại văn phòng" at bounding box center [1128, 460] width 177 height 15
type input "0"
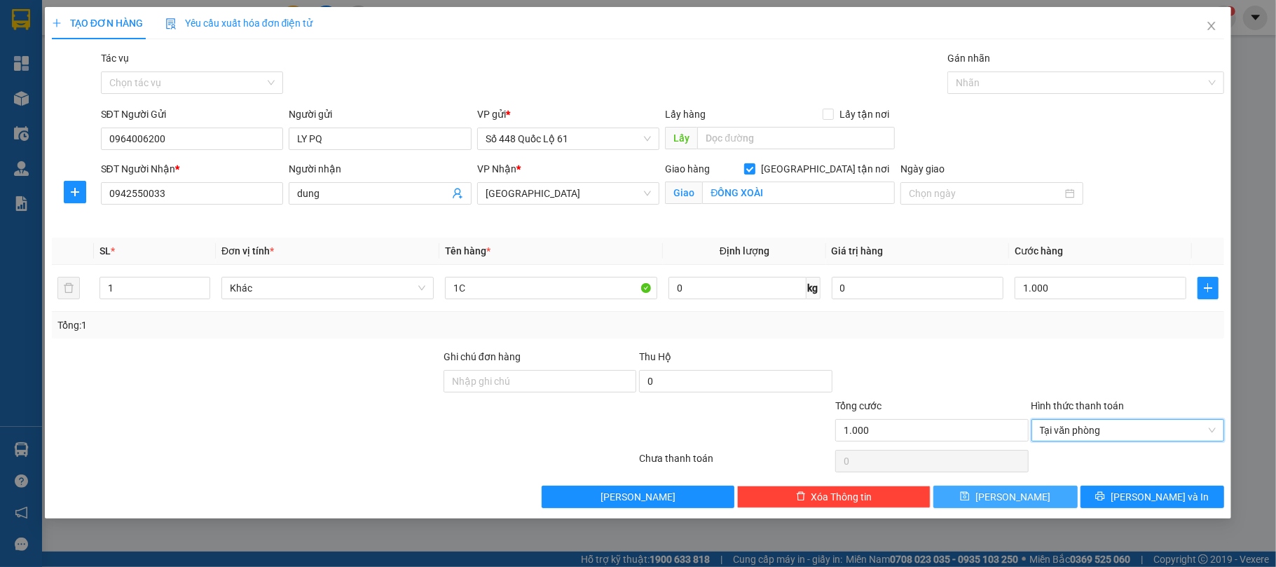
click at [1042, 488] on button "Lưu" at bounding box center [1005, 496] width 144 height 22
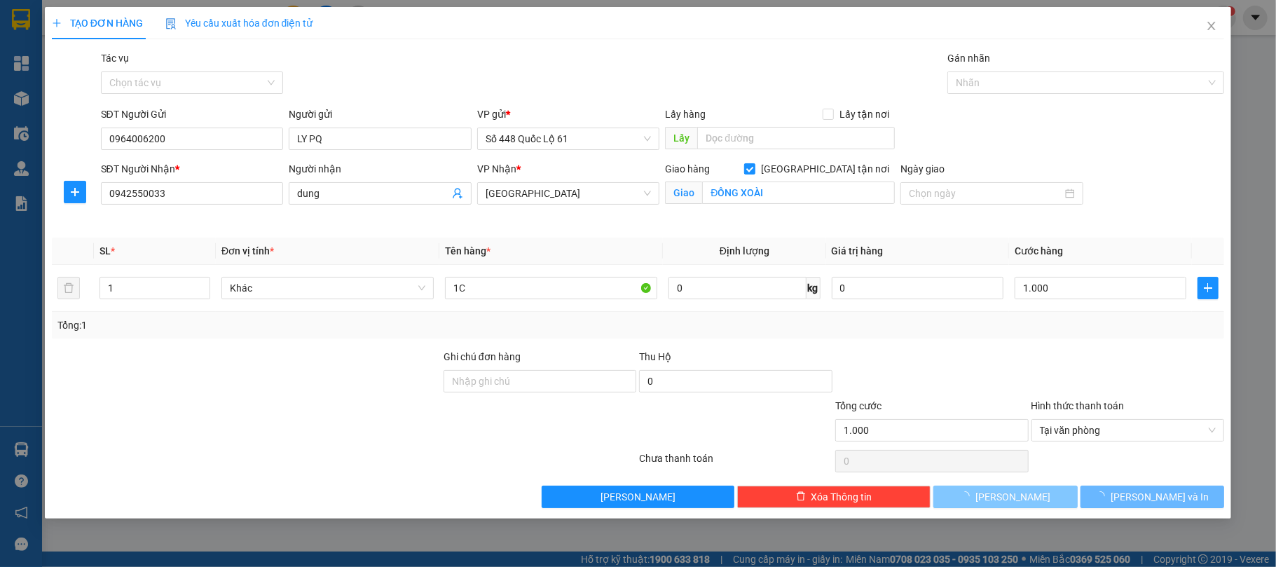
checkbox input "false"
type input "0"
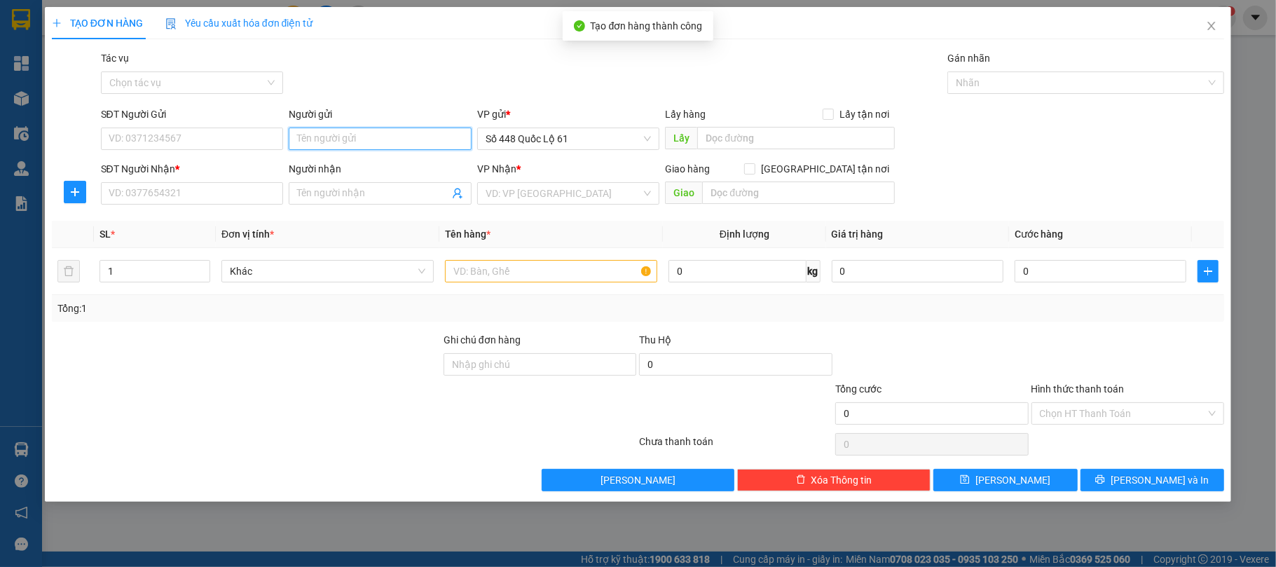
click at [342, 138] on input "Người gửi" at bounding box center [380, 138] width 183 height 22
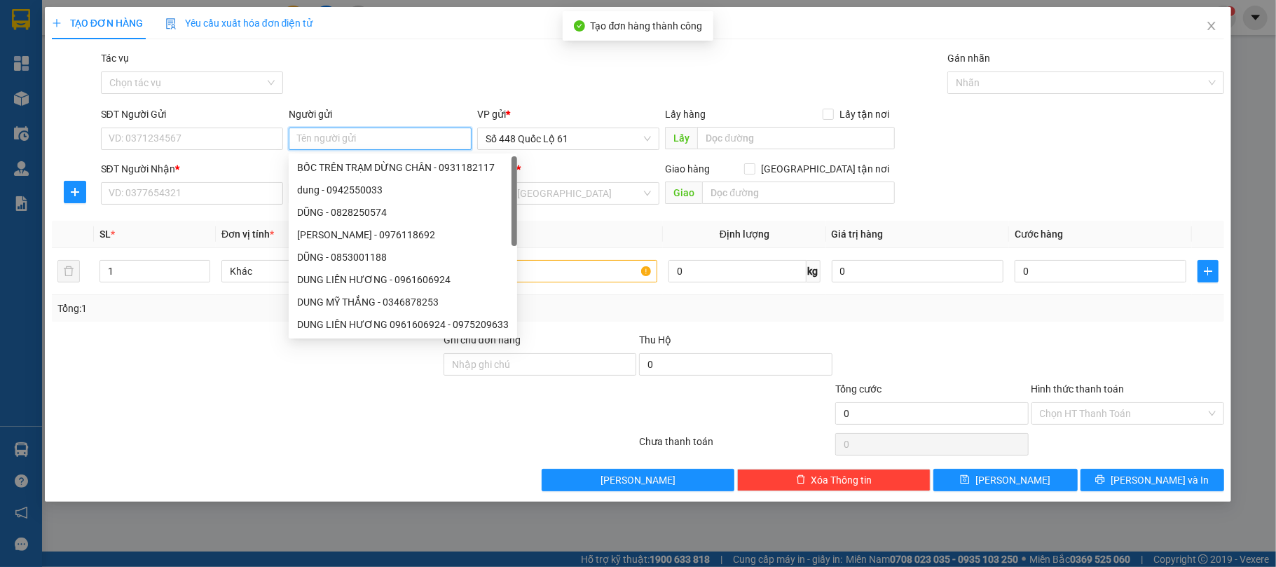
paste input "LY PQ"
type input "LY PQ"
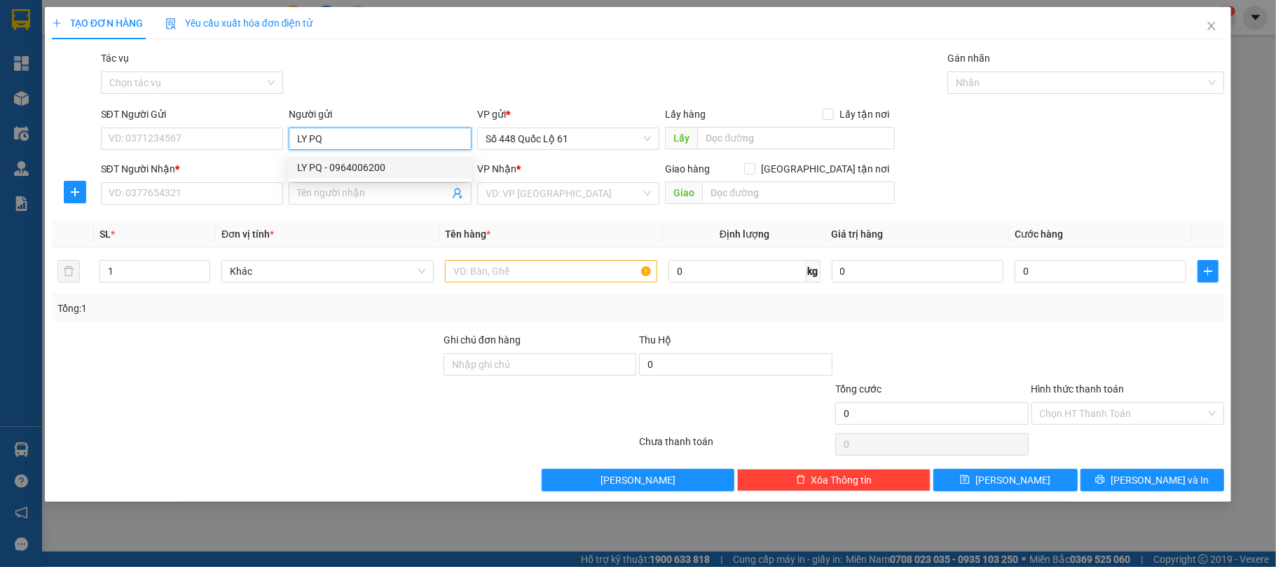
click at [361, 167] on div "LY PQ - 0964006200" at bounding box center [380, 167] width 166 height 15
type input "0964006200"
type input "LY PQ"
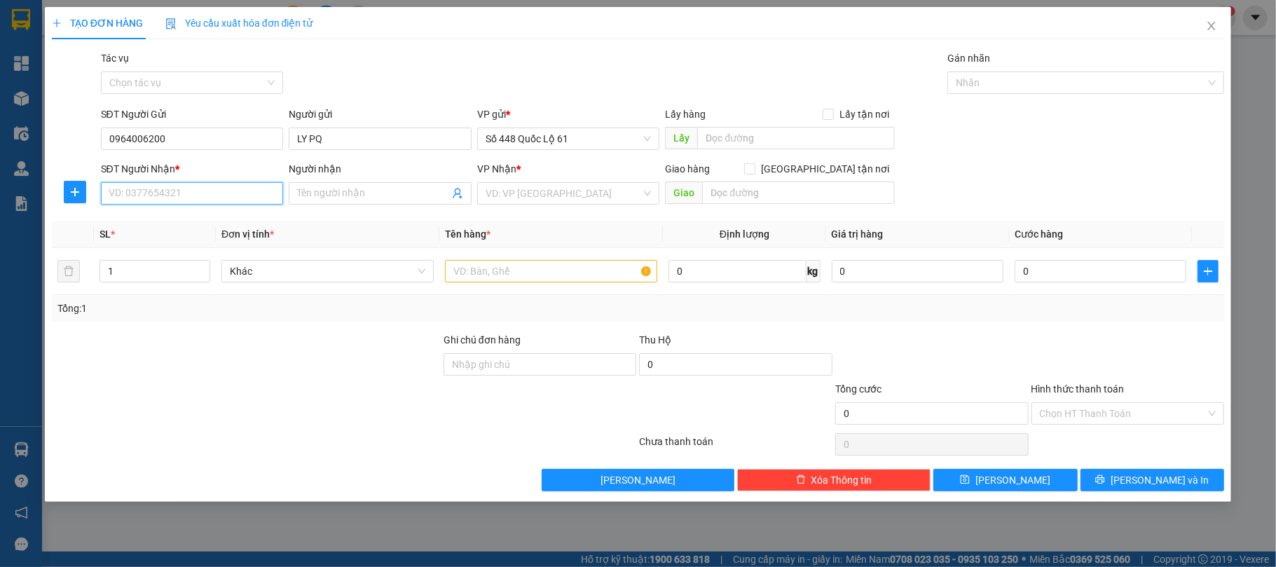
click at [226, 195] on input "SĐT Người Nhận *" at bounding box center [192, 193] width 183 height 22
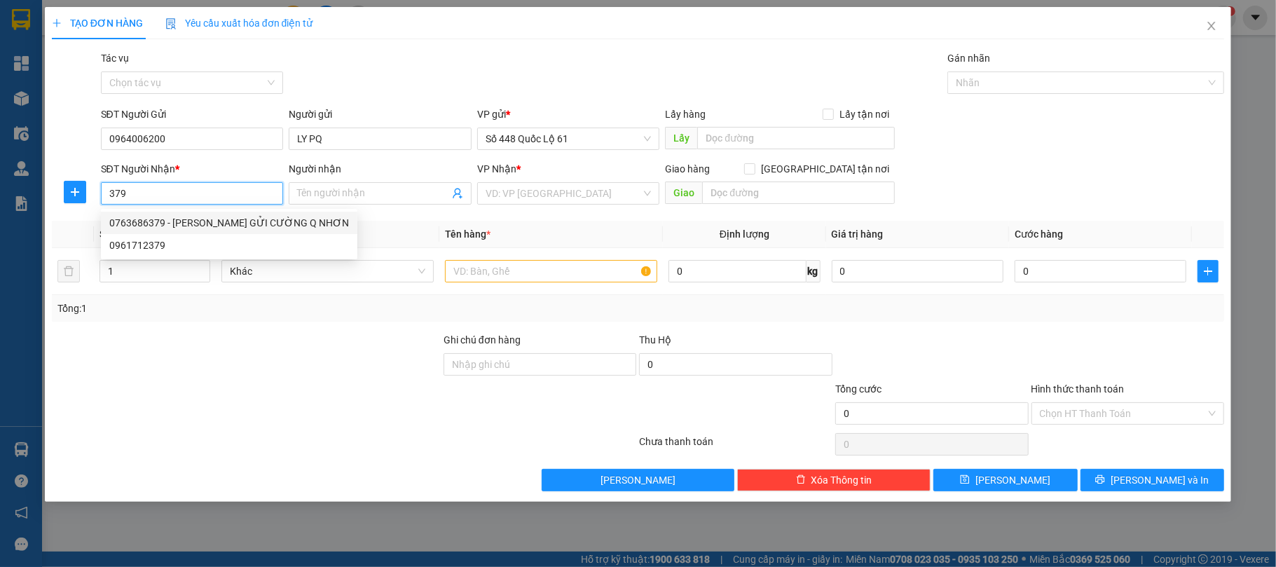
click at [192, 221] on div "0763686379 - LY GỬI CƯỜNG Q NHƠN" at bounding box center [229, 222] width 240 height 15
type input "0763686379"
type input "LY GỬI CƯỜNG Q NHƠN"
checkbox input "true"
type input "Q NHƠN"
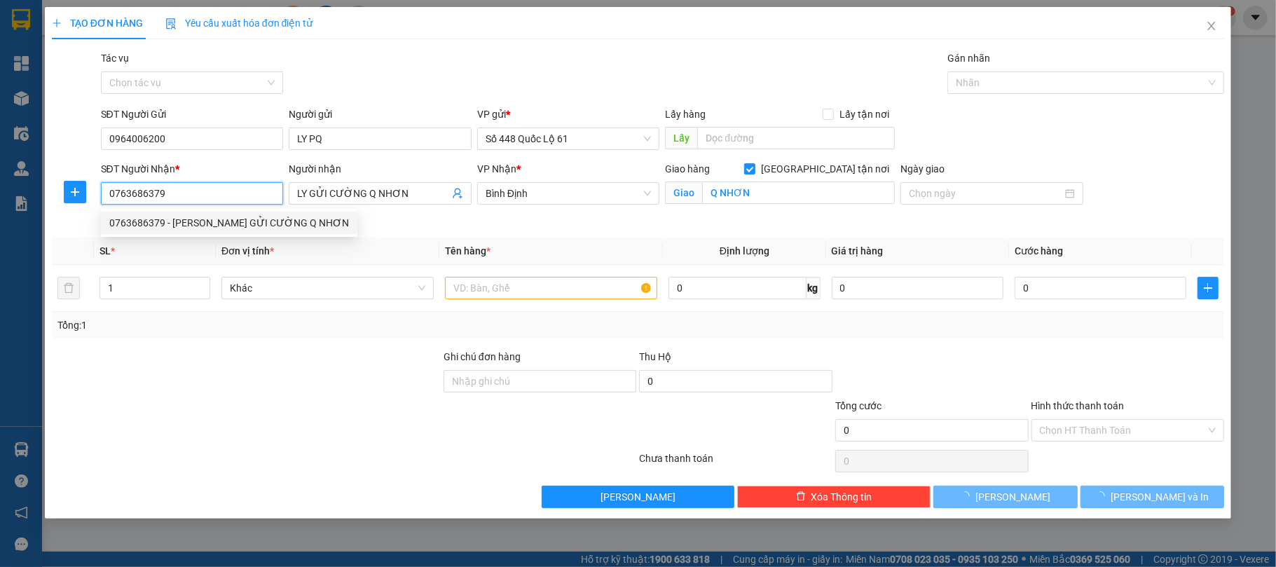
type input "1.000"
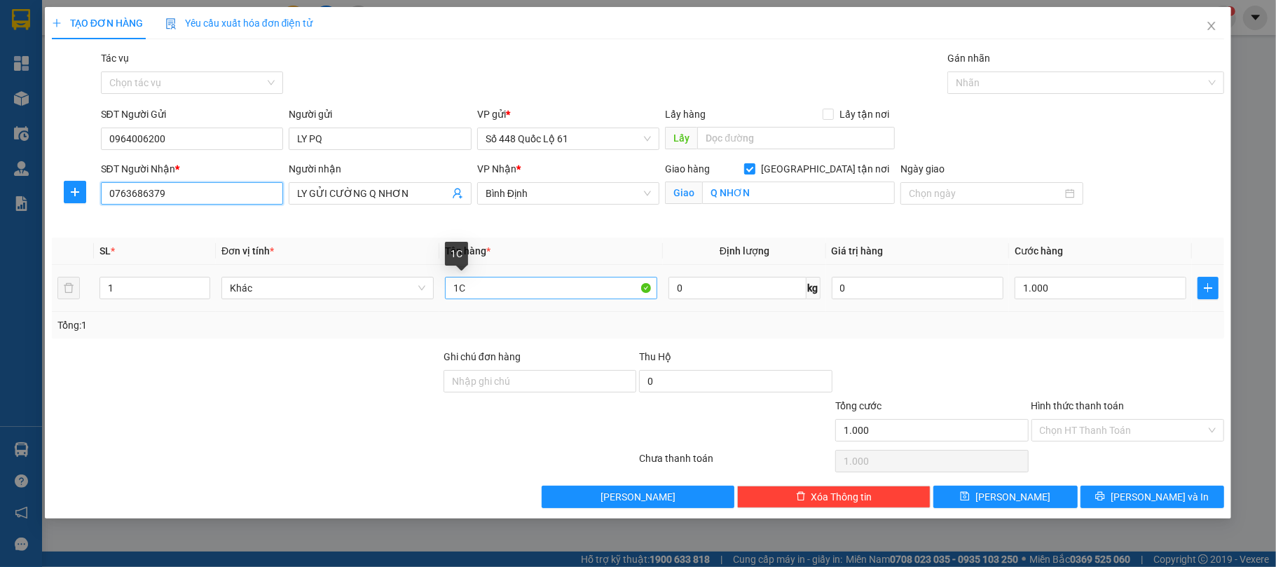
type input "0763686379"
click at [467, 290] on input "1C" at bounding box center [551, 288] width 212 height 22
type input "1"
type input "0.5C"
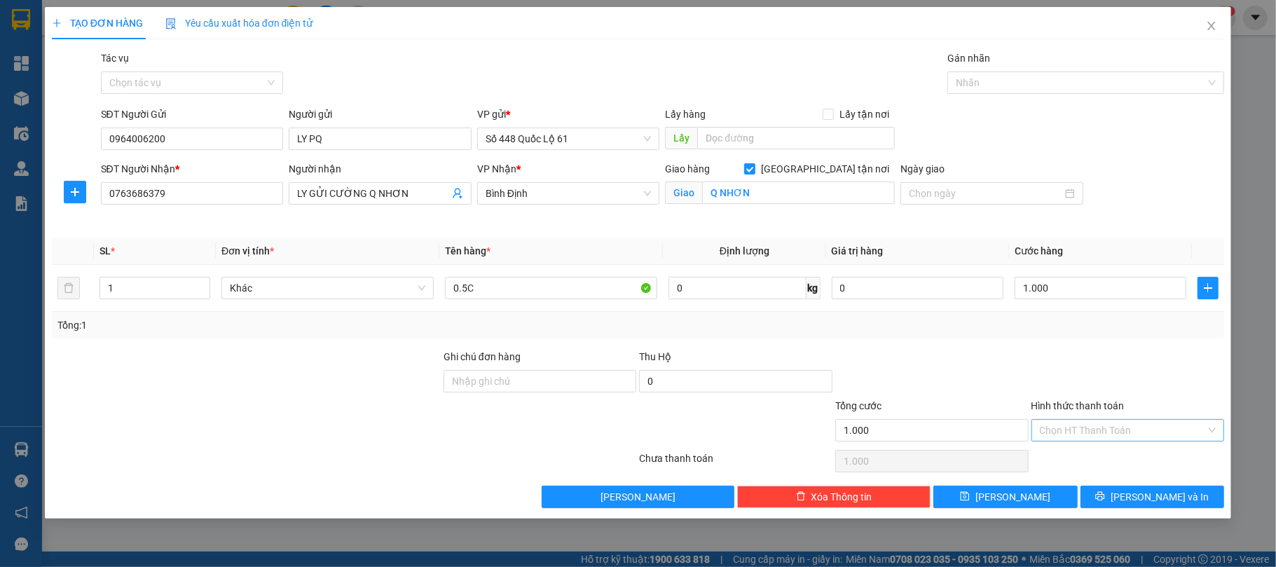
click at [1129, 434] on input "Hình thức thanh toán" at bounding box center [1123, 430] width 167 height 21
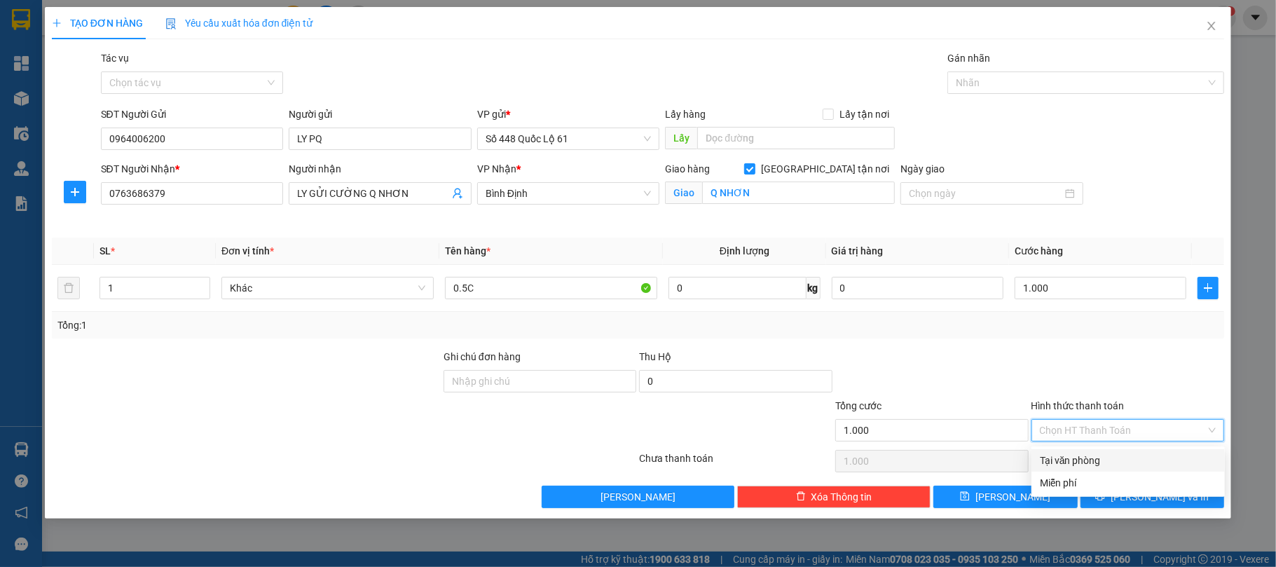
click at [1101, 469] on div "Tại văn phòng" at bounding box center [1127, 460] width 193 height 22
type input "0"
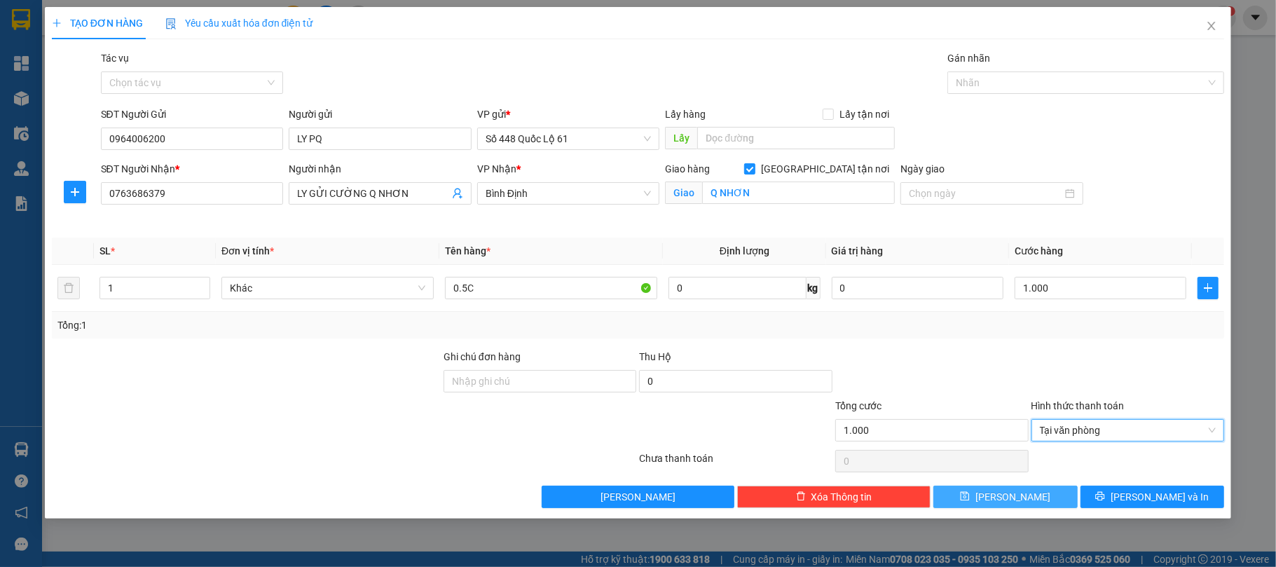
click at [1031, 506] on button "Lưu" at bounding box center [1005, 496] width 144 height 22
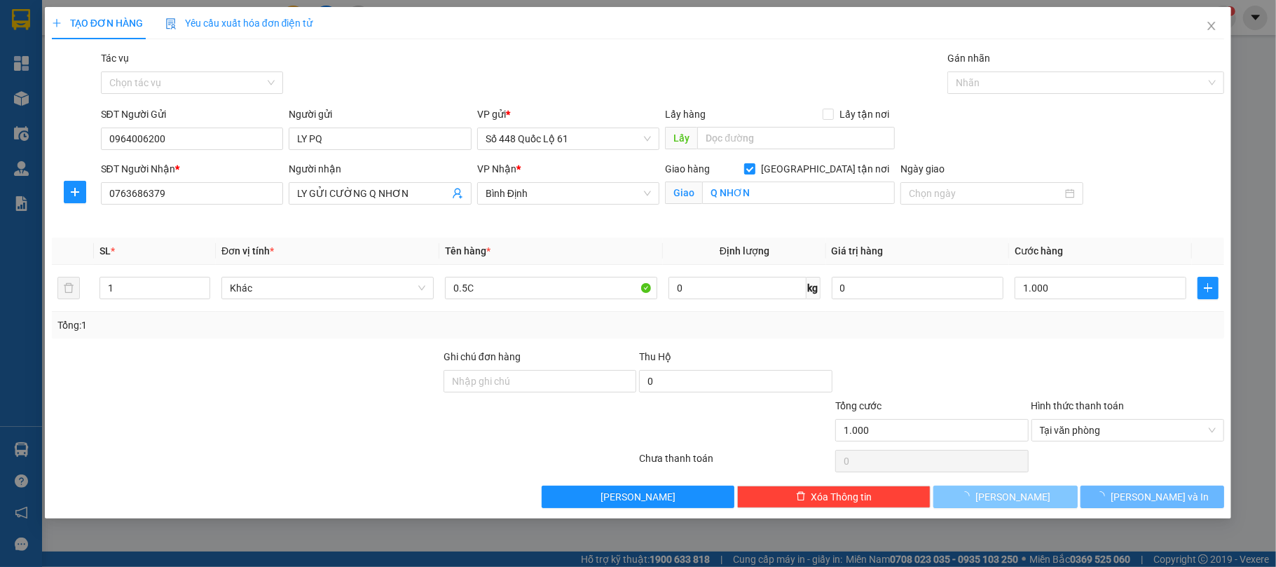
checkbox input "false"
type input "0"
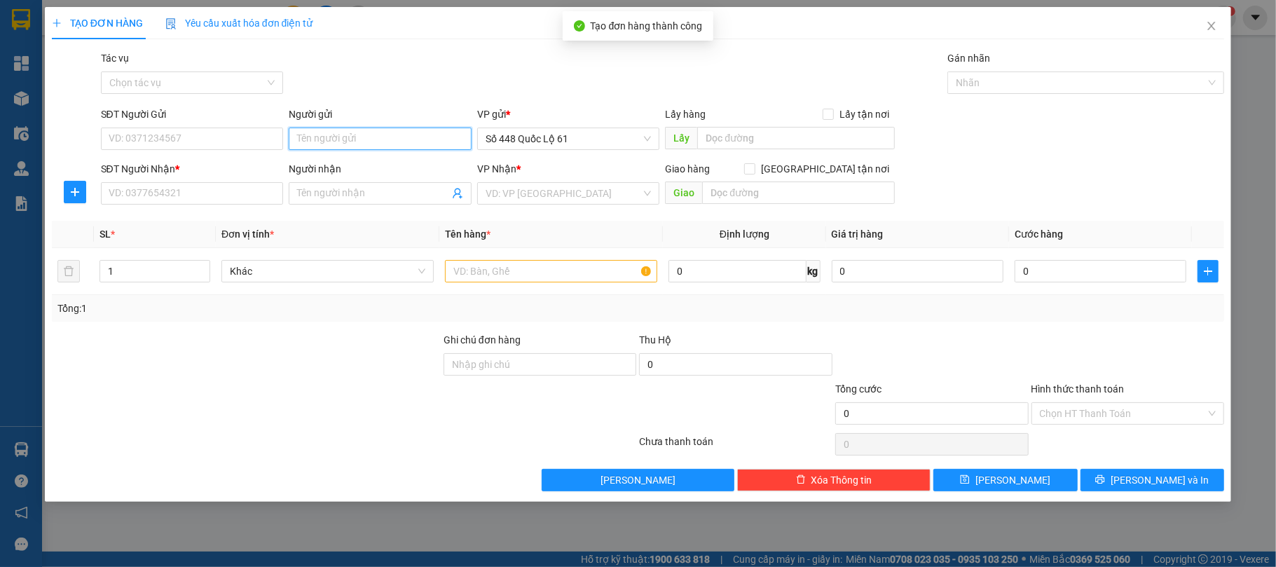
click at [357, 127] on input "Người gửi" at bounding box center [380, 138] width 183 height 22
click at [337, 166] on div "LY PQ - 0964006200" at bounding box center [380, 167] width 166 height 15
type input "0964006200"
type input "LY PQ"
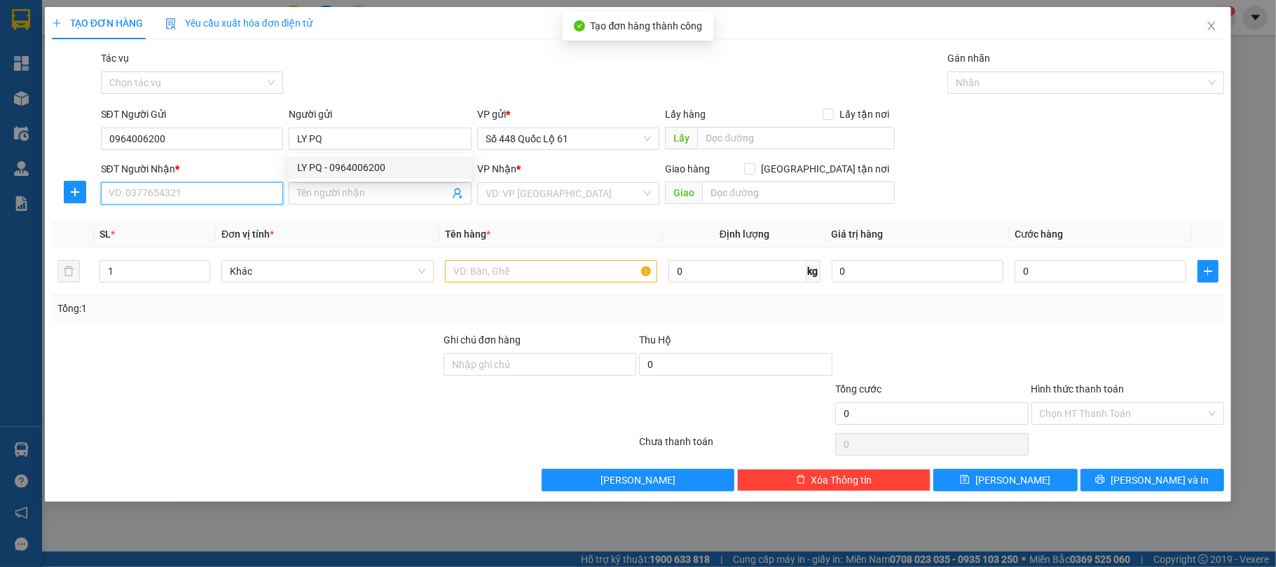
click at [223, 197] on input "SĐT Người Nhận *" at bounding box center [192, 193] width 183 height 22
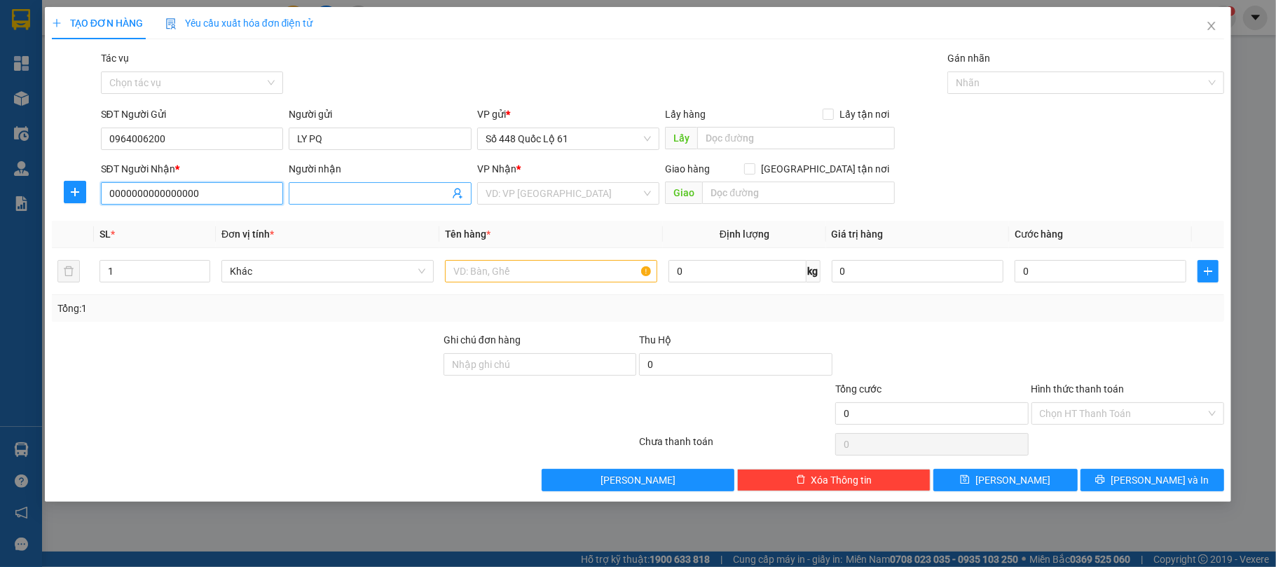
type input "0000000000000000"
click at [345, 185] on span at bounding box center [380, 193] width 183 height 22
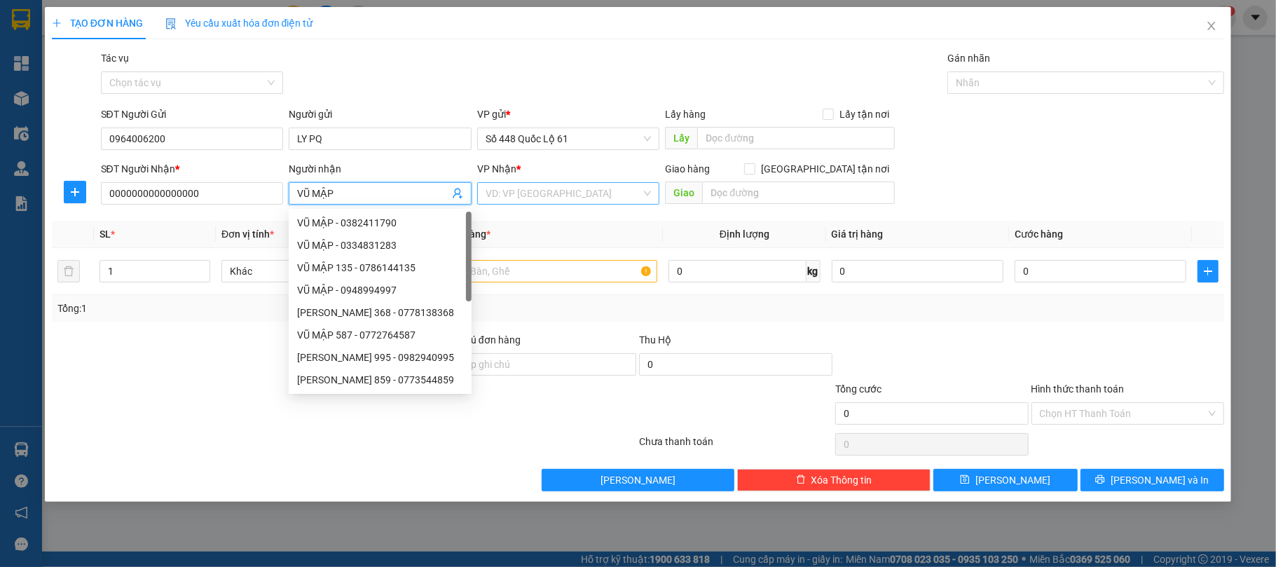
type input "VŨ MẬP"
click at [530, 193] on input "search" at bounding box center [563, 193] width 156 height 21
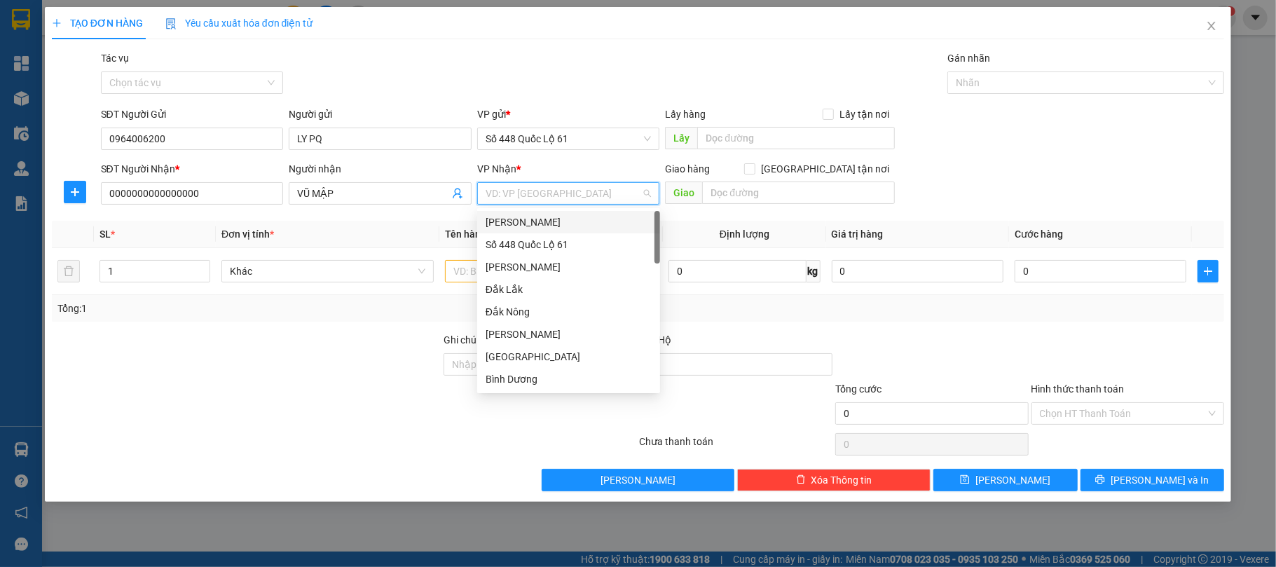
type input "K"
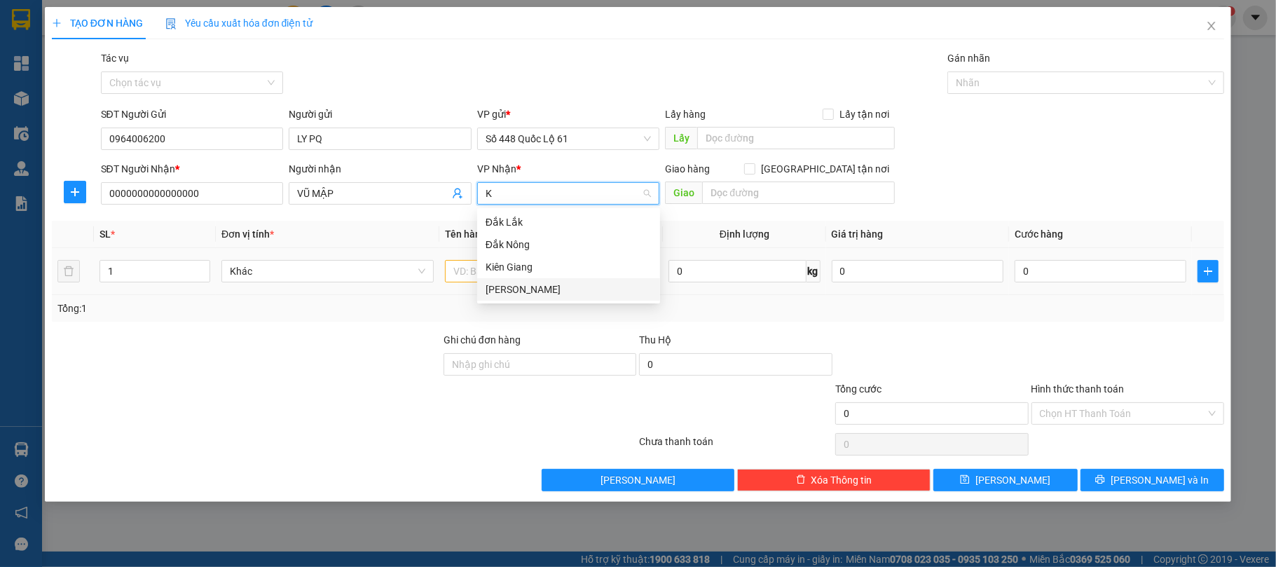
click at [511, 289] on div "[PERSON_NAME]" at bounding box center [568, 289] width 166 height 15
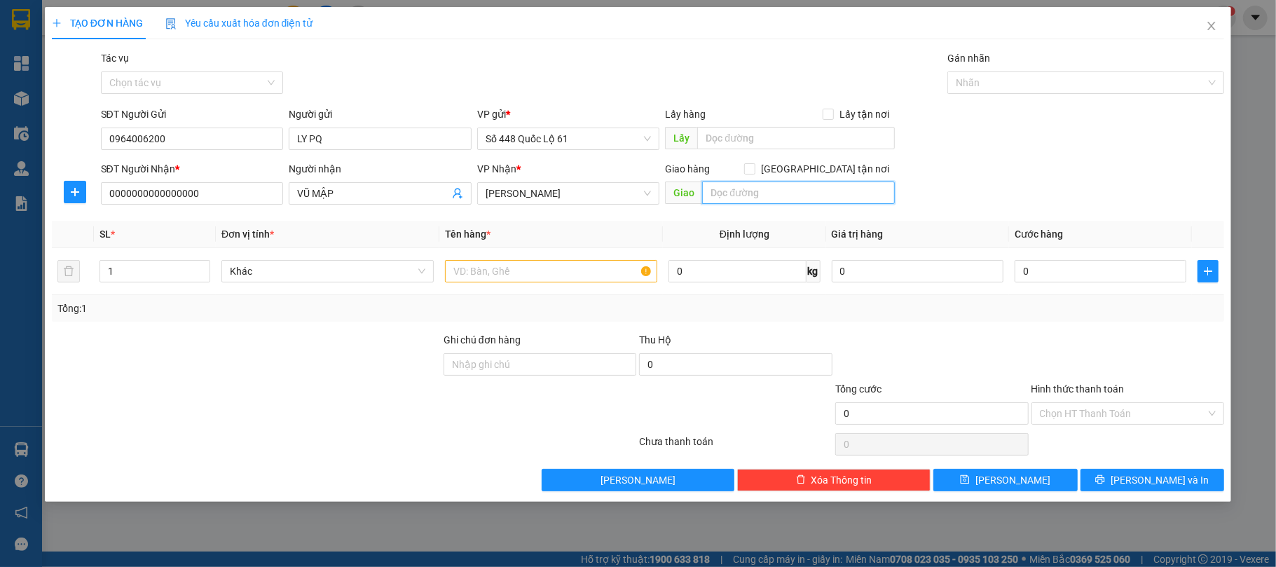
click at [799, 192] on input "text" at bounding box center [798, 192] width 193 height 22
click at [754, 165] on input "Giao tận nơi" at bounding box center [749, 168] width 10 height 10
checkbox input "true"
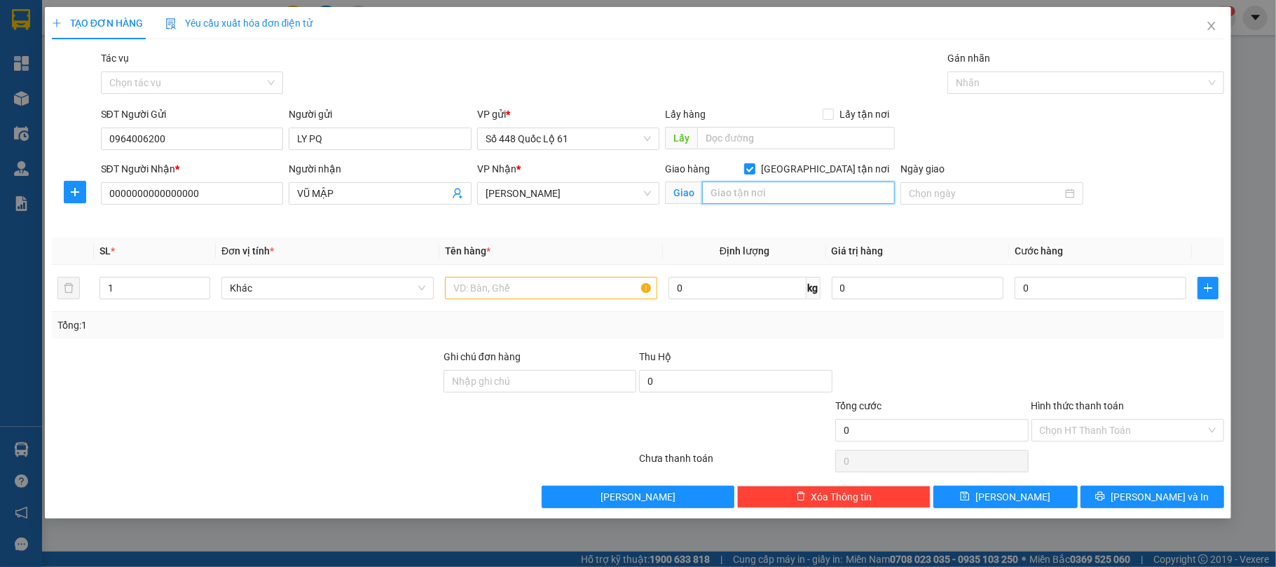
click at [788, 195] on input "text" at bounding box center [798, 192] width 193 height 22
type input "NHA TRANG"
click at [516, 287] on input "text" at bounding box center [551, 288] width 212 height 22
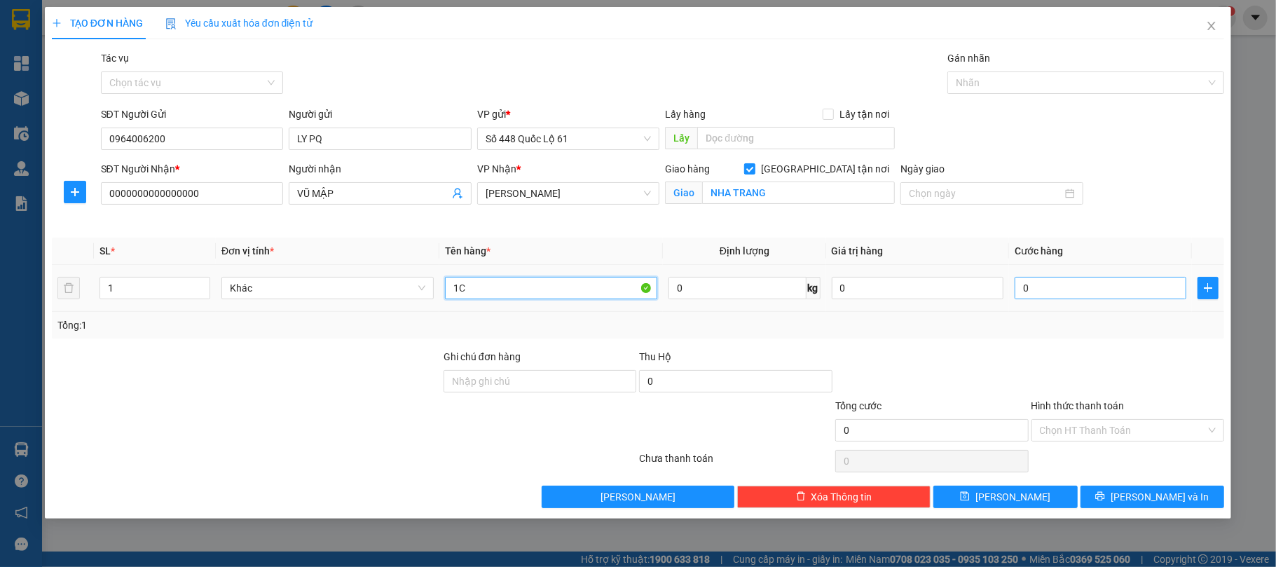
type input "1C"
click at [1072, 284] on input "0" at bounding box center [1100, 288] width 172 height 22
type input "1"
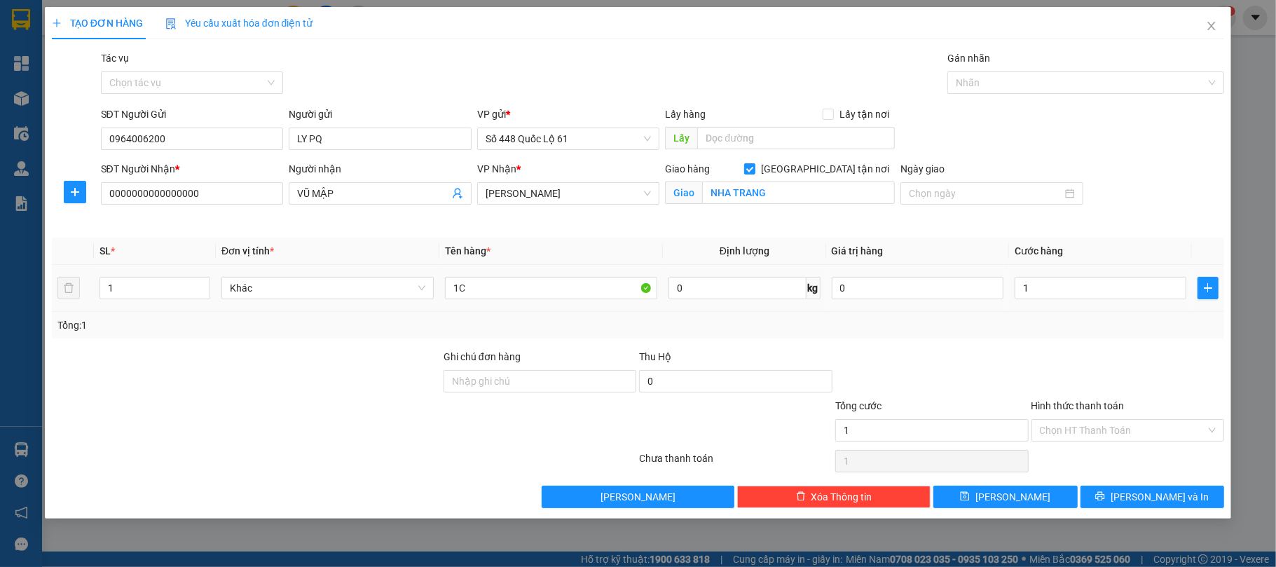
type input "1.000"
click at [988, 346] on div "Transit Pickup Surcharge Ids Transit Deliver Surcharge Ids Transit Deliver Surc…" at bounding box center [638, 278] width 1173 height 457
click at [1103, 432] on input "Hình thức thanh toán" at bounding box center [1123, 430] width 167 height 21
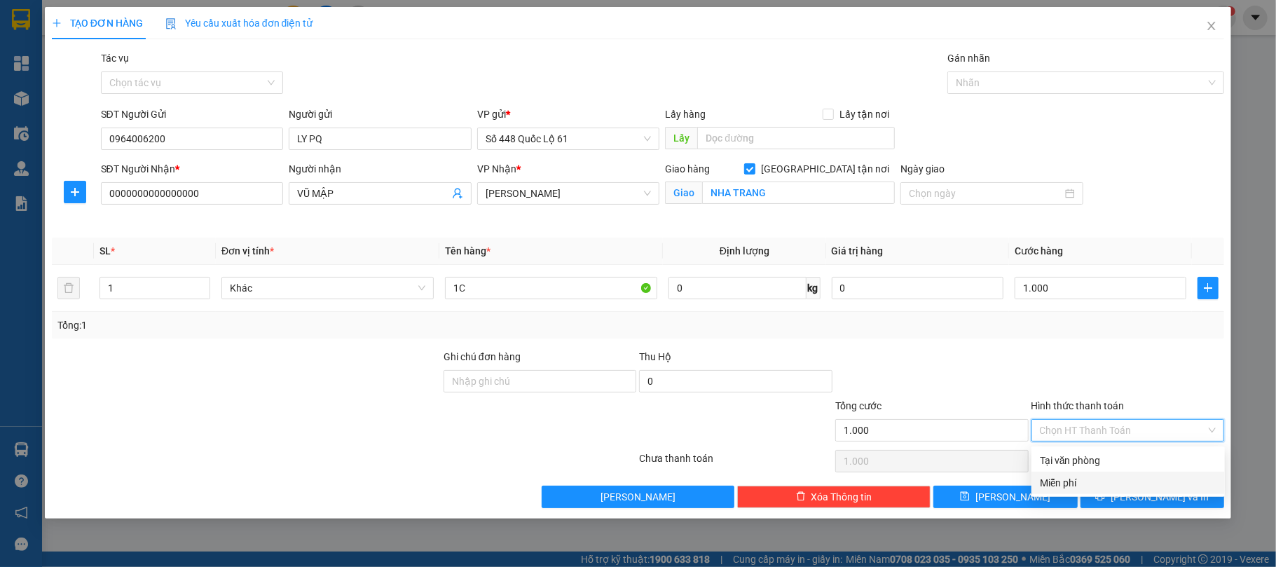
click at [1091, 475] on div "Miễn phí" at bounding box center [1128, 482] width 177 height 15
click at [1074, 435] on span "Miễn phí" at bounding box center [1128, 430] width 177 height 21
click at [1062, 454] on div "Tại văn phòng" at bounding box center [1128, 460] width 177 height 15
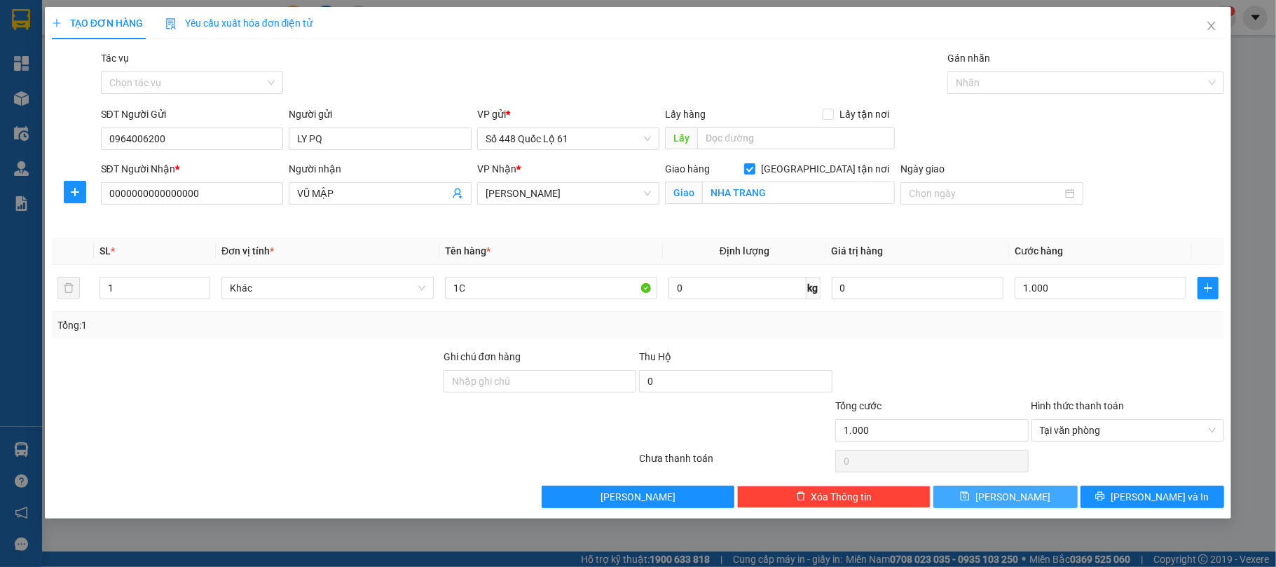
click at [1041, 493] on button "Lưu" at bounding box center [1005, 496] width 144 height 22
click at [1045, 499] on button "Lưu" at bounding box center [1005, 496] width 144 height 22
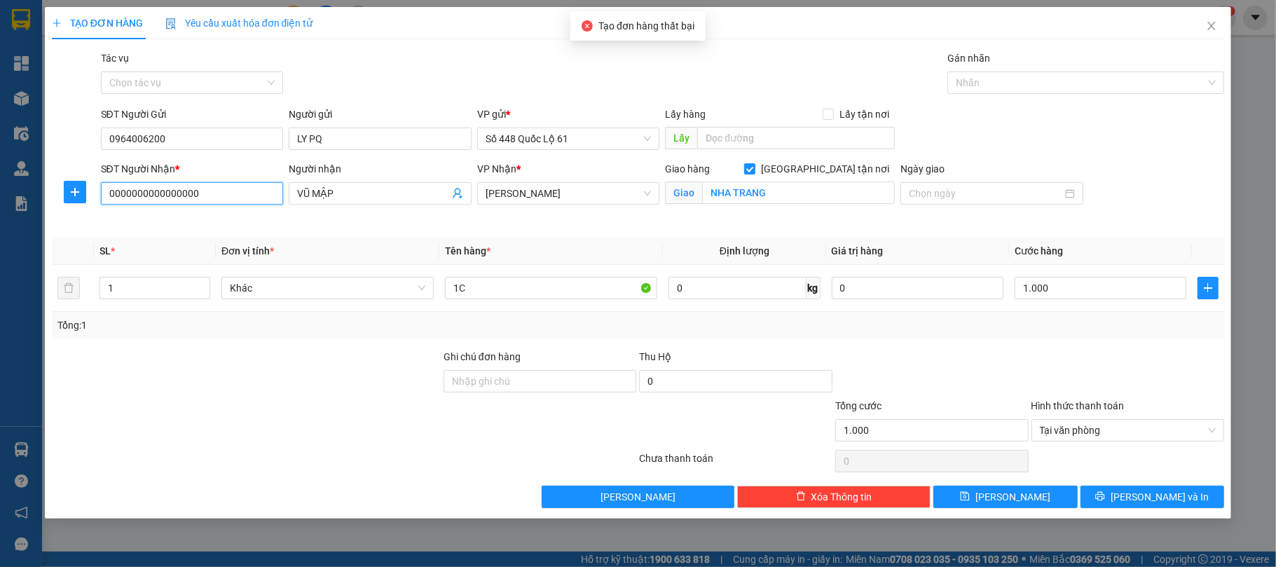
click at [192, 186] on input "0000000000000000" at bounding box center [192, 193] width 183 height 22
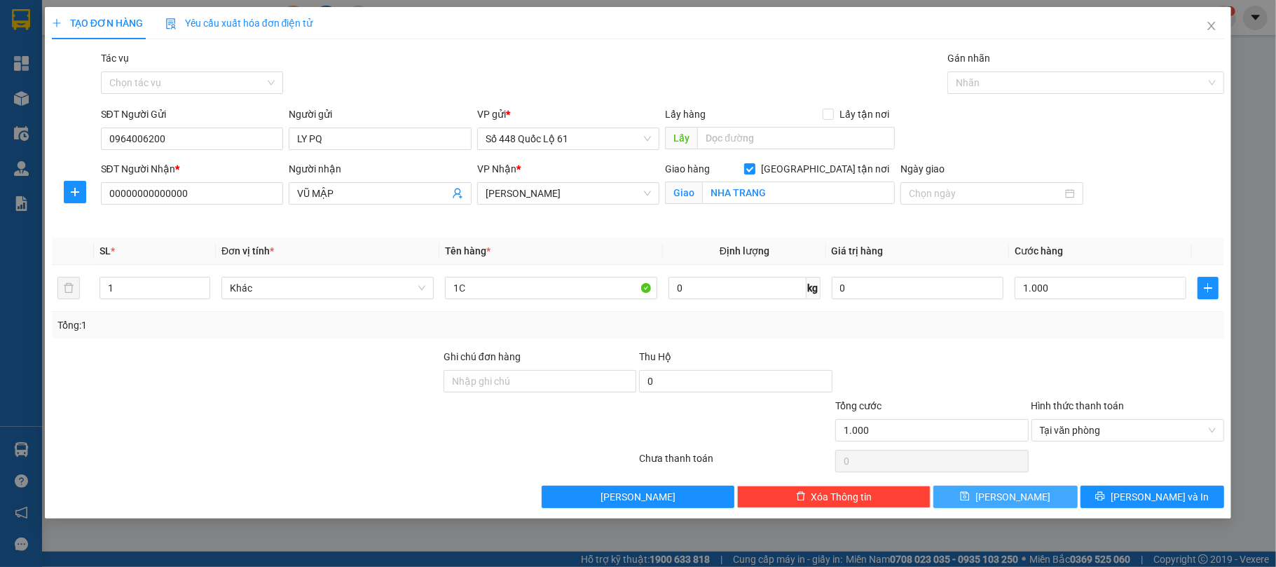
click at [1028, 496] on button "Lưu" at bounding box center [1005, 496] width 144 height 22
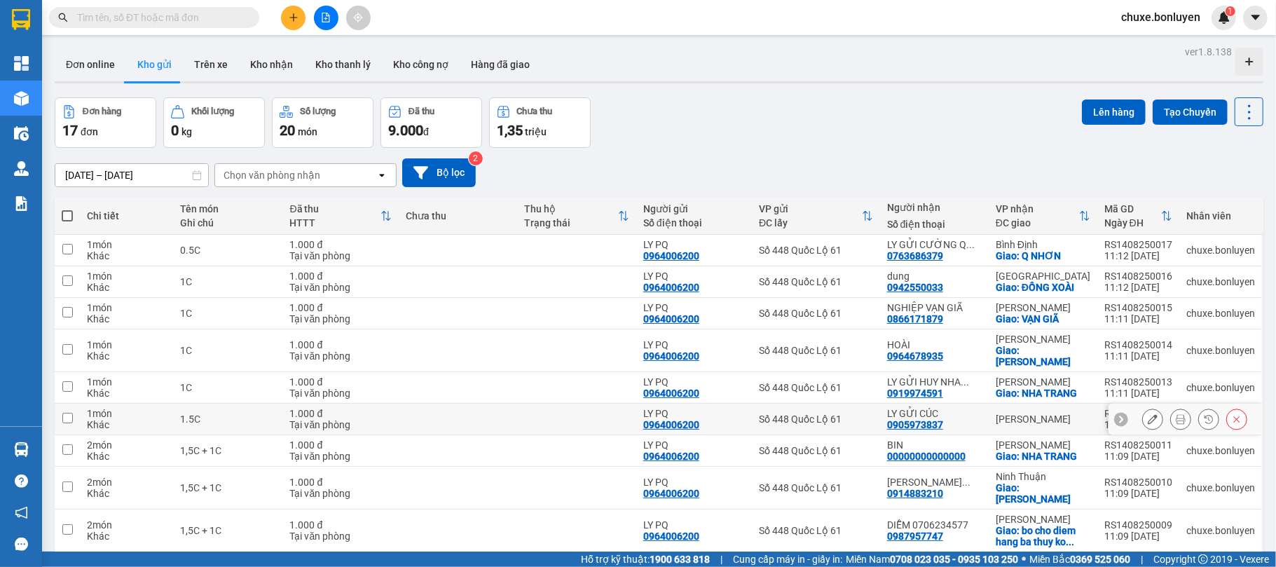
scroll to position [71, 0]
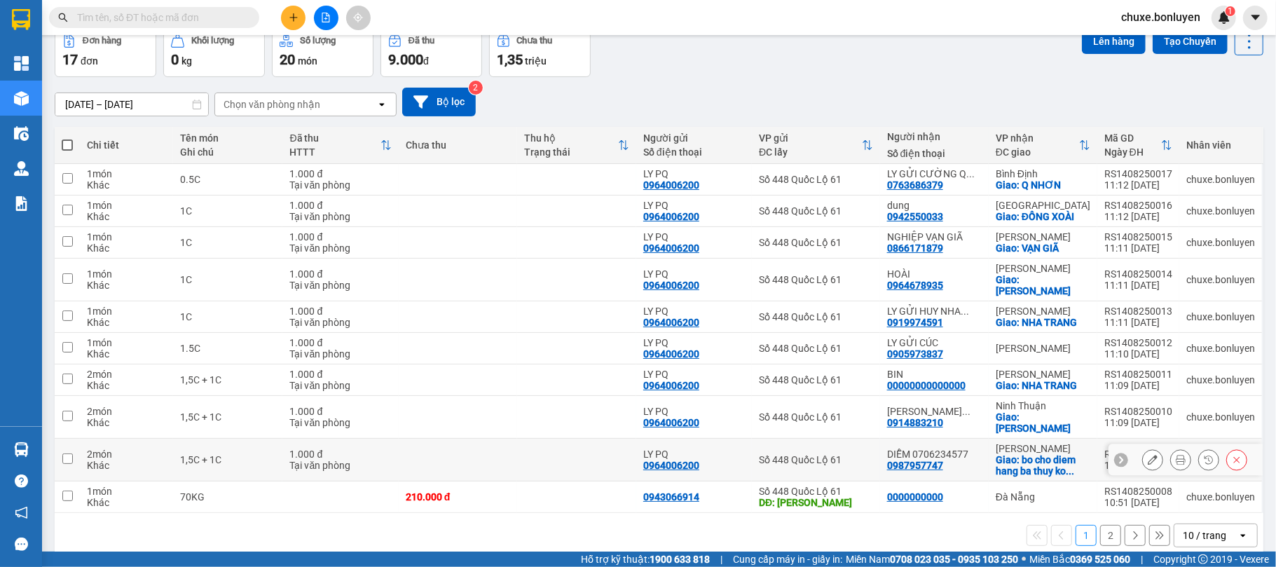
click at [214, 439] on td "1,5C + 1C" at bounding box center [228, 460] width 110 height 43
checkbox input "true"
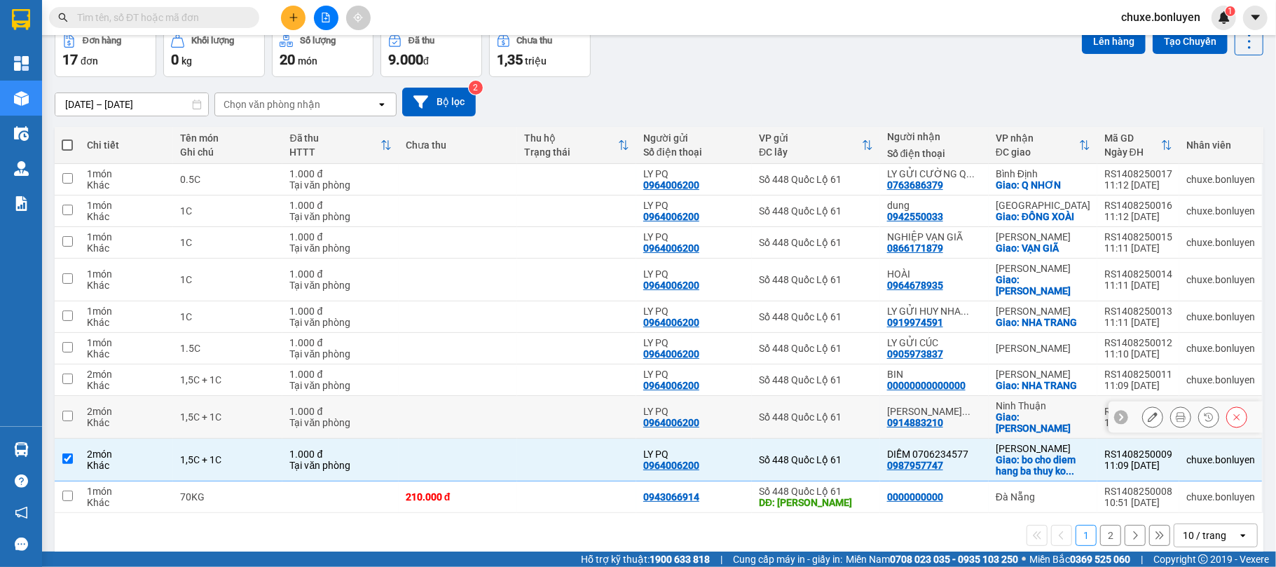
click at [195, 396] on td "1,5C + 1C" at bounding box center [228, 417] width 110 height 43
checkbox input "true"
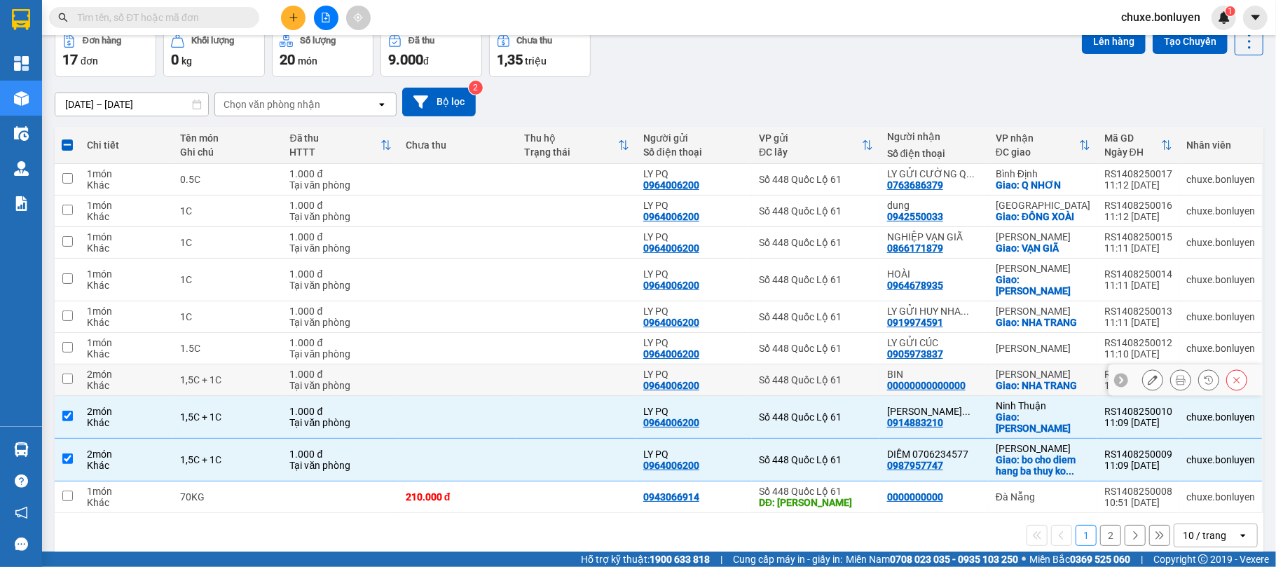
click at [195, 374] on div "1,5C + 1C" at bounding box center [228, 379] width 96 height 11
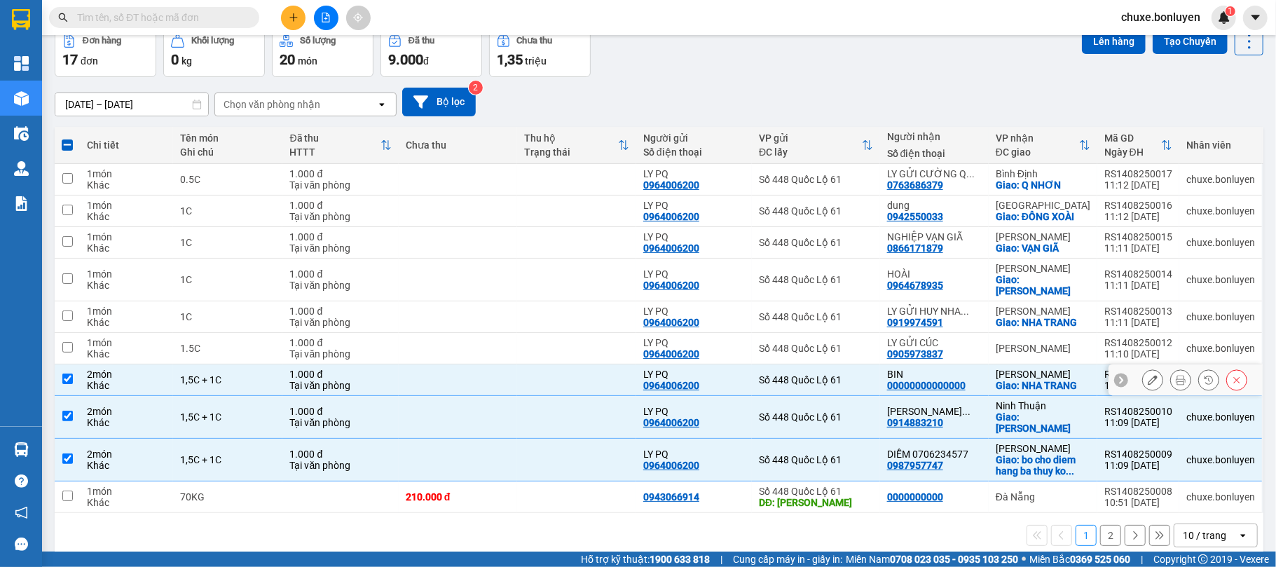
checkbox input "true"
click at [221, 343] on div "1.5C" at bounding box center [228, 348] width 96 height 11
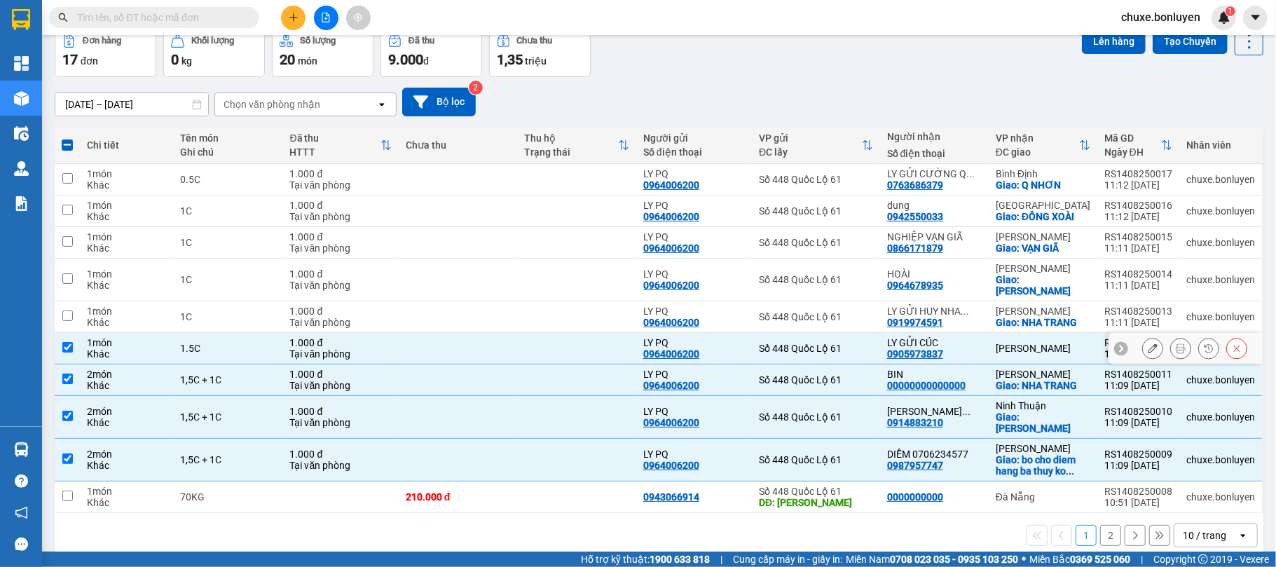
checkbox input "true"
click at [195, 311] on div "1C" at bounding box center [228, 316] width 96 height 11
checkbox input "true"
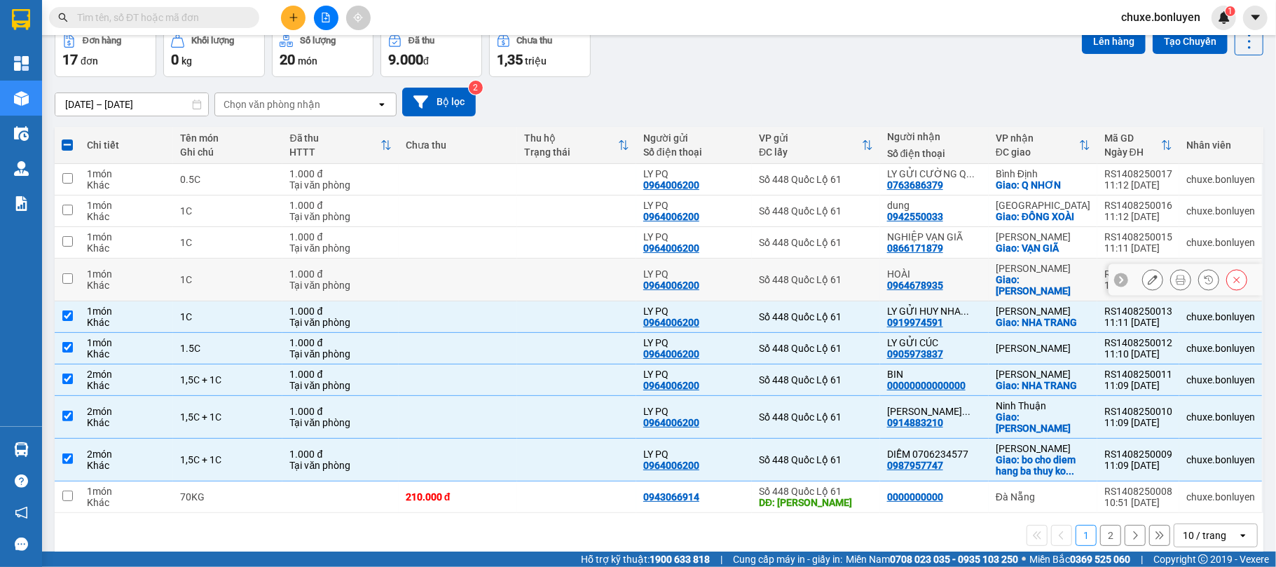
click at [195, 274] on div "1C" at bounding box center [228, 279] width 96 height 11
checkbox input "true"
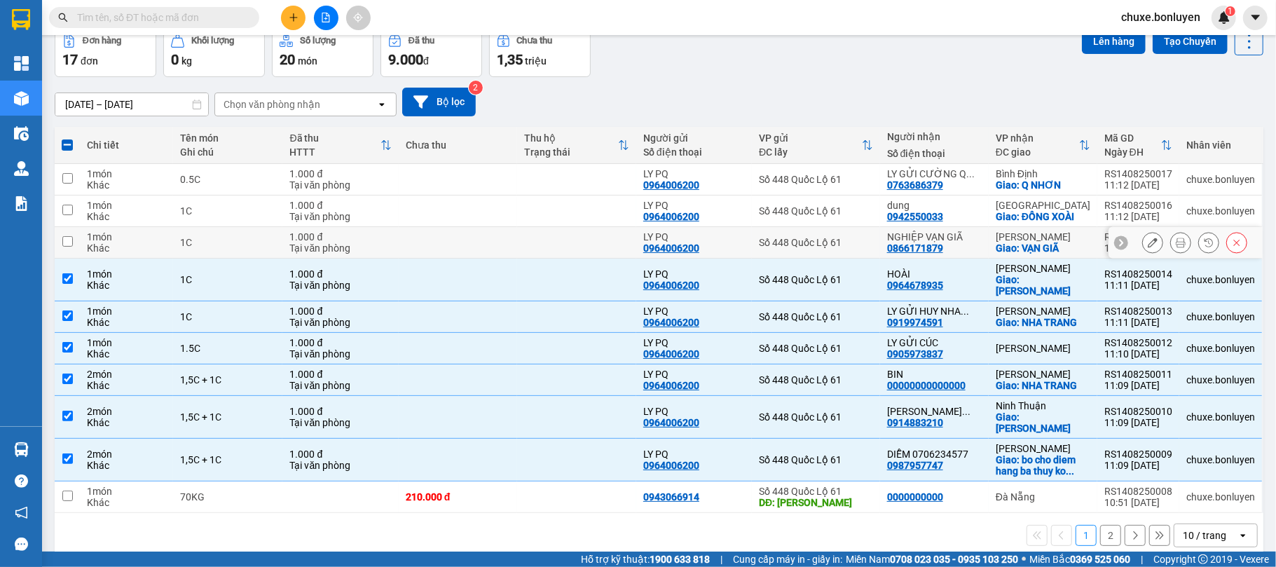
click at [198, 242] on div "1C" at bounding box center [228, 242] width 96 height 11
checkbox input "true"
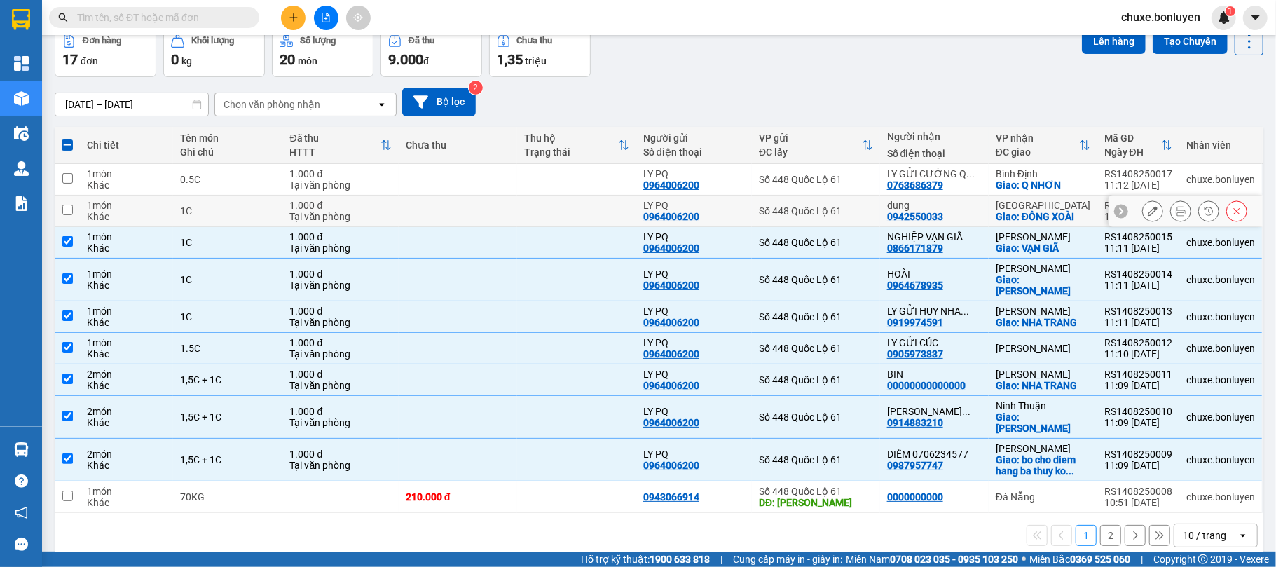
click at [211, 211] on div "1C" at bounding box center [228, 210] width 96 height 11
checkbox input "true"
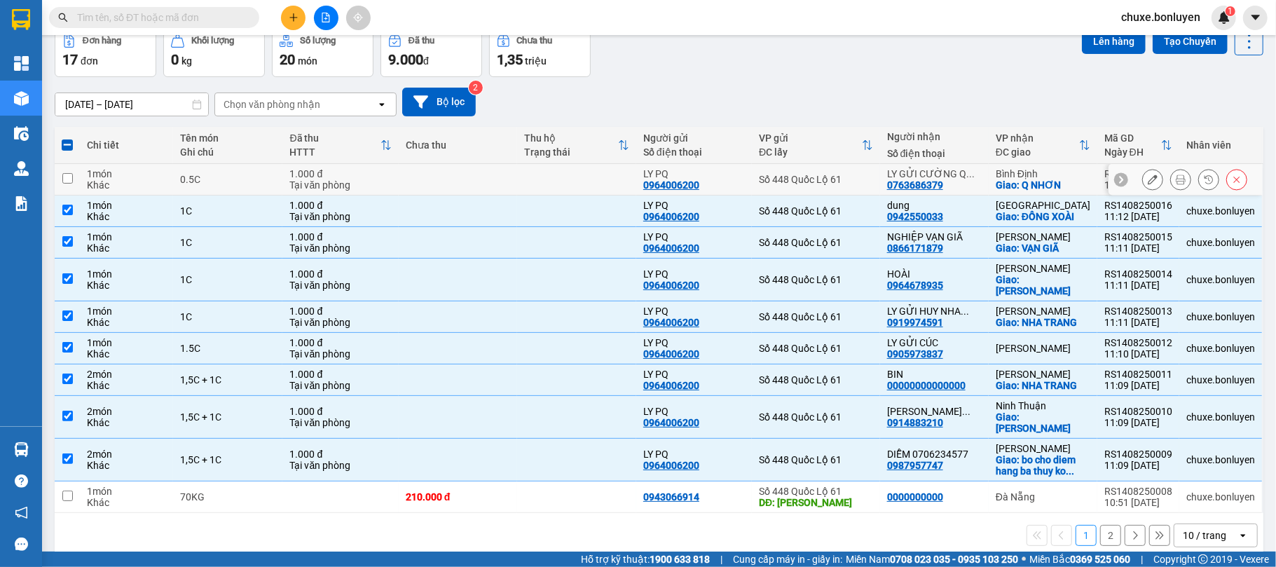
click at [210, 178] on div "0.5C" at bounding box center [228, 179] width 96 height 11
checkbox input "true"
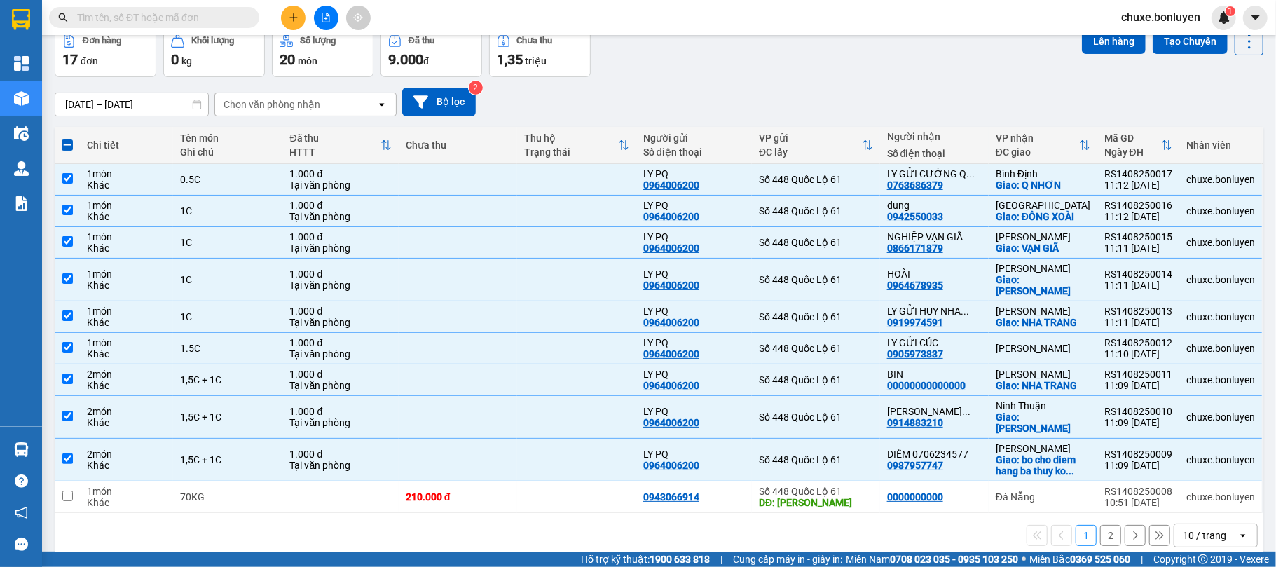
scroll to position [0, 0]
